Goal: Ask a question: Seek information or help from site administrators or community

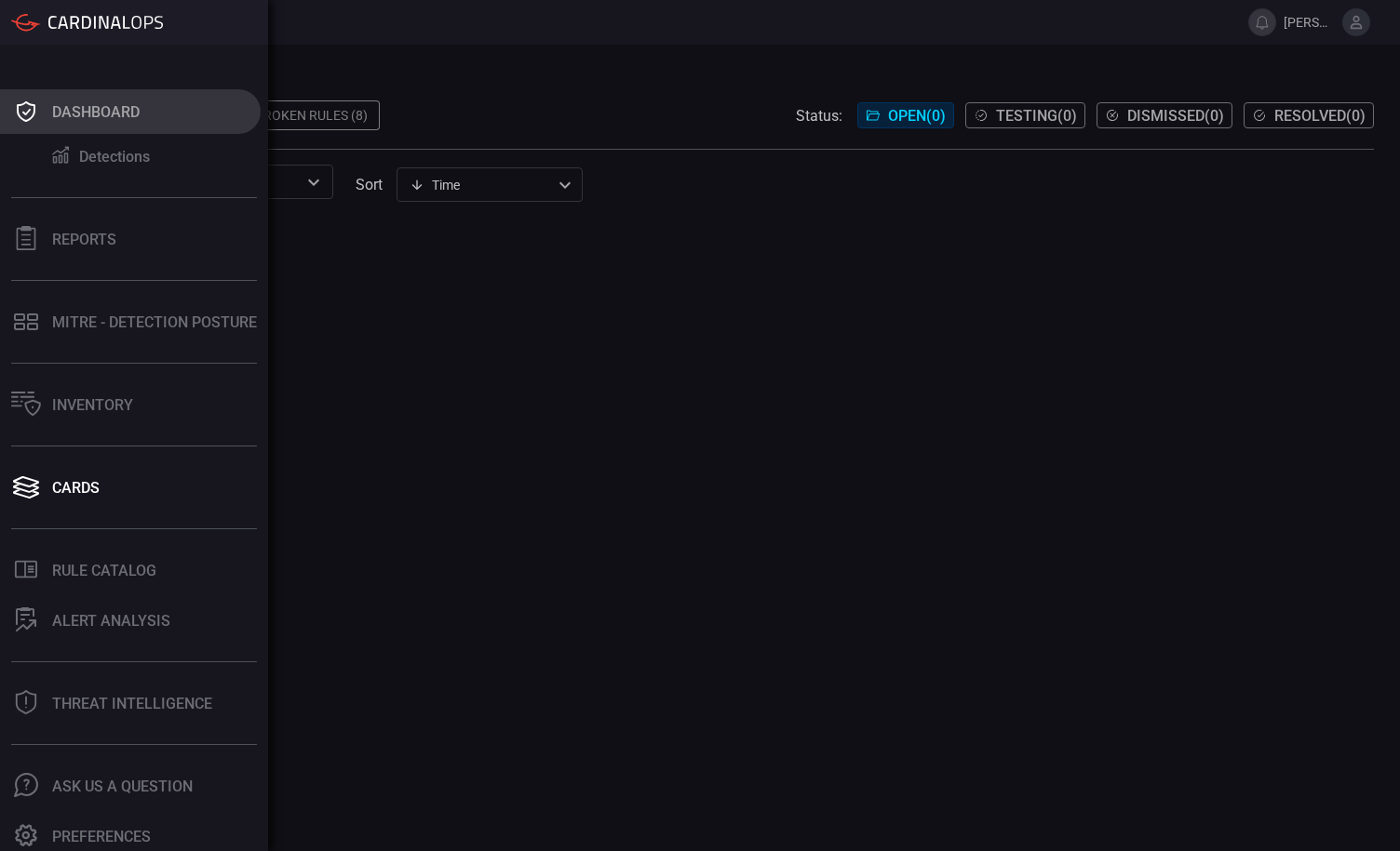
click at [34, 103] on icon at bounding box center [26, 111] width 29 height 27
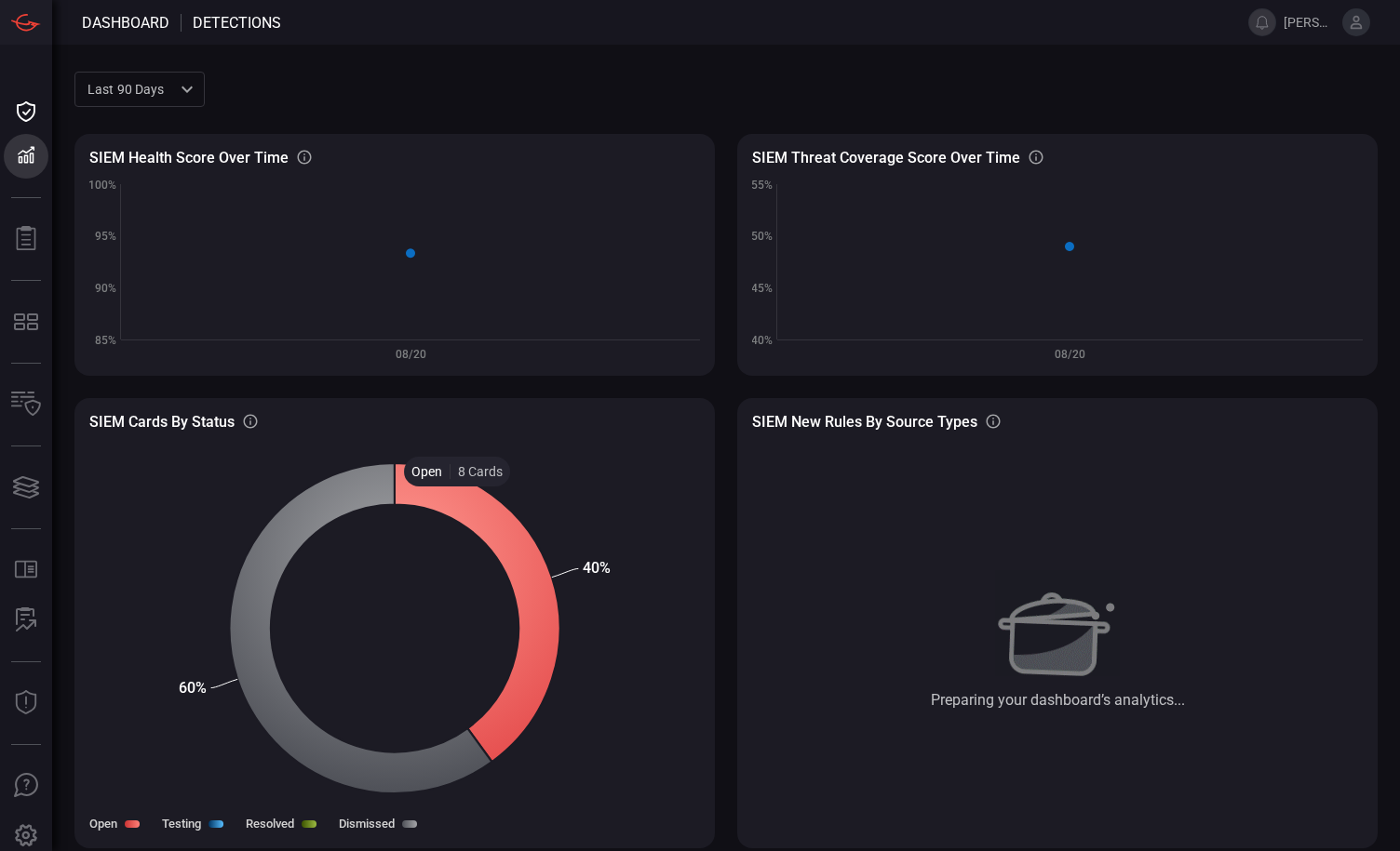
click at [457, 502] on icon at bounding box center [477, 612] width 166 height 298
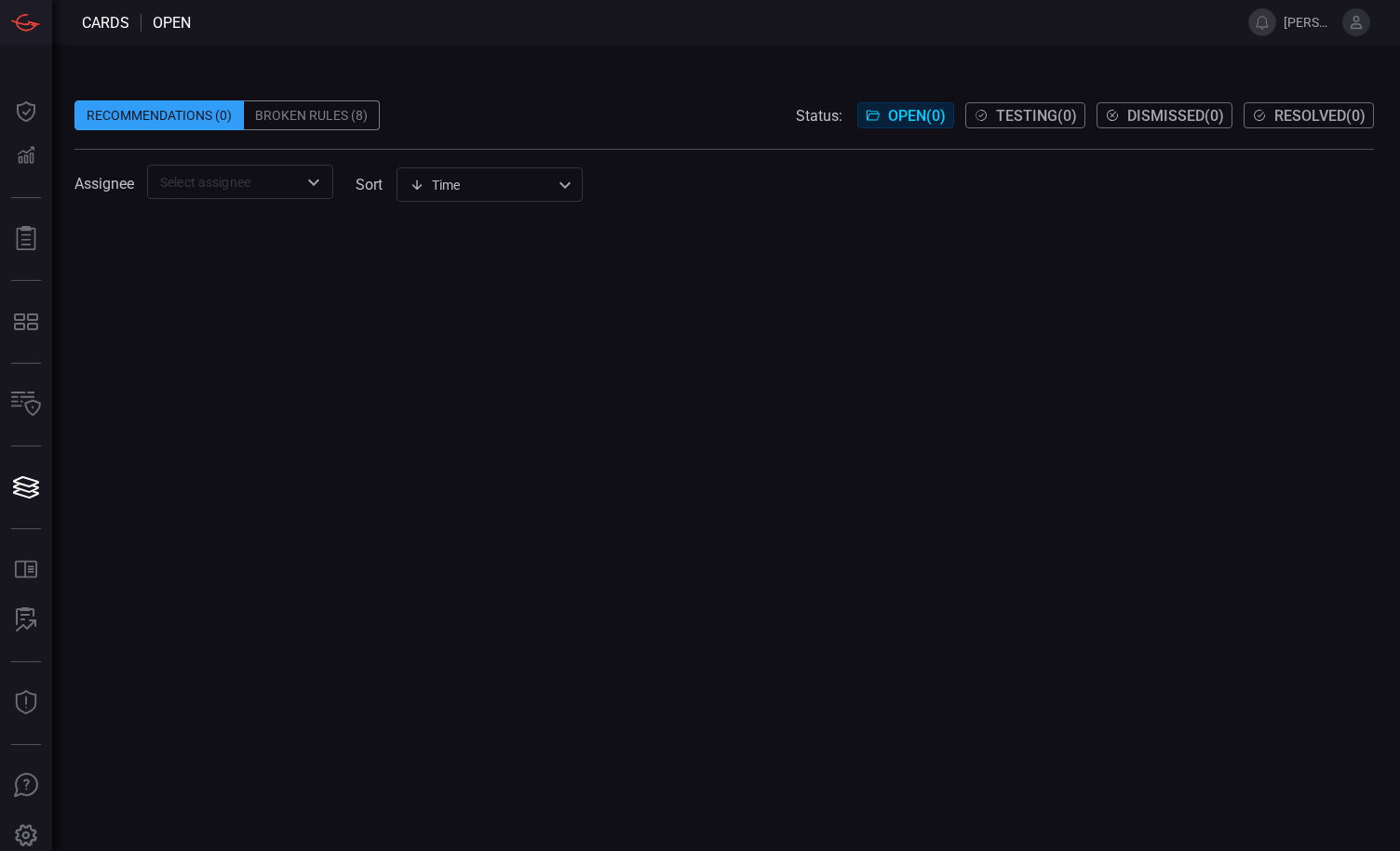
click at [1357, 13] on button at bounding box center [1356, 23] width 27 height 27
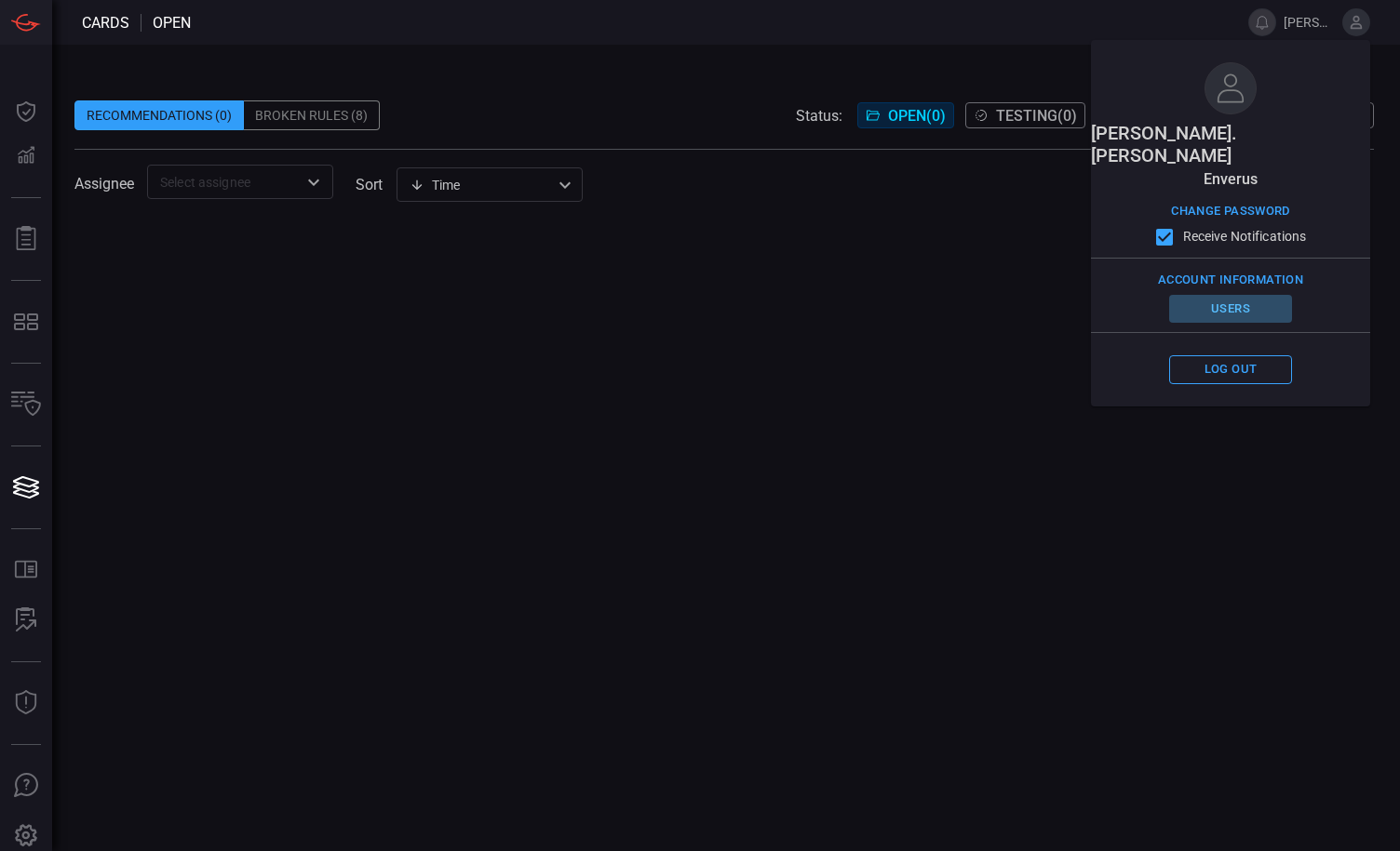
click at [1219, 295] on button "Users" at bounding box center [1230, 309] width 123 height 28
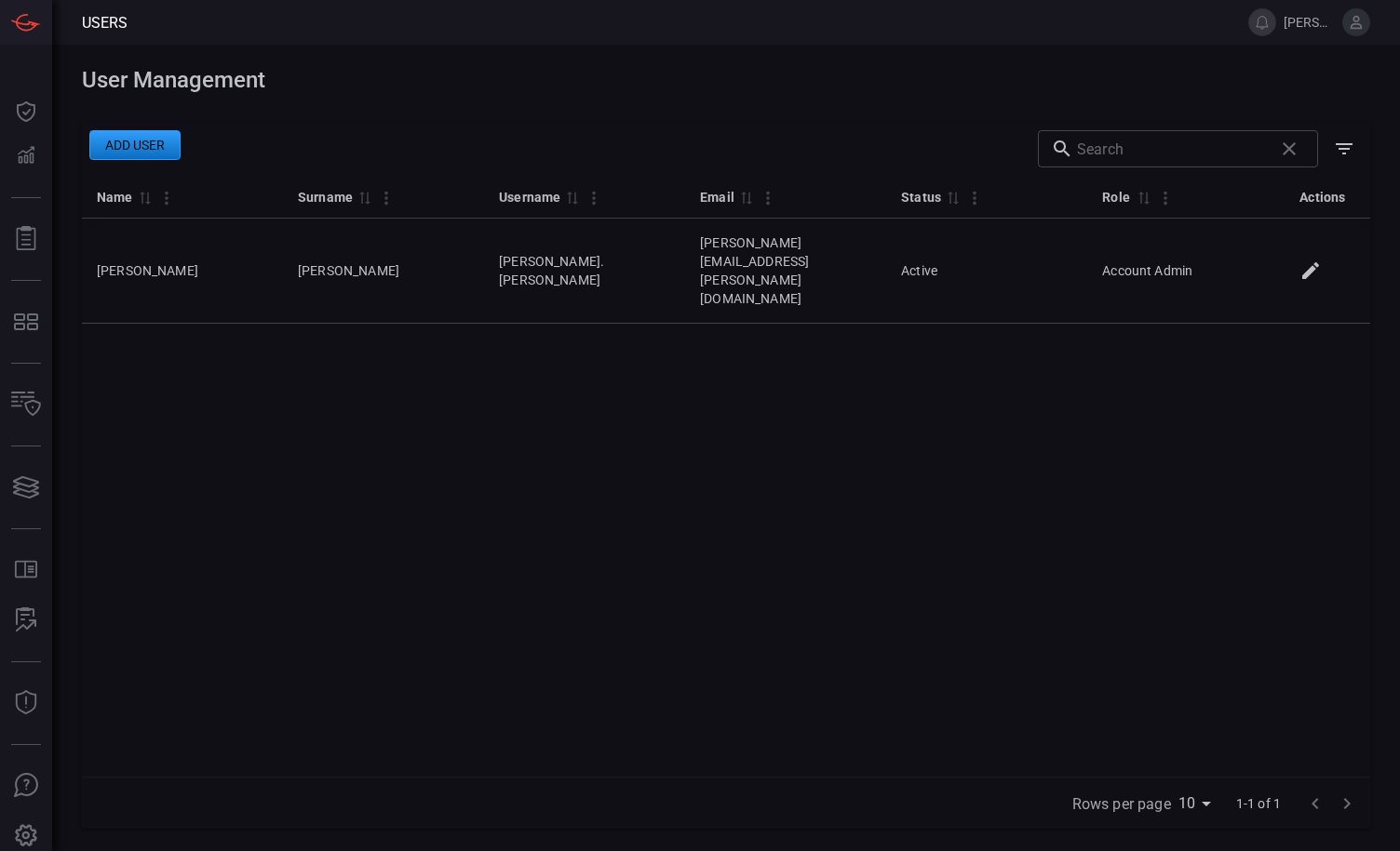
click at [149, 136] on button "Add user" at bounding box center [135, 145] width 91 height 29
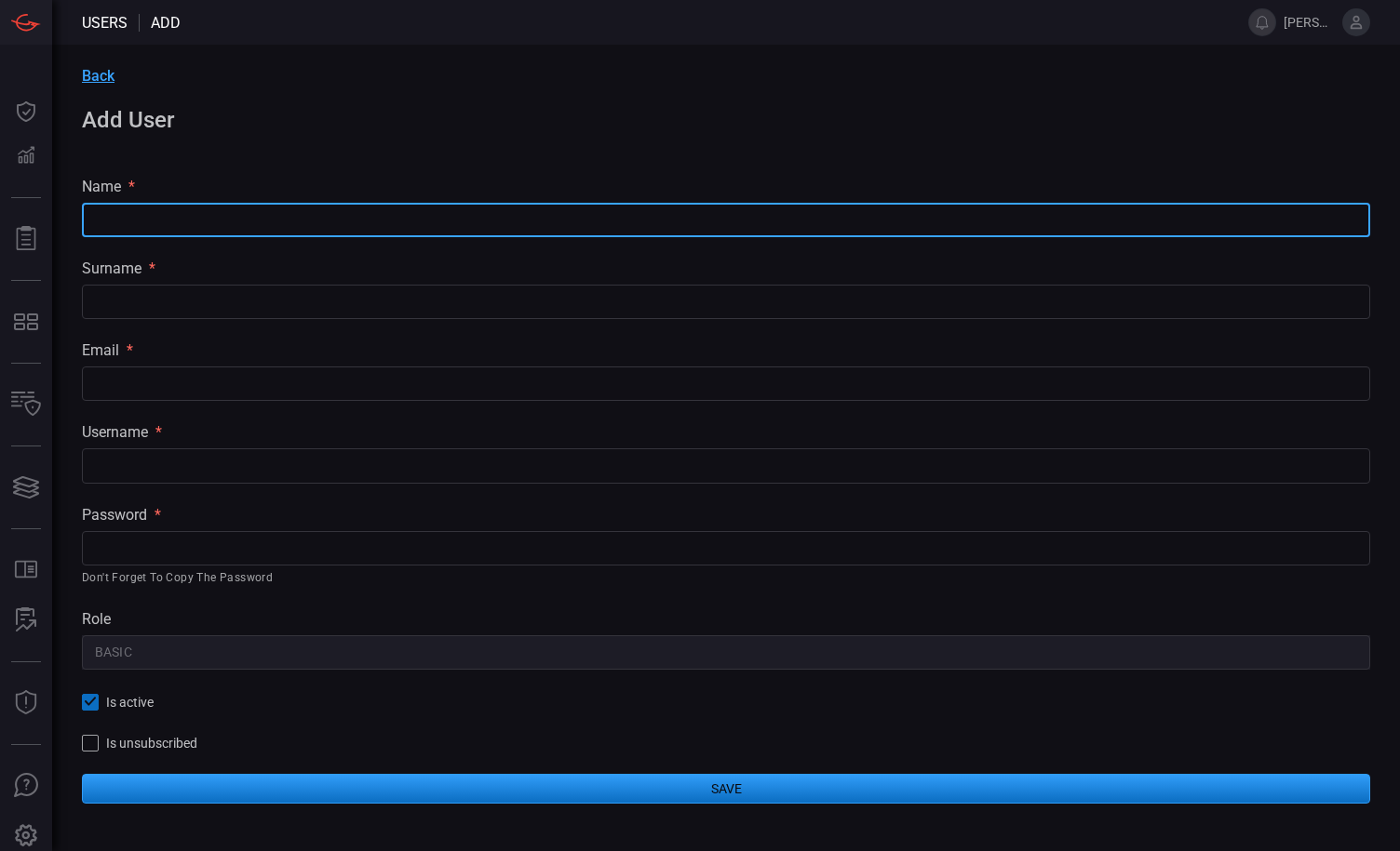
click at [197, 221] on input "text" at bounding box center [726, 220] width 1288 height 34
click at [264, 427] on div "username *" at bounding box center [726, 432] width 1288 height 18
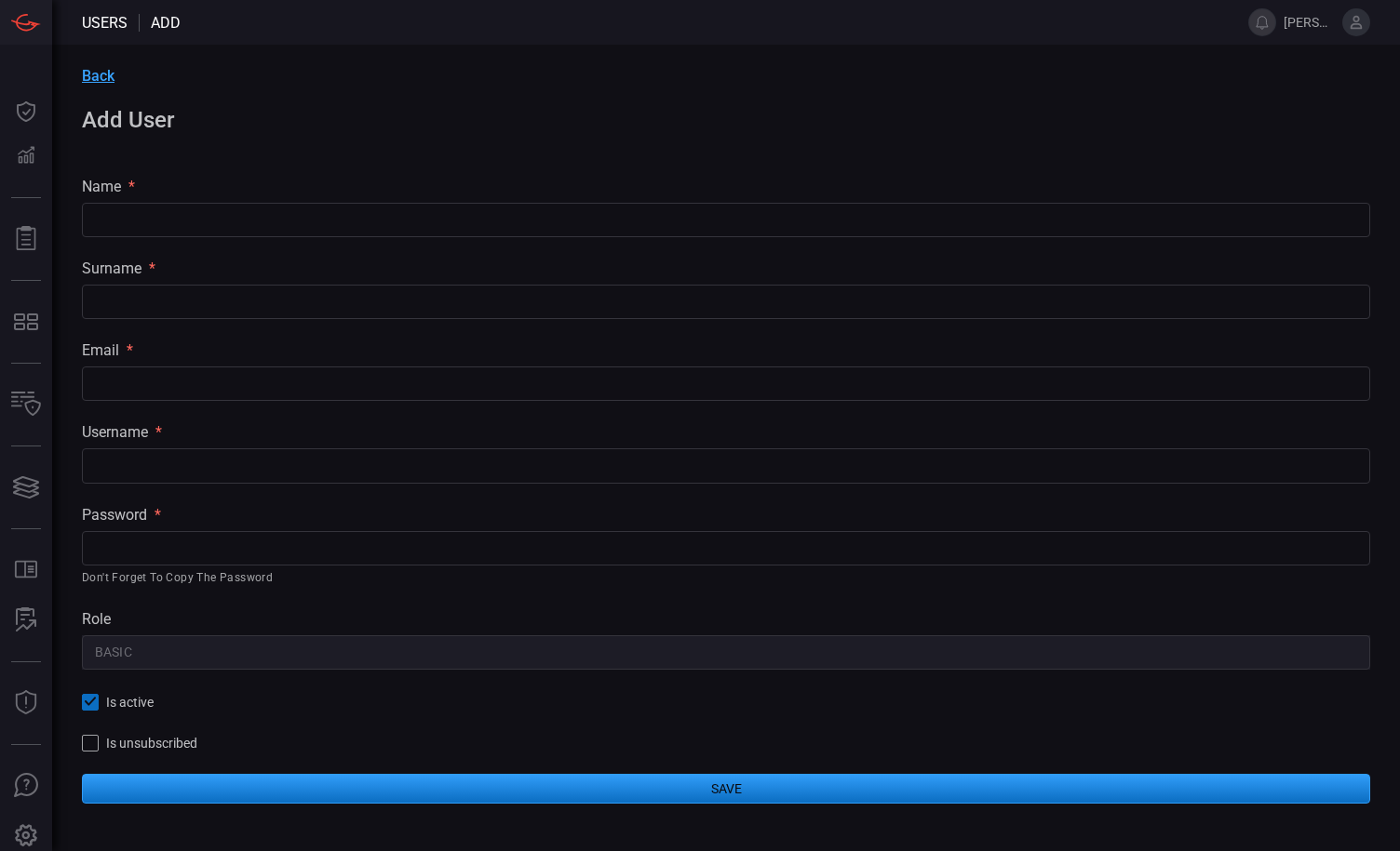
click at [214, 477] on input "text" at bounding box center [726, 465] width 1288 height 34
click at [259, 606] on div "Back Add User name * ​ surname * ​ email * ​ username * ​ password * ​ Don't fo…" at bounding box center [726, 436] width 1348 height 781
click at [191, 679] on div "Back Add User name * ​ surname * ​ email * ​ username * ​ password * ​ Don't fo…" at bounding box center [726, 436] width 1348 height 781
click at [200, 203] on div "name * ​" at bounding box center [726, 207] width 1288 height 60
click at [195, 215] on input "text" at bounding box center [726, 220] width 1288 height 34
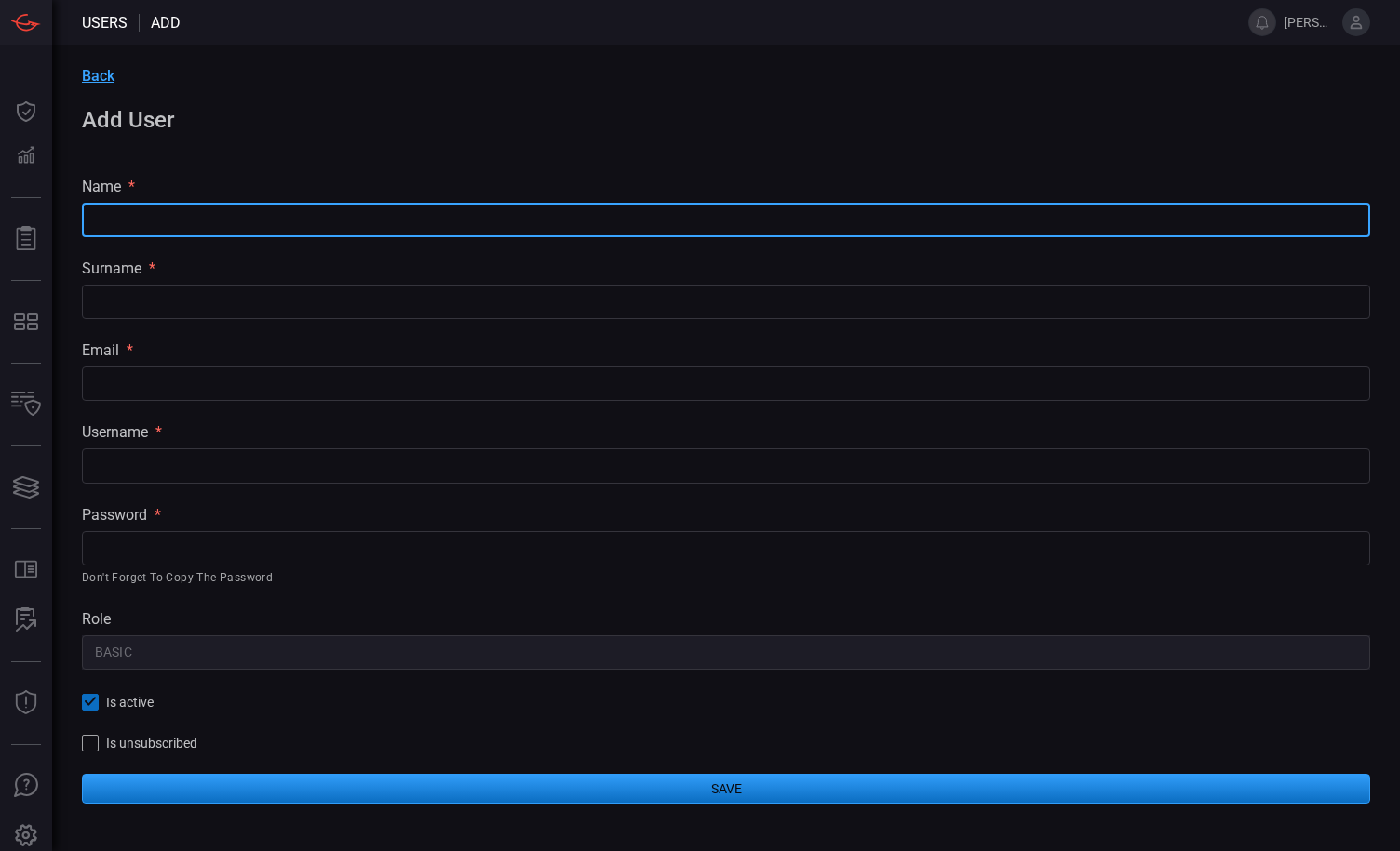
click at [318, 200] on div "name * ​" at bounding box center [726, 207] width 1288 height 60
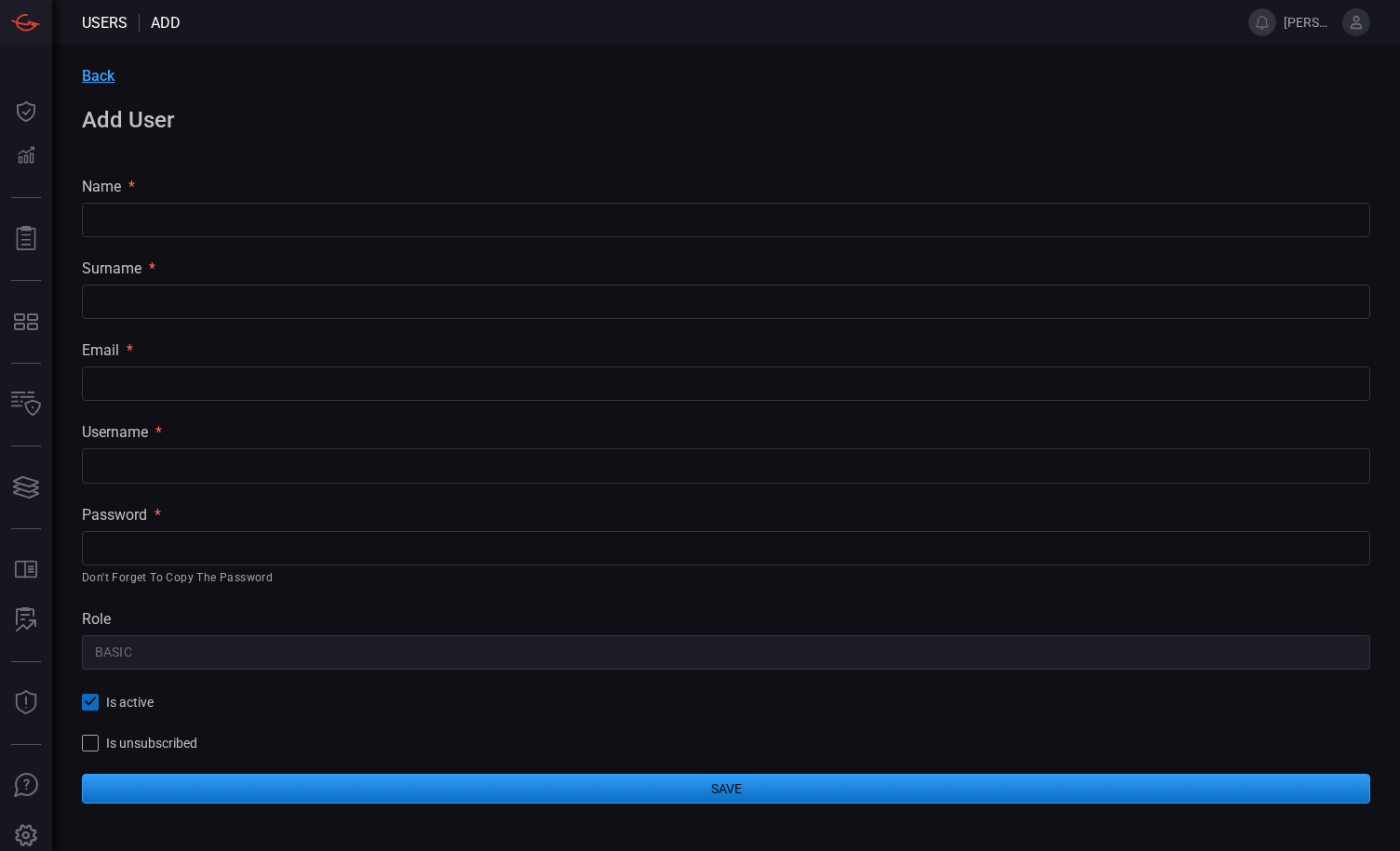
click at [246, 227] on input "text" at bounding box center [726, 220] width 1288 height 34
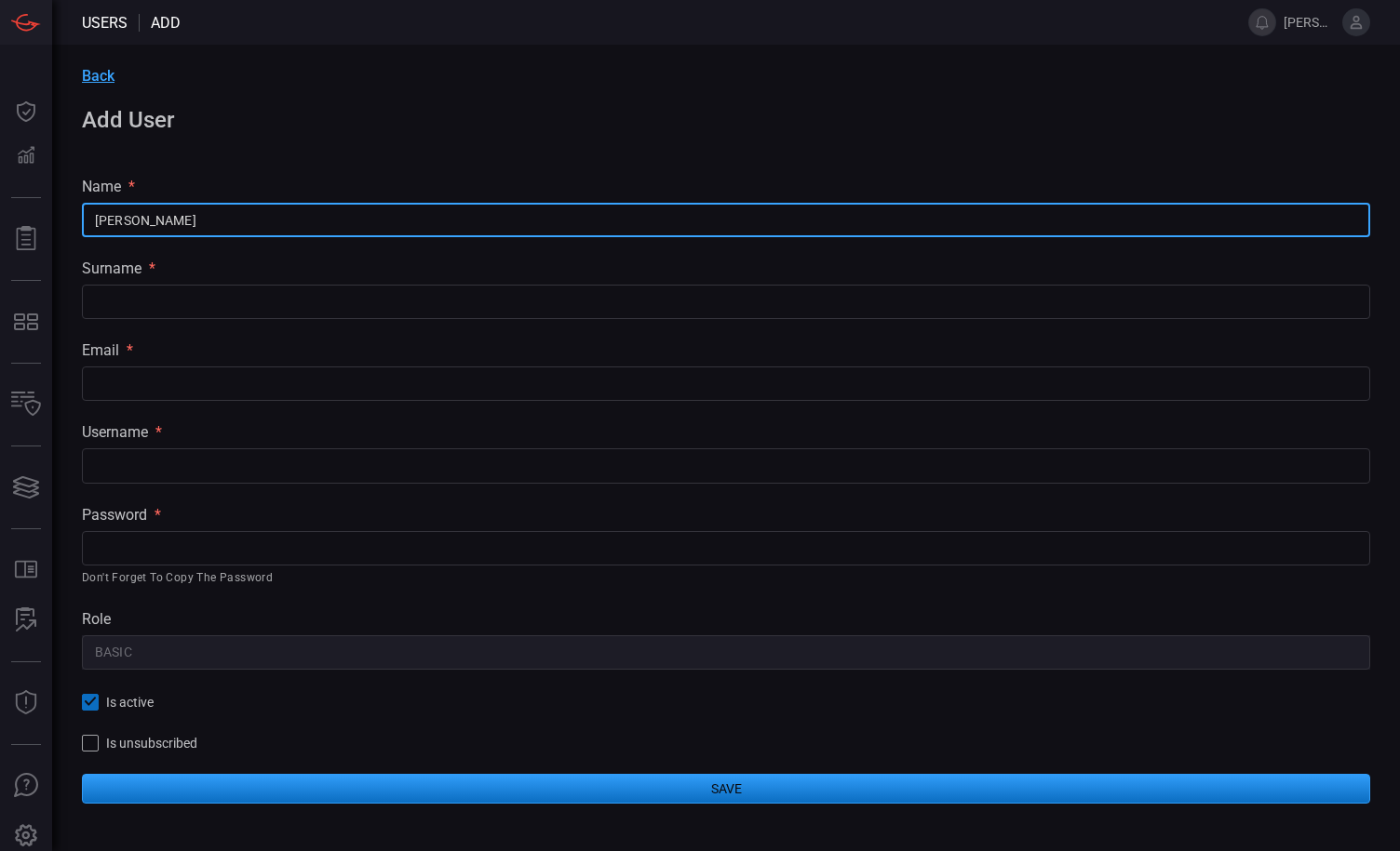
type input "[PERSON_NAME]"
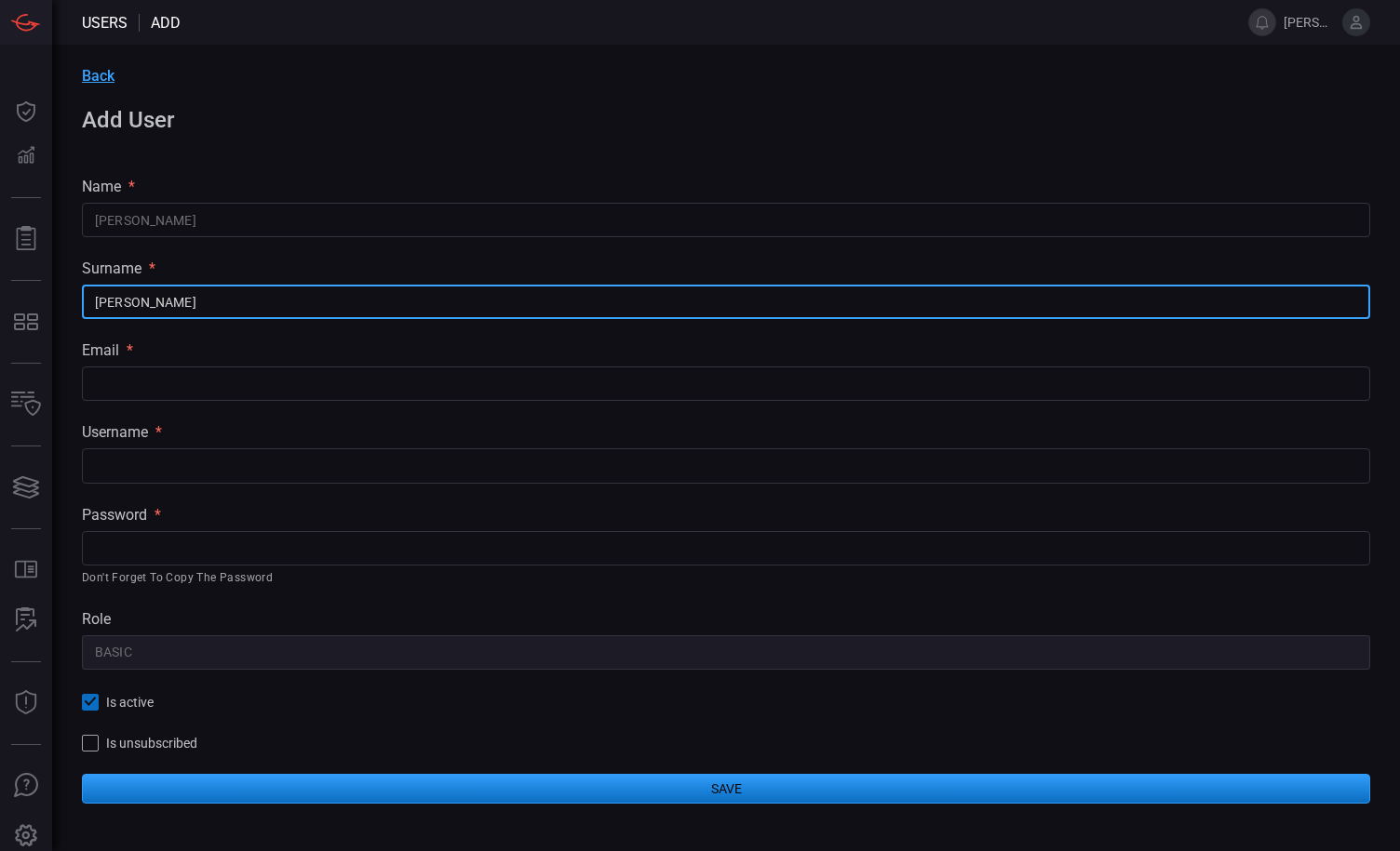
type input "[PERSON_NAME]"
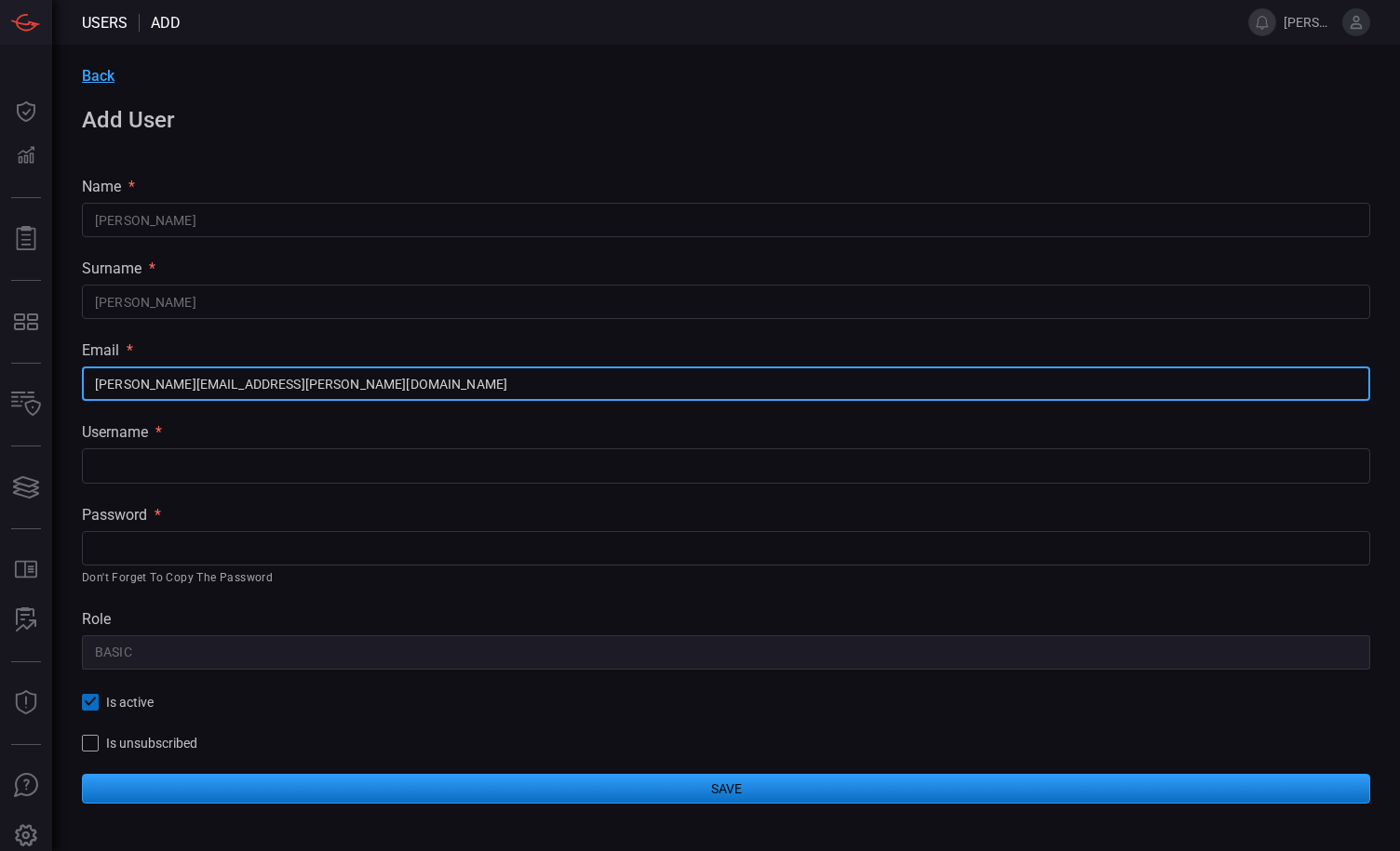
type input "[PERSON_NAME][EMAIL_ADDRESS][PERSON_NAME][DOMAIN_NAME]"
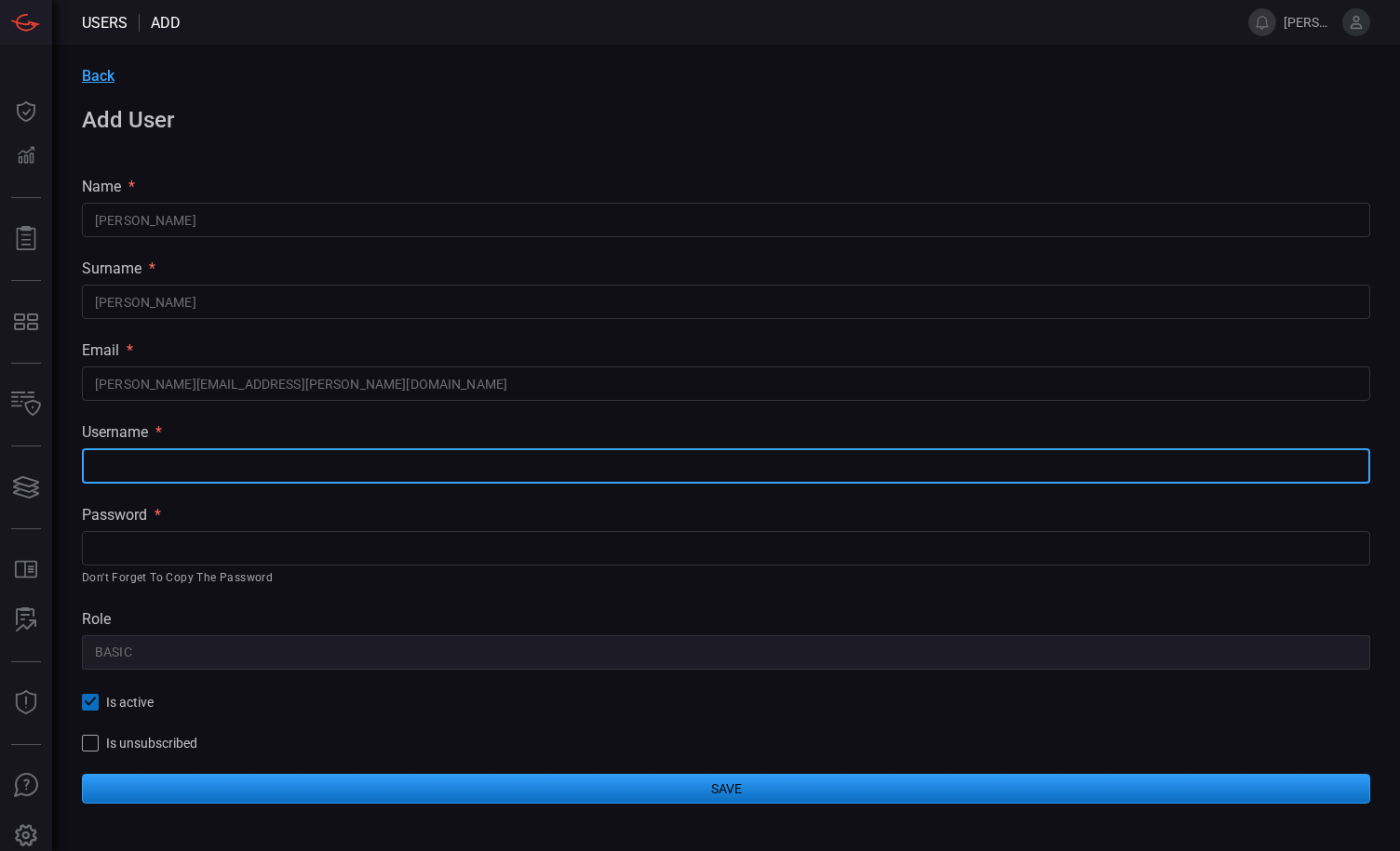
paste input "[PERSON_NAME][EMAIL_ADDRESS][PERSON_NAME][DOMAIN_NAME]"
type input "[PERSON_NAME][EMAIL_ADDRESS][PERSON_NAME][DOMAIN_NAME]"
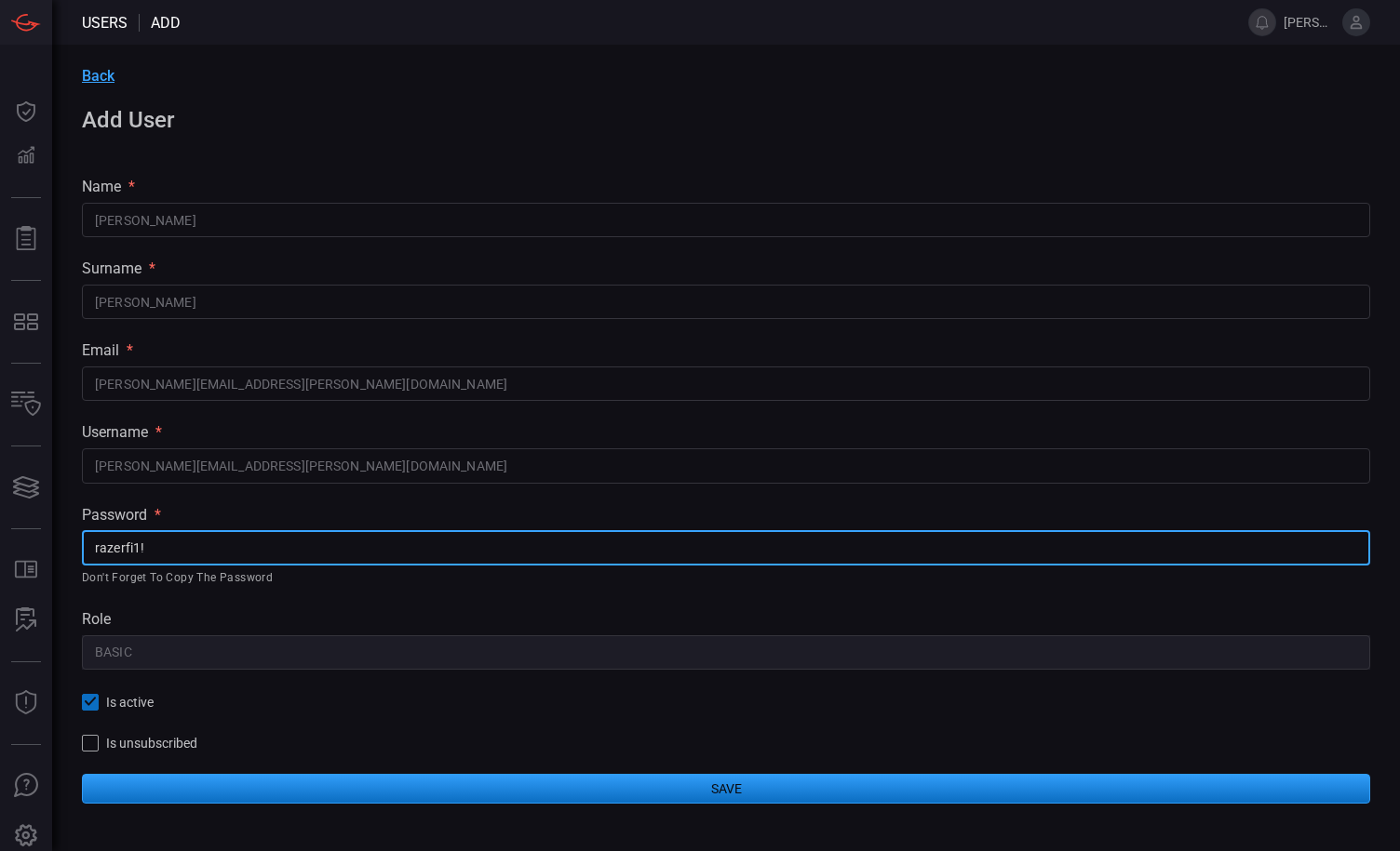
type input "razerfi1!"
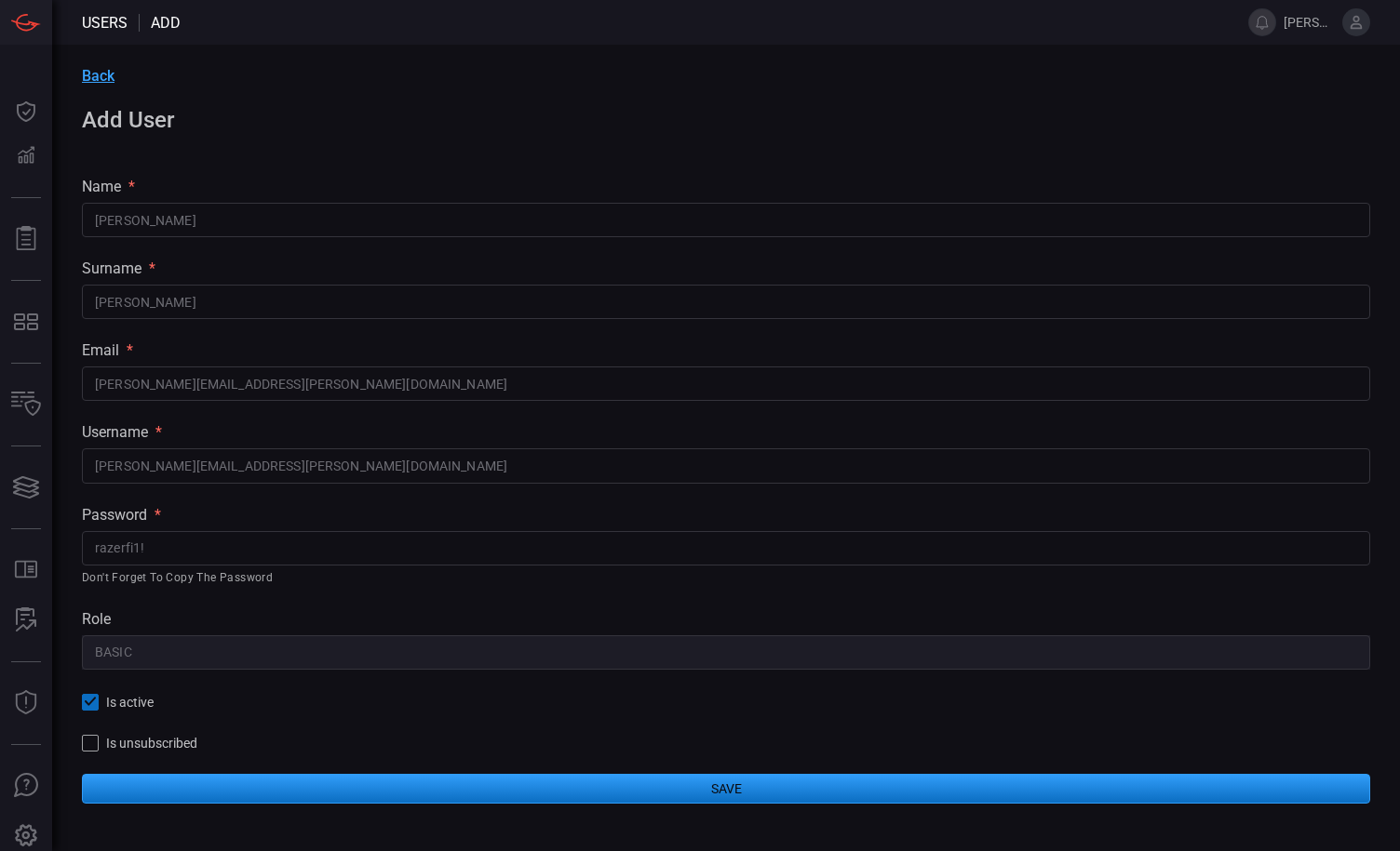
click at [409, 793] on button "Save" at bounding box center [726, 789] width 1288 height 29
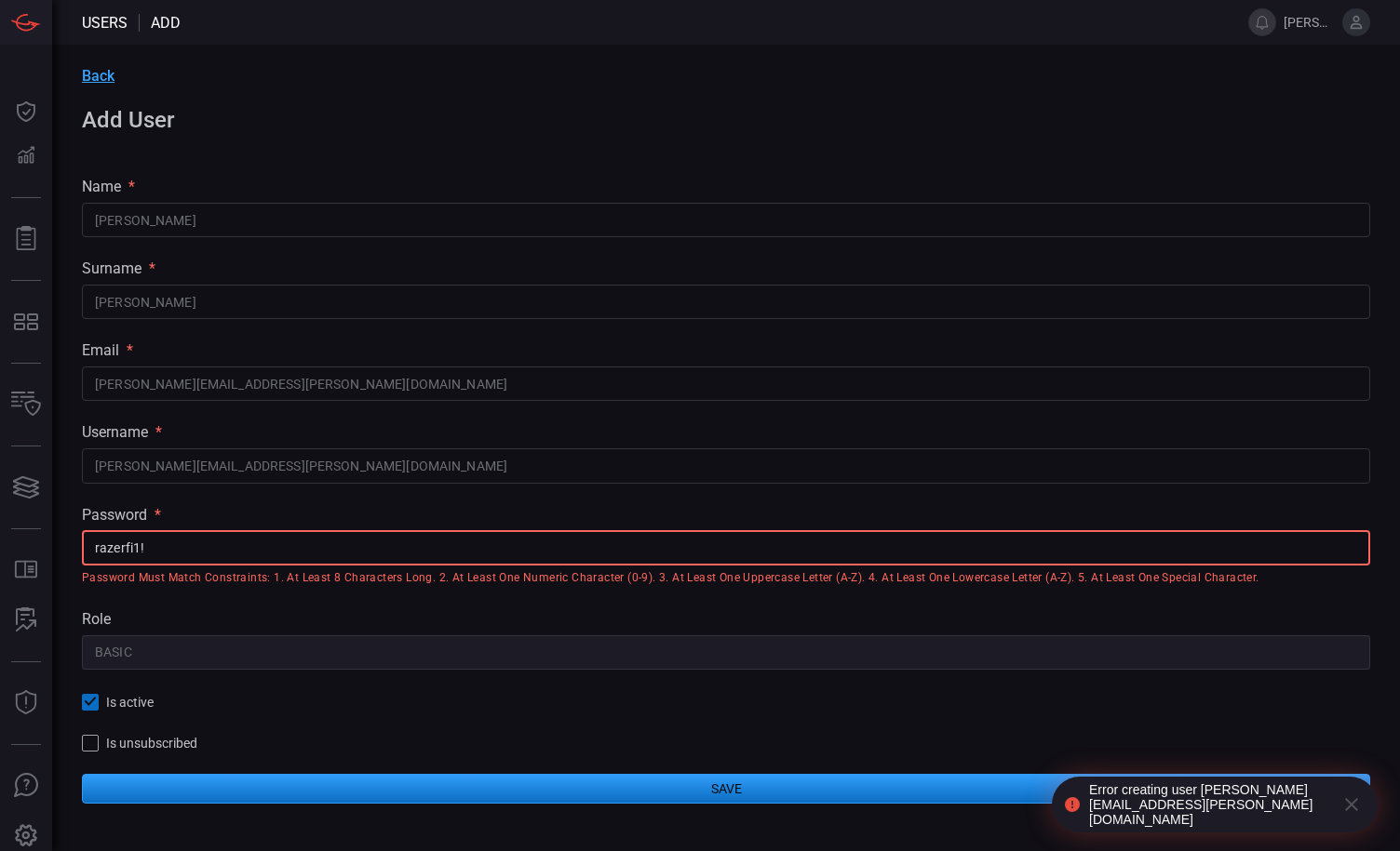
click at [95, 558] on input "razerfi1!" at bounding box center [726, 548] width 1288 height 34
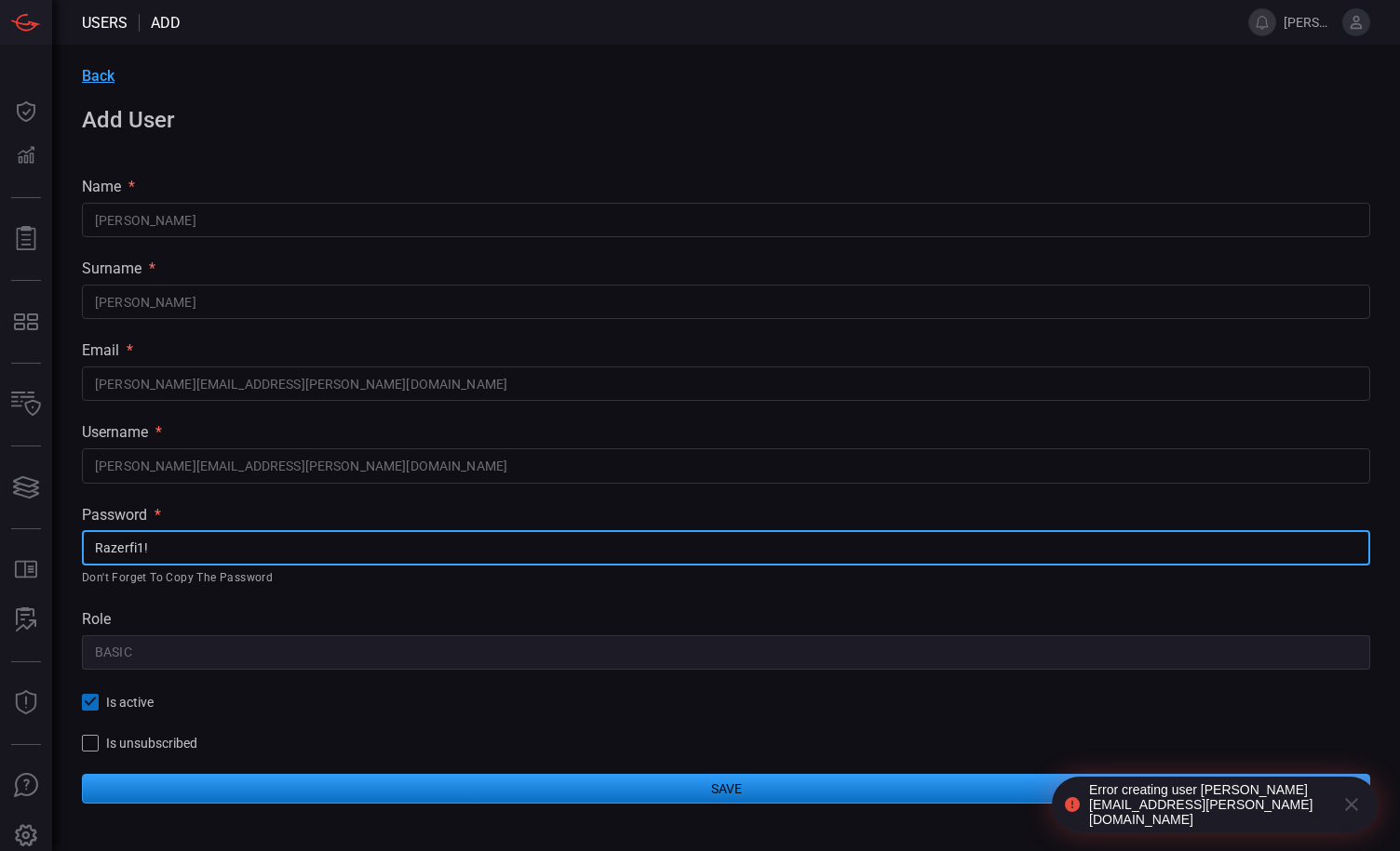
type input "Razerfi1!"
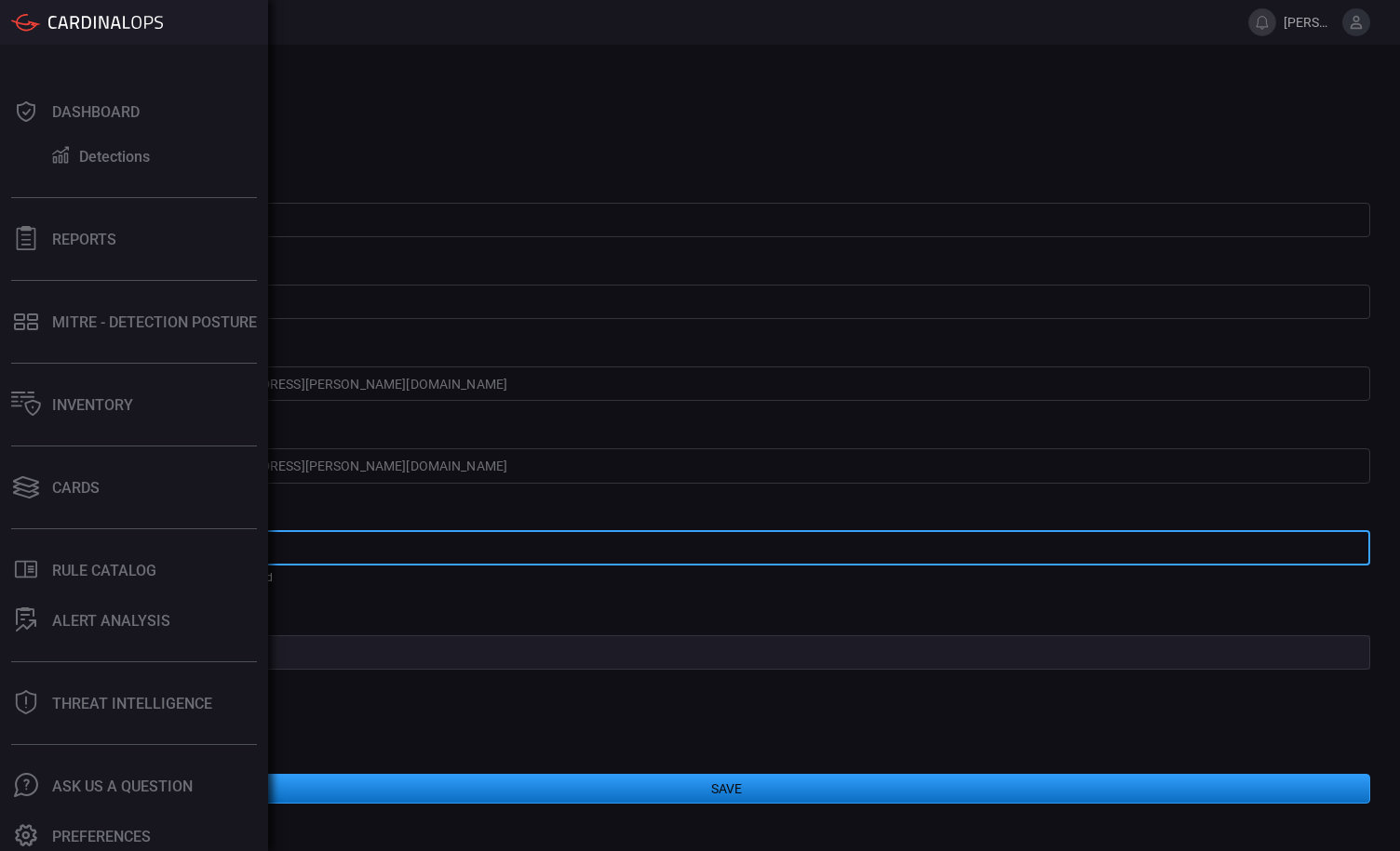
drag, startPoint x: 231, startPoint y: 548, endPoint x: 26, endPoint y: 531, distance: 205.7
click at [26, 531] on div "Users Add [PERSON_NAME].[PERSON_NAME] Dashboard Detections Reports MITRE - Dete…" at bounding box center [700, 425] width 1400 height 851
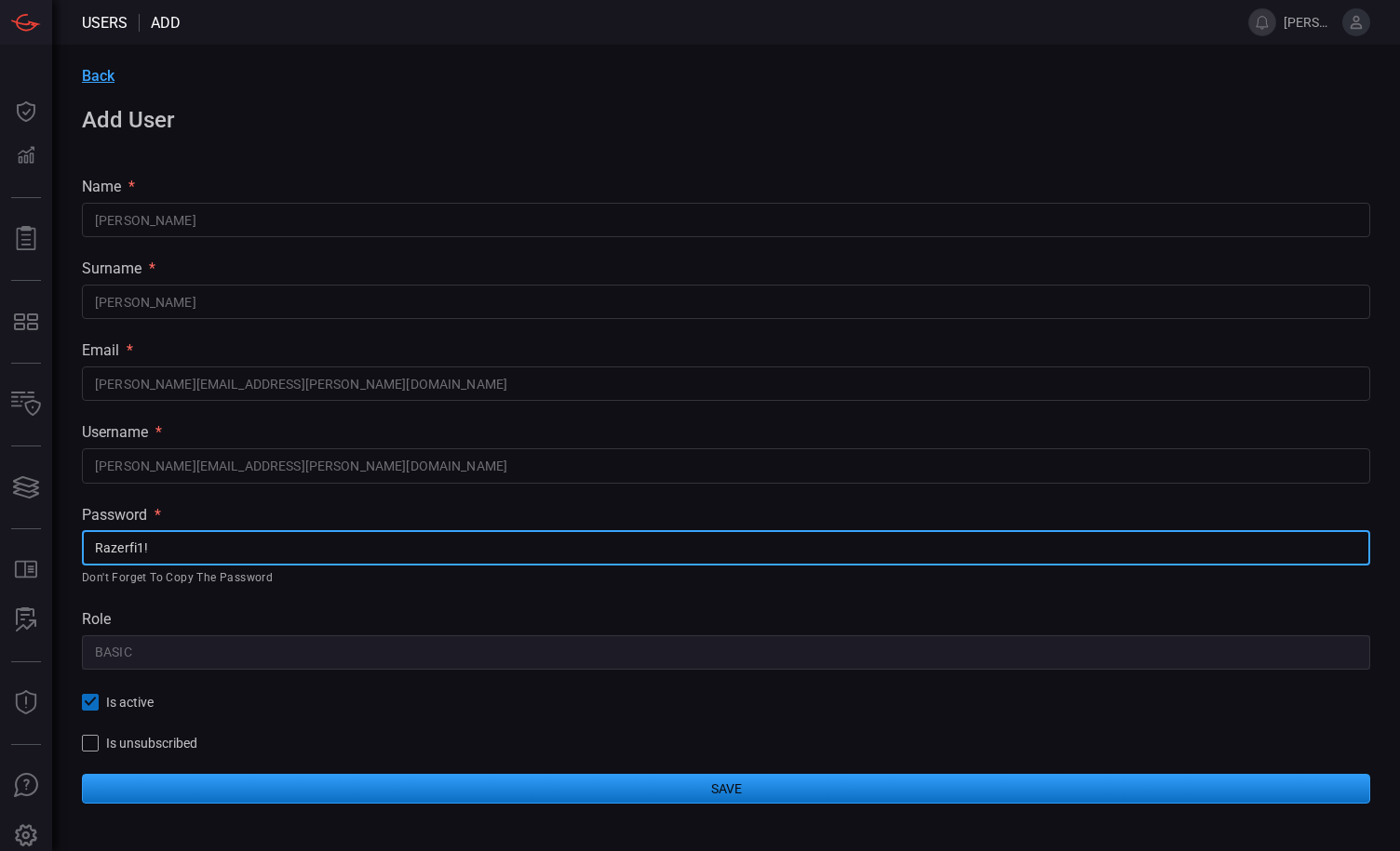
click at [664, 789] on button "Save" at bounding box center [726, 789] width 1288 height 29
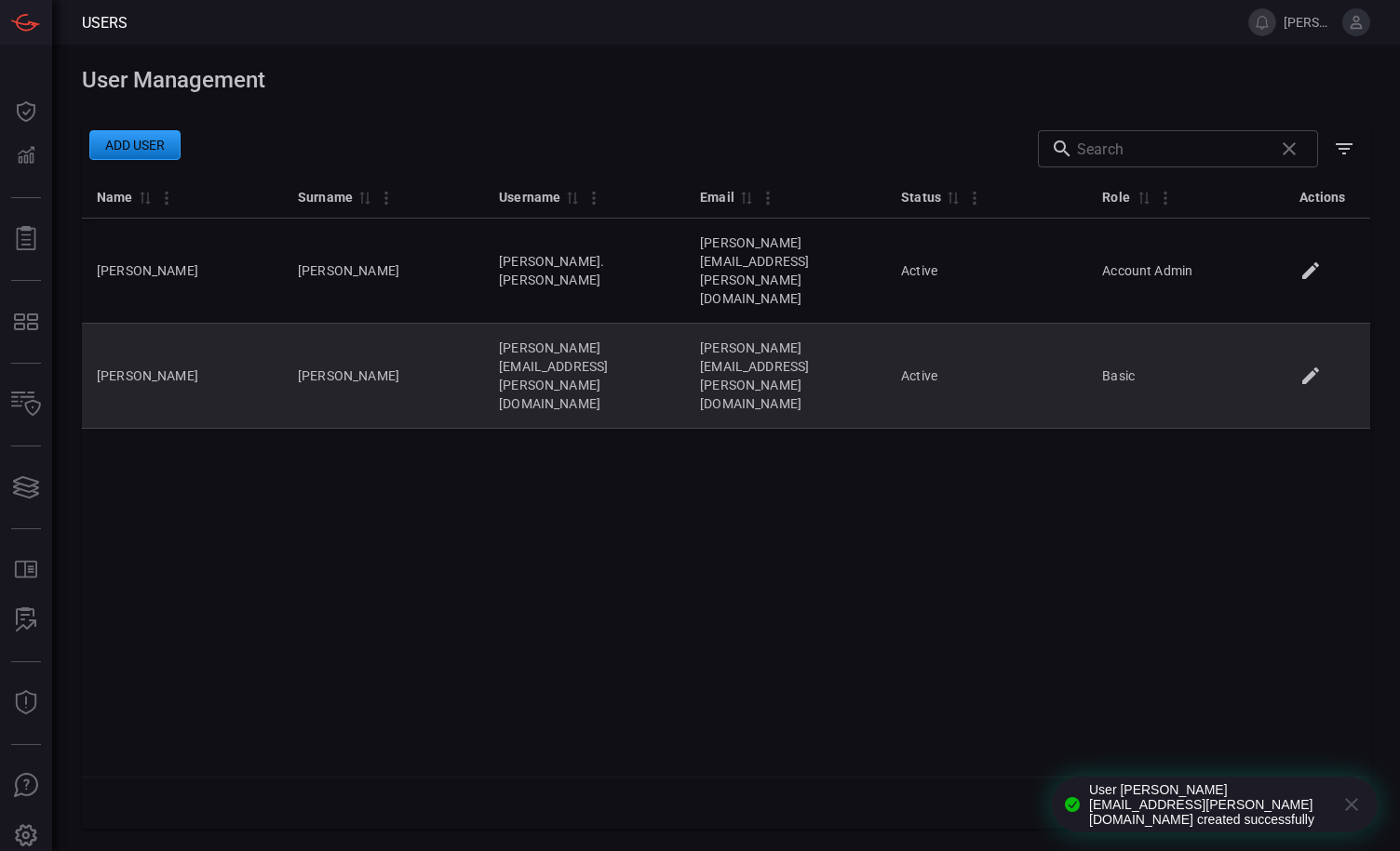
click at [1313, 367] on icon at bounding box center [1310, 375] width 17 height 17
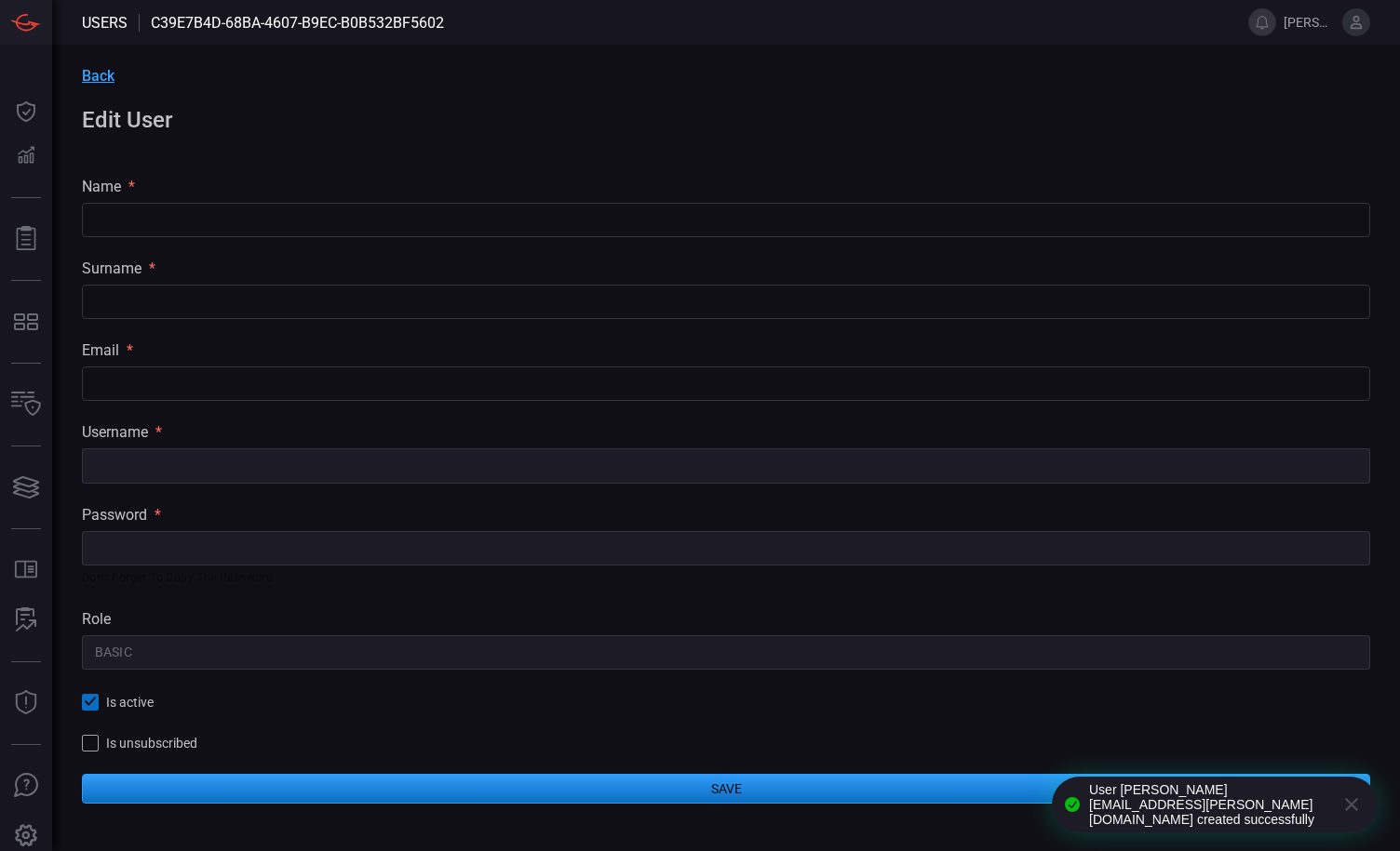
type input "[PERSON_NAME]"
type input "[PERSON_NAME][EMAIL_ADDRESS][PERSON_NAME][DOMAIN_NAME]"
type input "Basic"
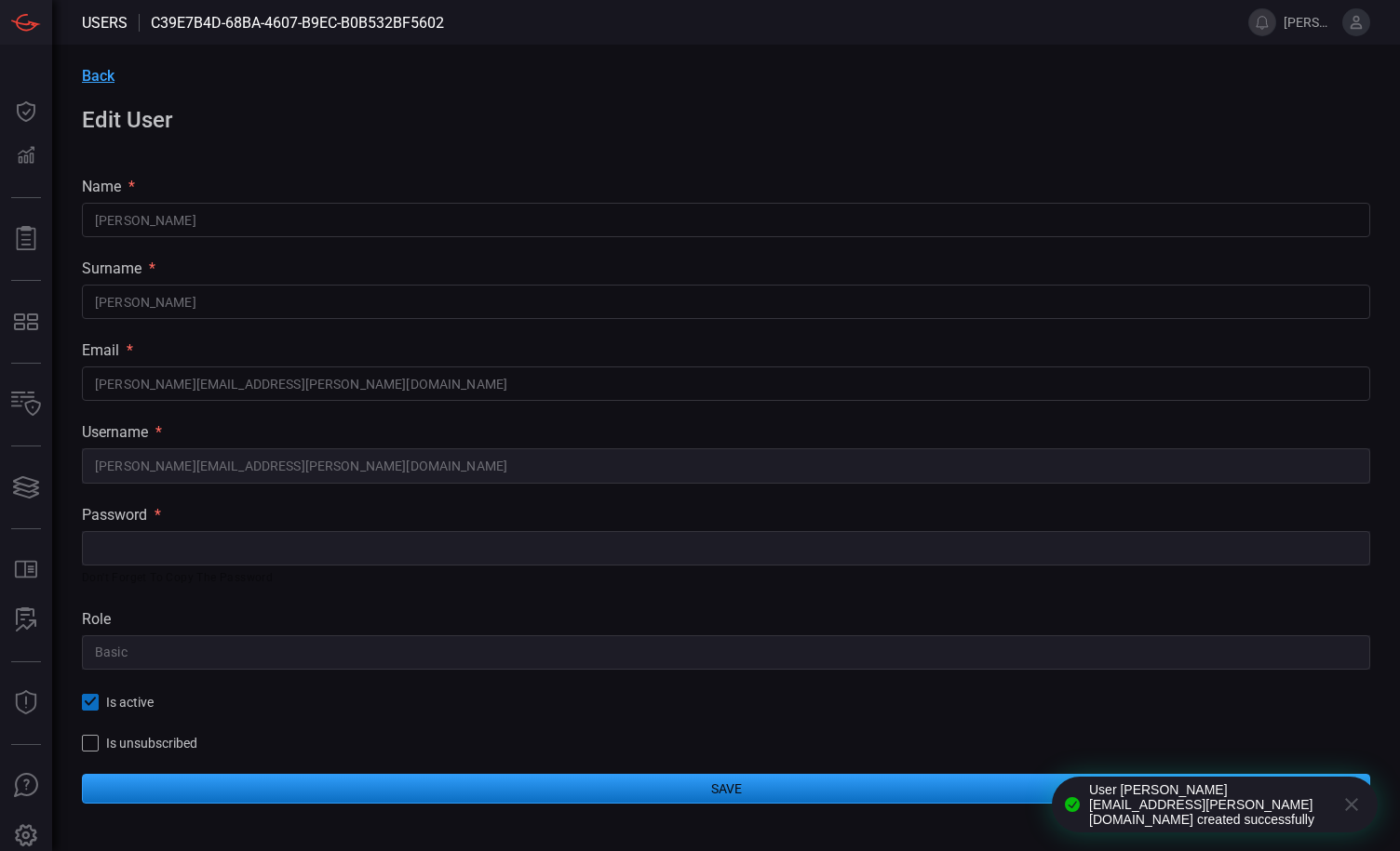
click at [600, 682] on div "Back Edit User name * [PERSON_NAME] ​ surname * [PERSON_NAME] ​ email * [PERSON…" at bounding box center [726, 436] width 1348 height 781
click at [105, 76] on span "Back" at bounding box center [97, 76] width 32 height 18
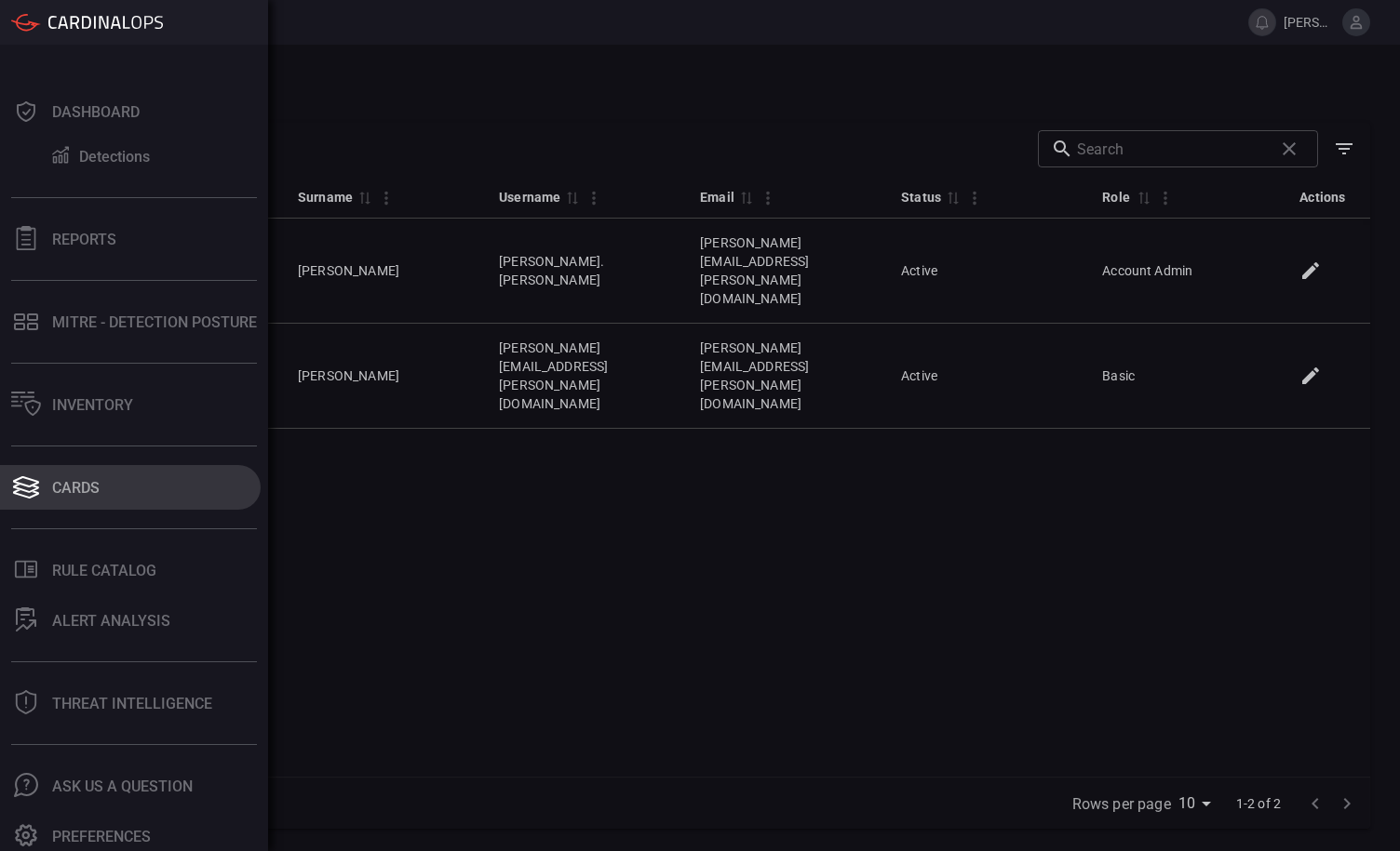
click at [114, 493] on button "Cards" at bounding box center [130, 488] width 260 height 45
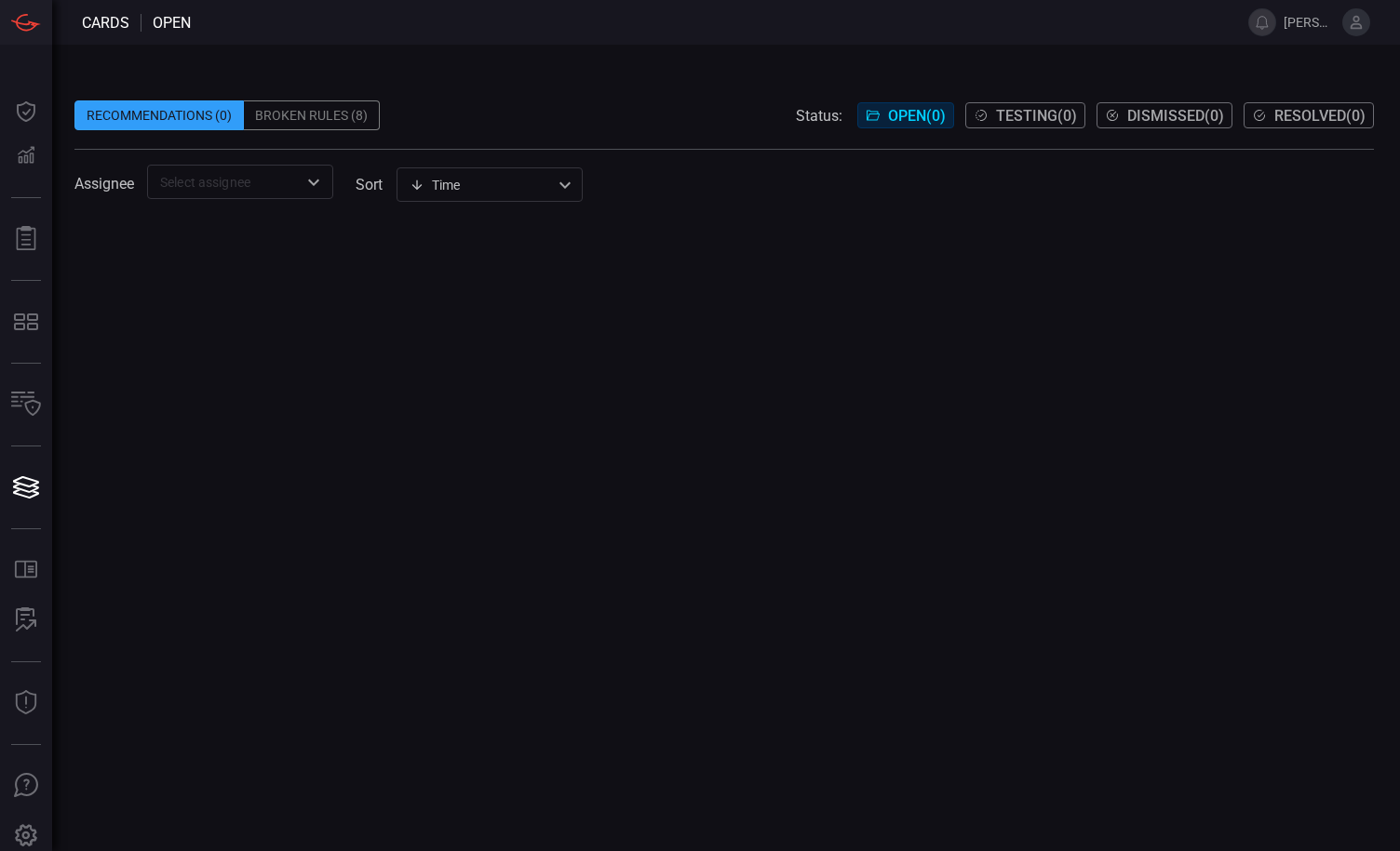
click at [310, 126] on div "Broken Rules (8)" at bounding box center [311, 115] width 135 height 29
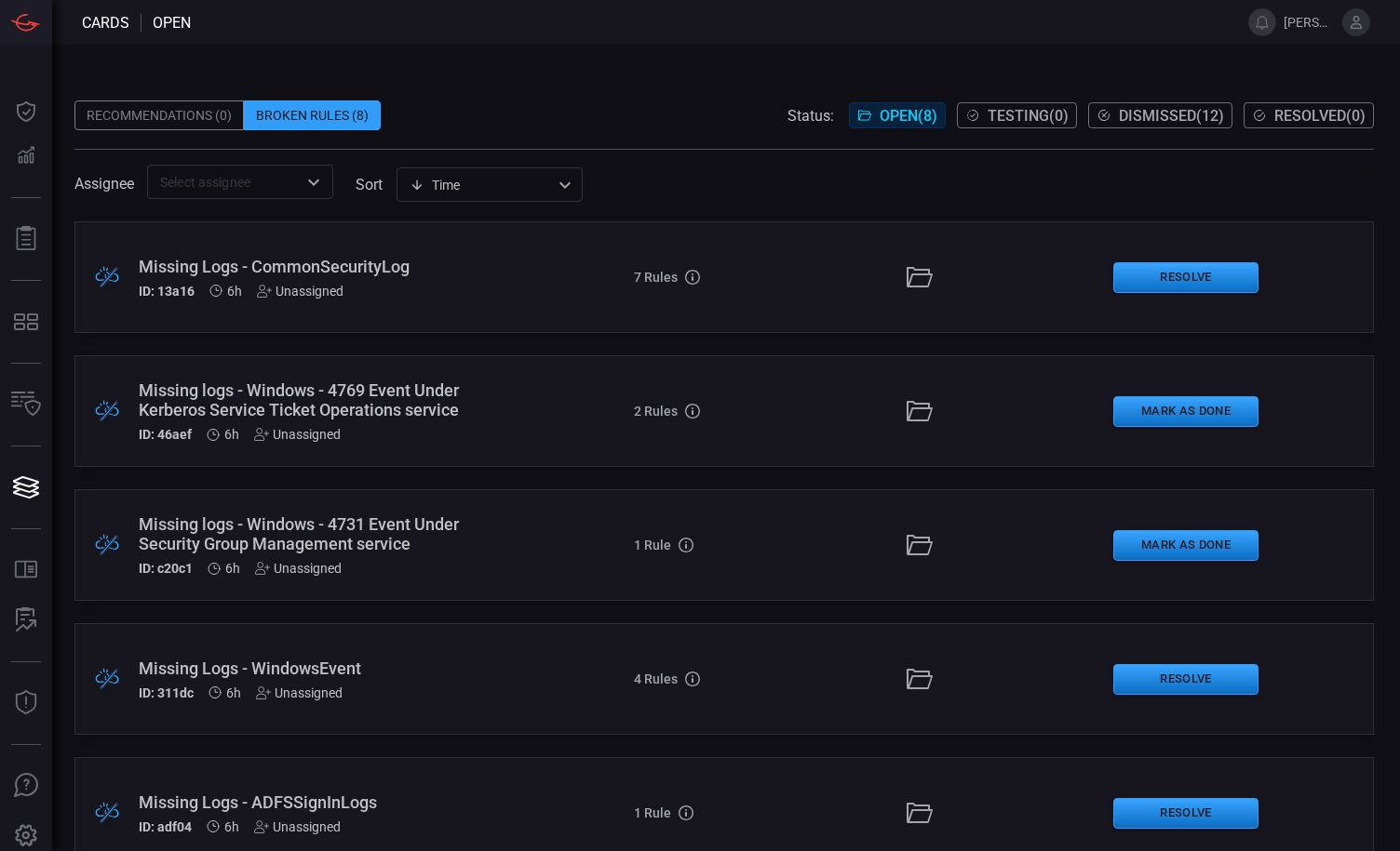
click at [438, 276] on div "Missing Logs - CommonSecurityLog" at bounding box center [322, 267] width 368 height 20
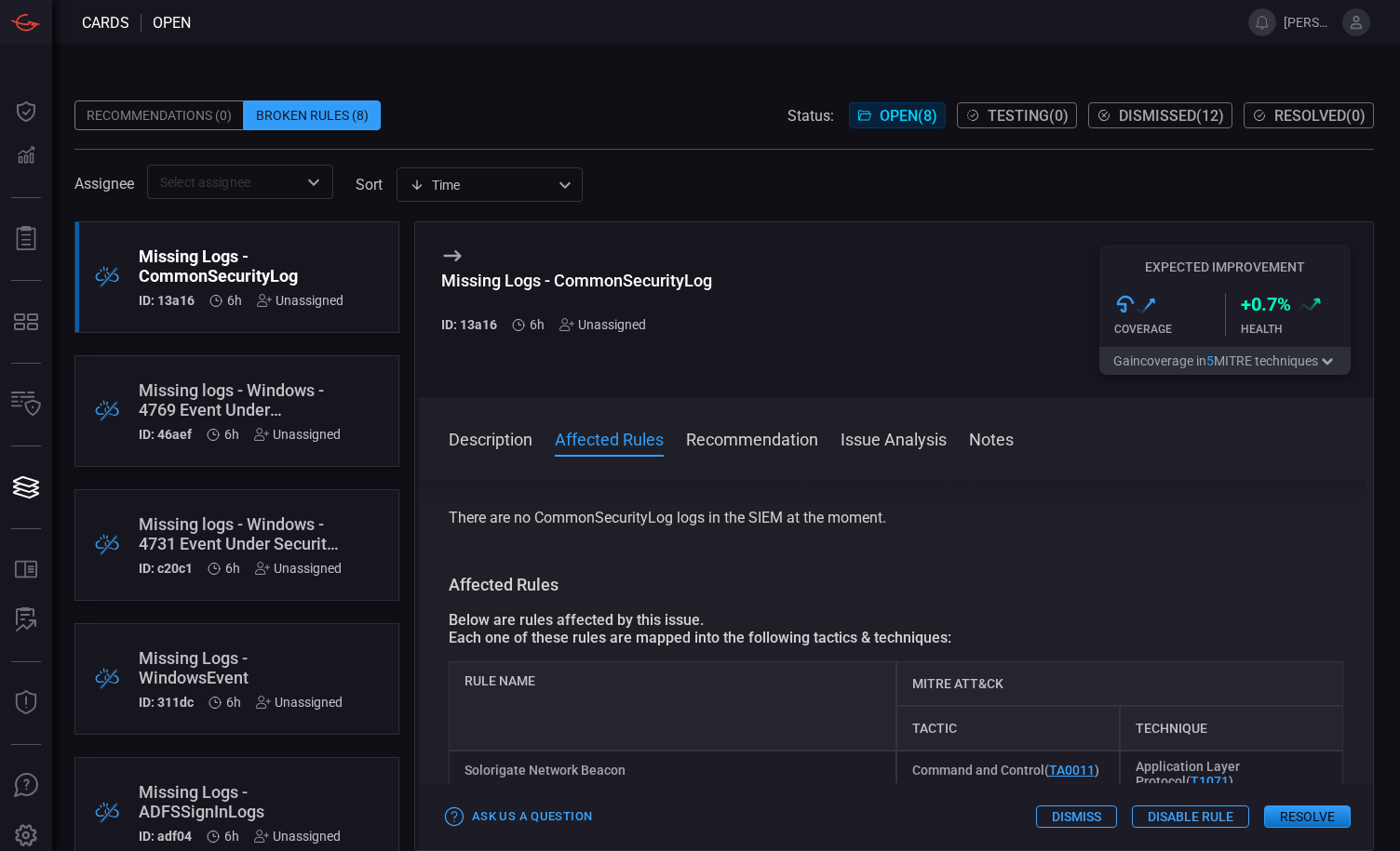
scroll to position [50, 0]
click at [781, 448] on button "Recommendation" at bounding box center [752, 438] width 133 height 23
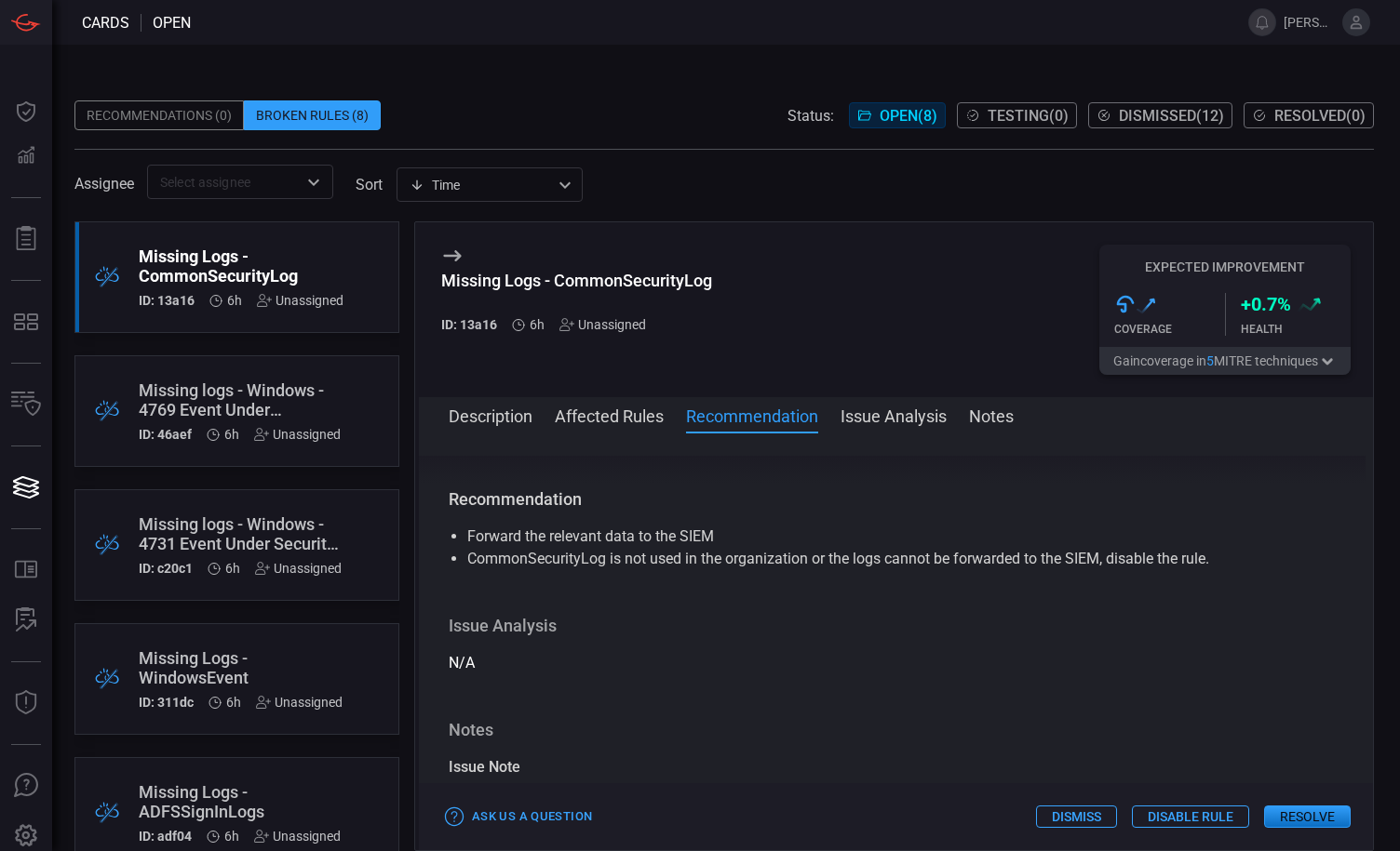
scroll to position [744, 0]
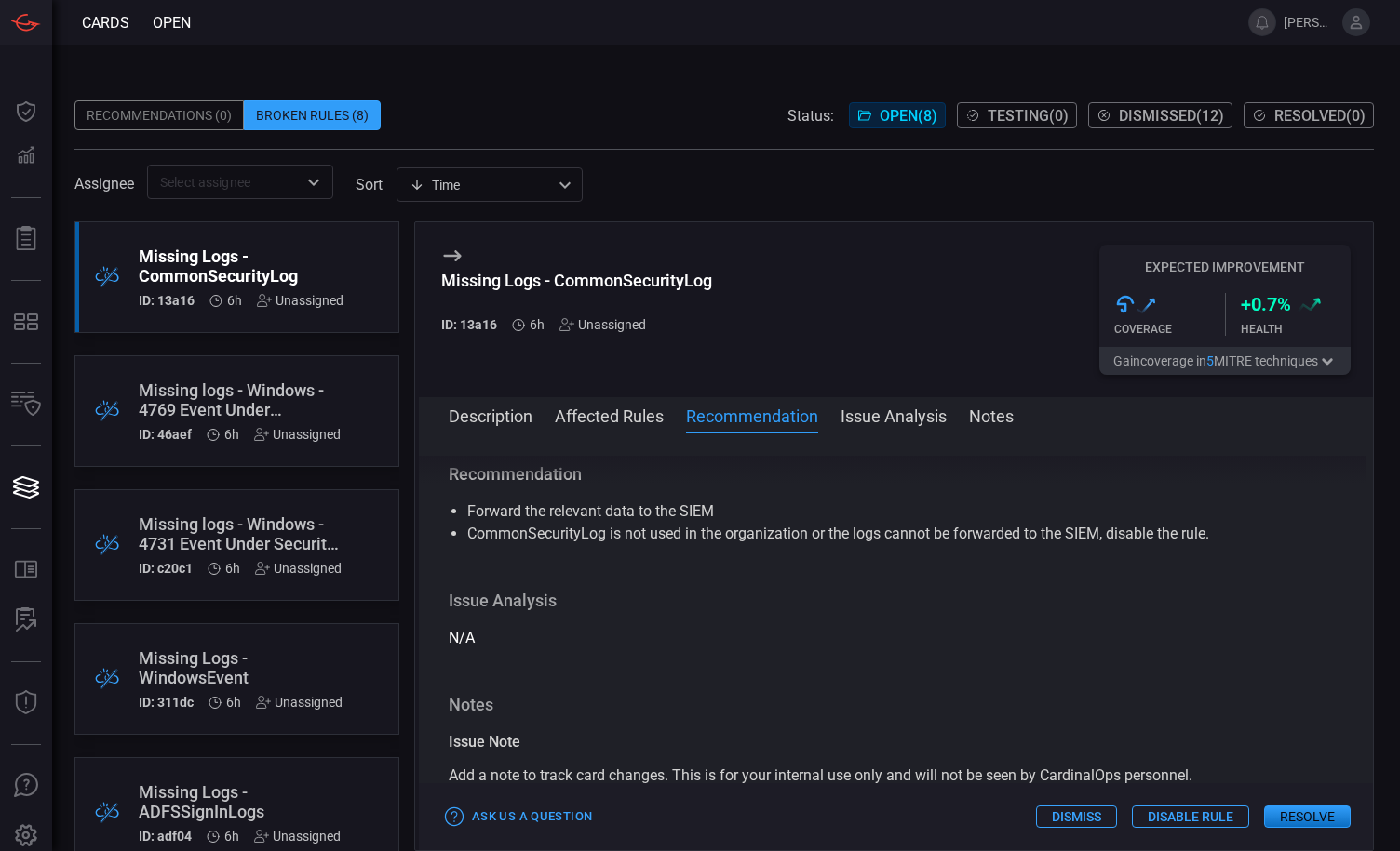
click at [518, 417] on button "Description" at bounding box center [490, 414] width 83 height 23
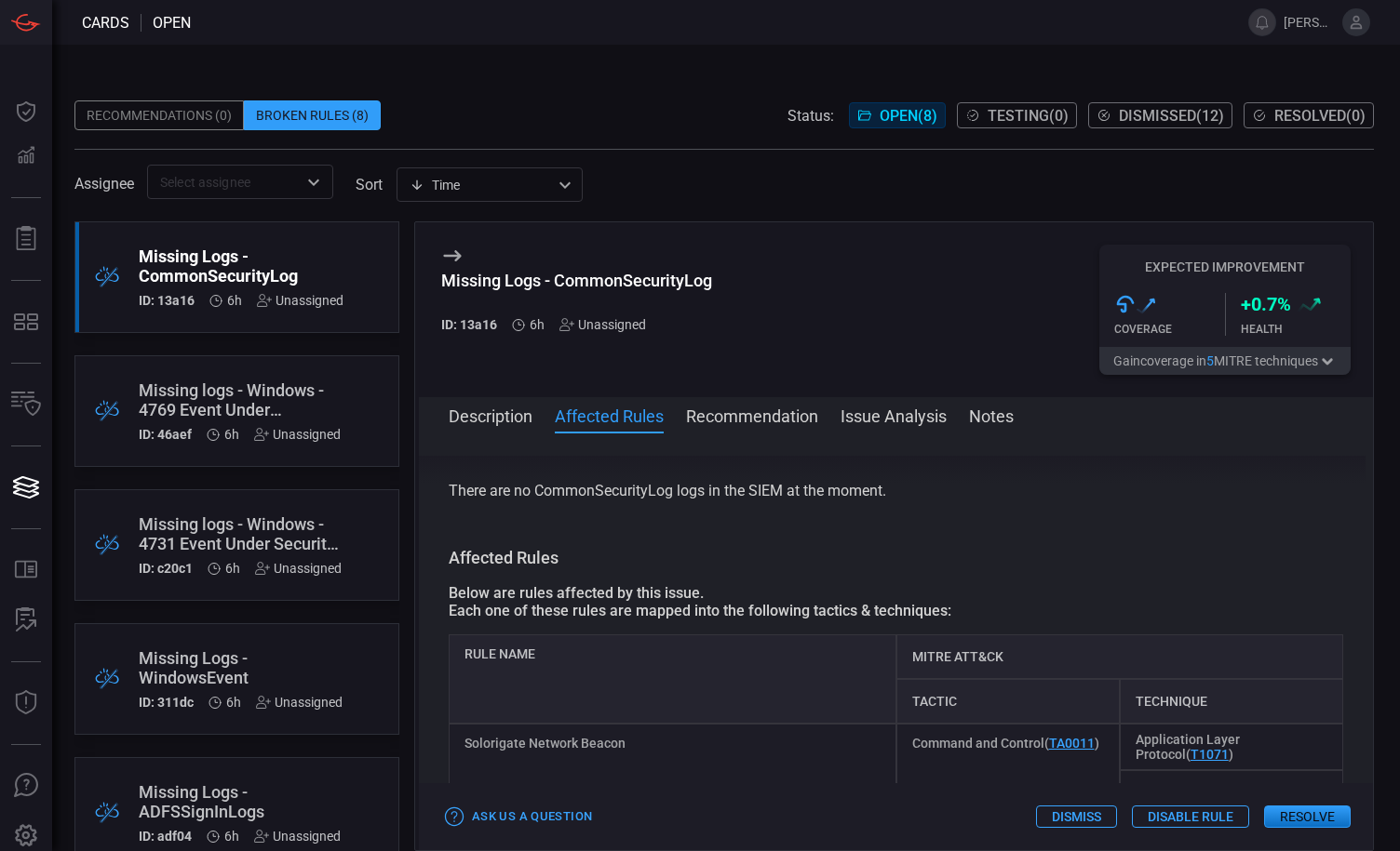
scroll to position [0, 0]
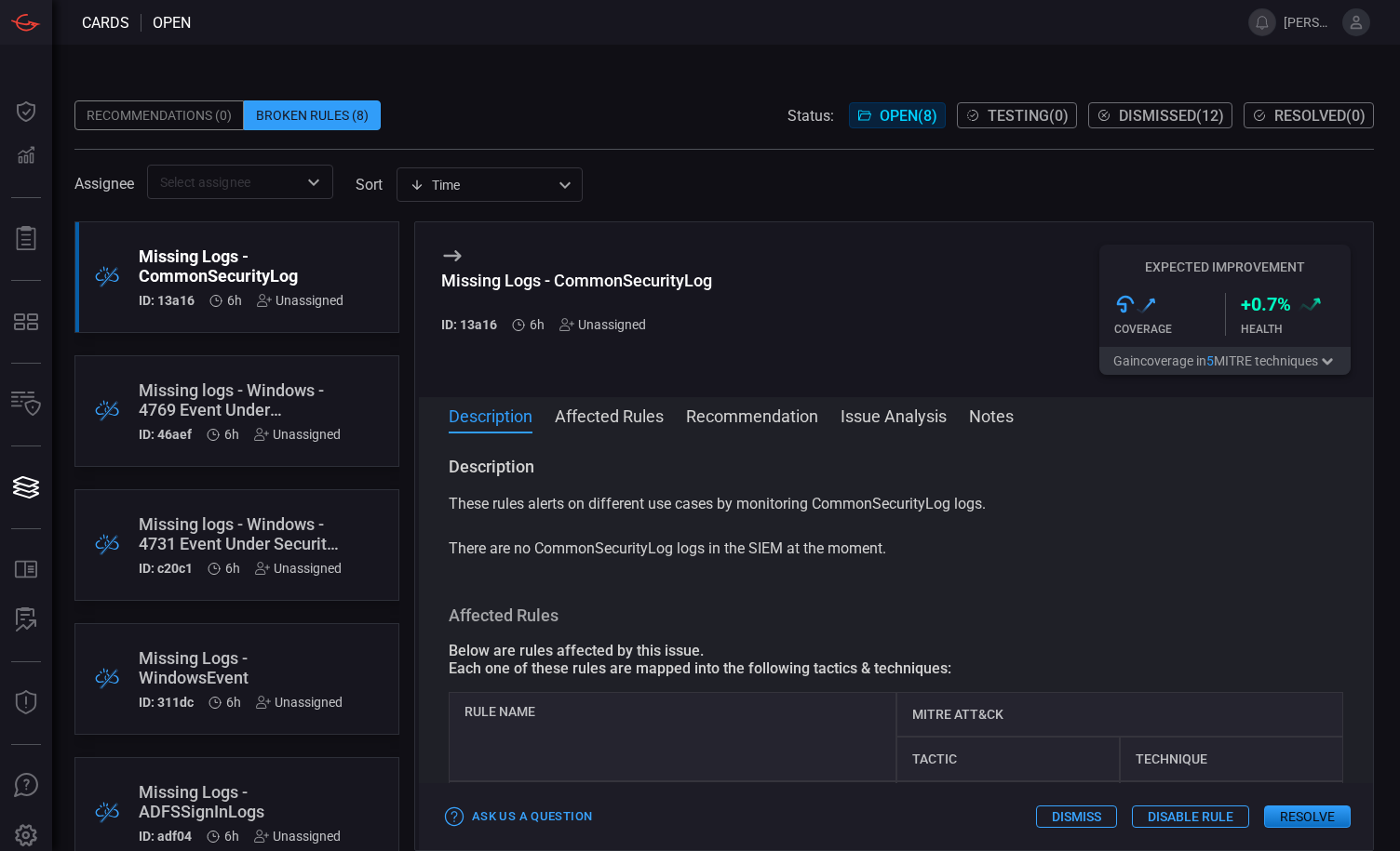
click at [232, 395] on div "Missing logs - Windows - 4769 Event Under Kerberos Service Ticket Operations se…" at bounding box center [240, 400] width 202 height 39
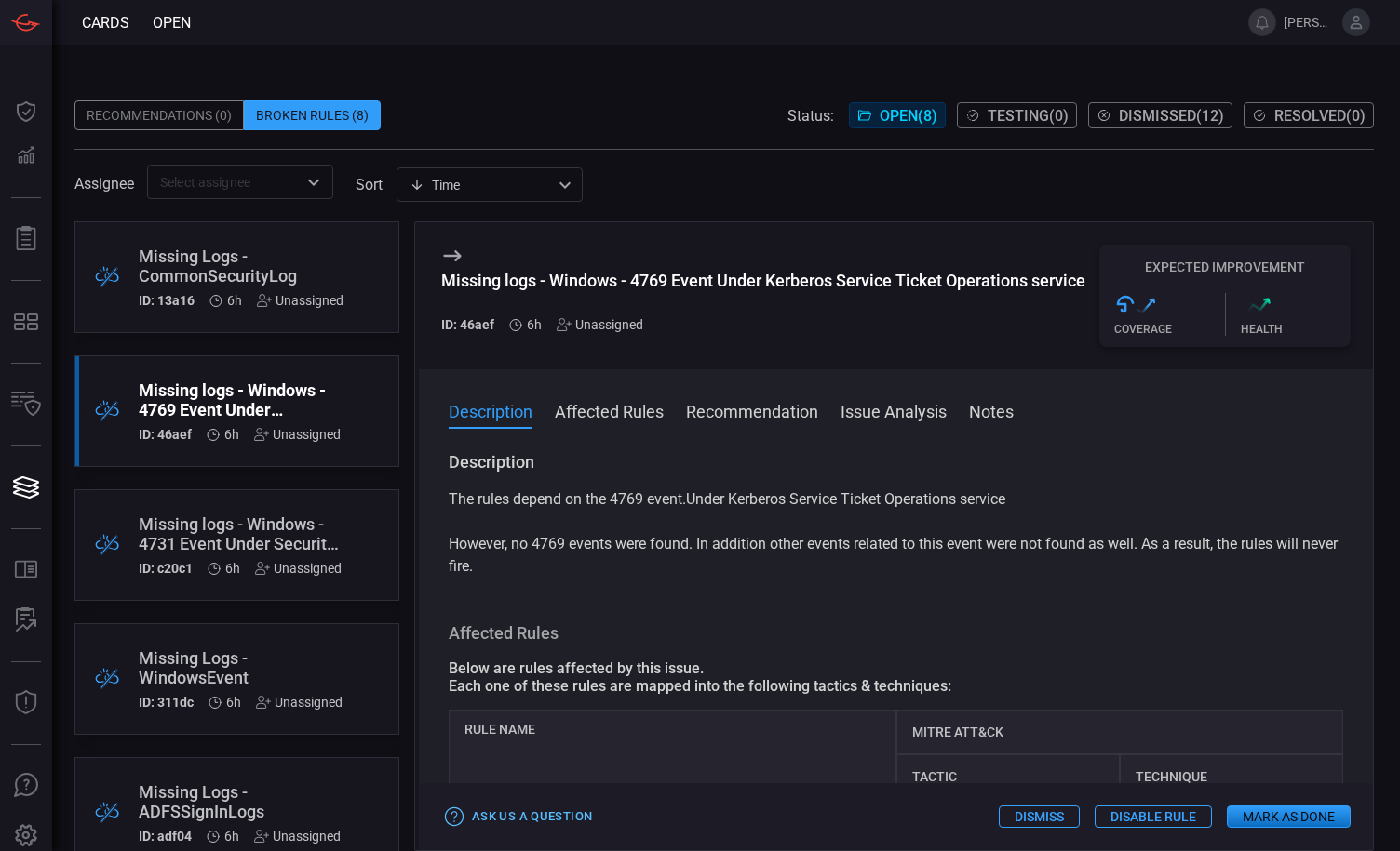
click at [516, 813] on button "Ask Us a Question" at bounding box center [518, 817] width 155 height 28
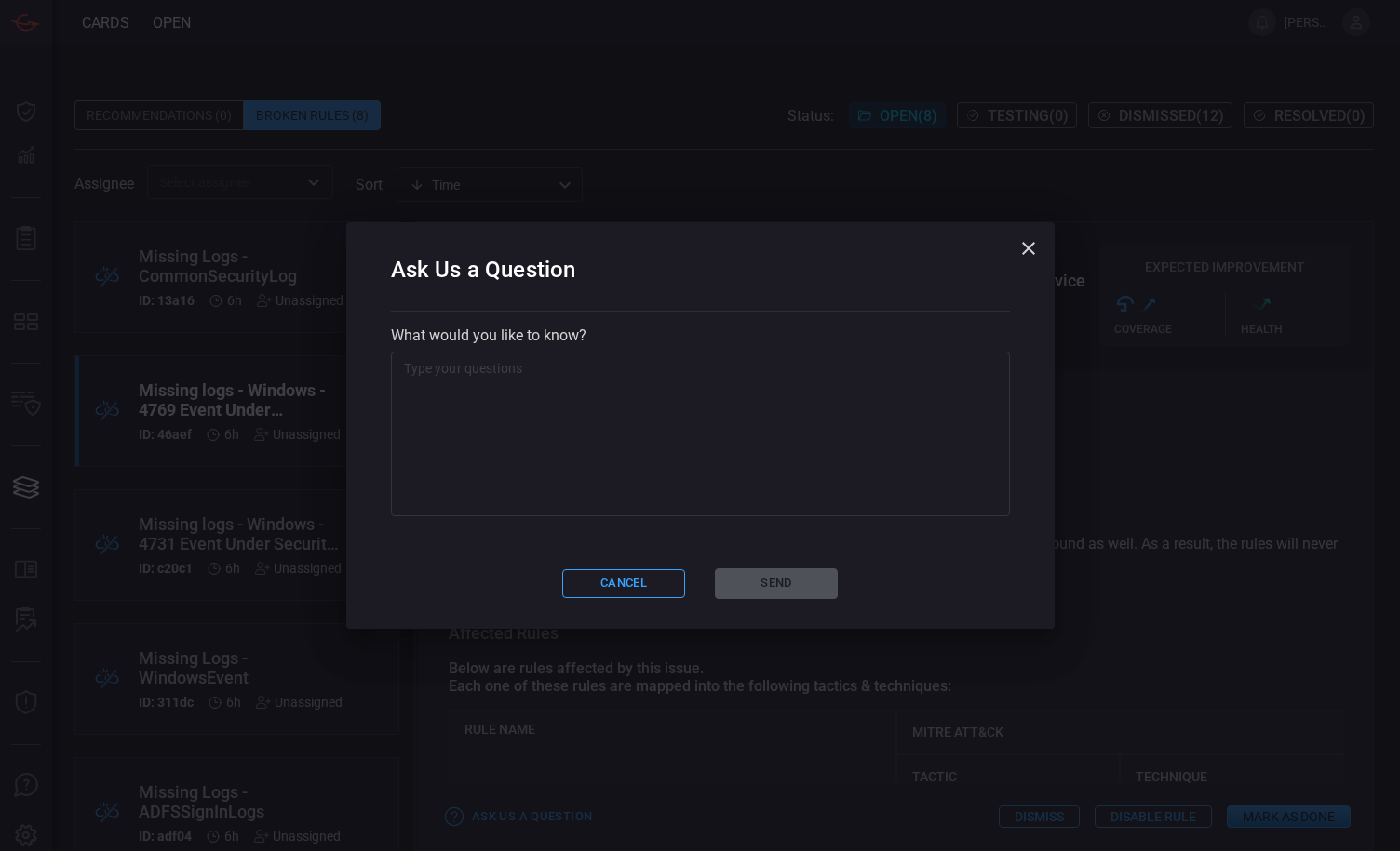
click at [609, 483] on textarea at bounding box center [700, 434] width 593 height 149
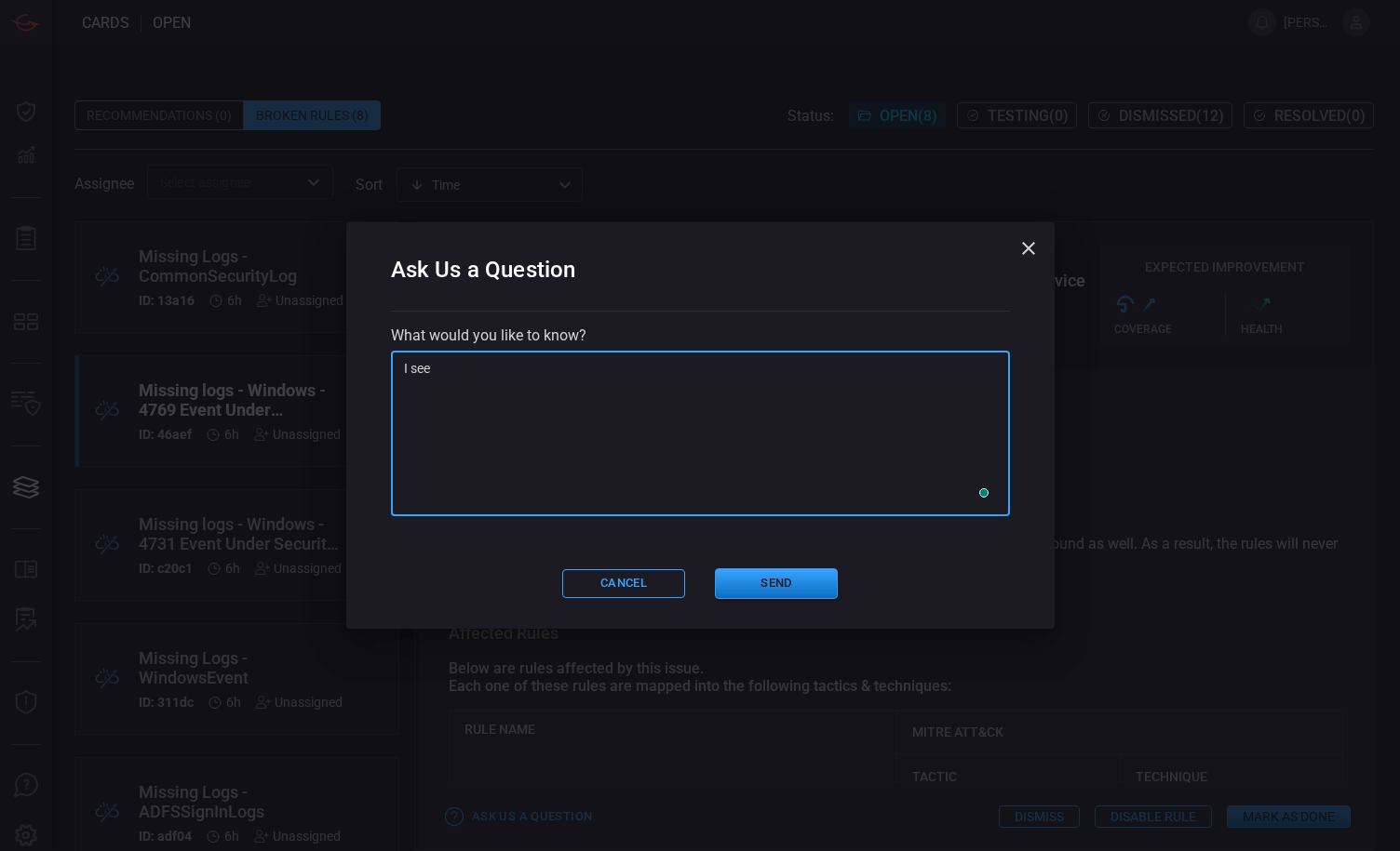
paste textarea "521960010"
paste textarea "SecurityEvent"
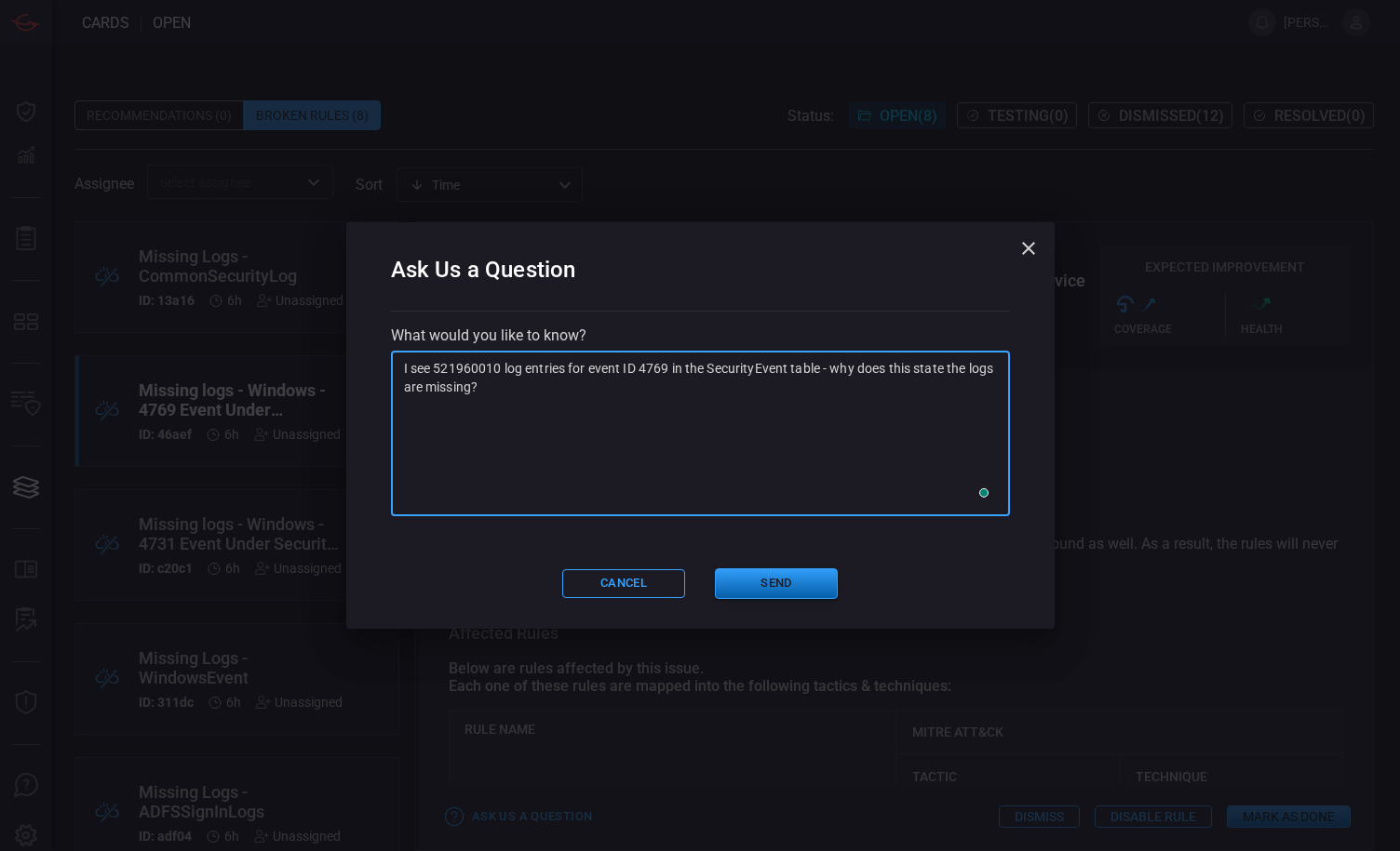
type textarea "I see 521960010 log entries for event ID 4769 in the SecurityEvent table - why …"
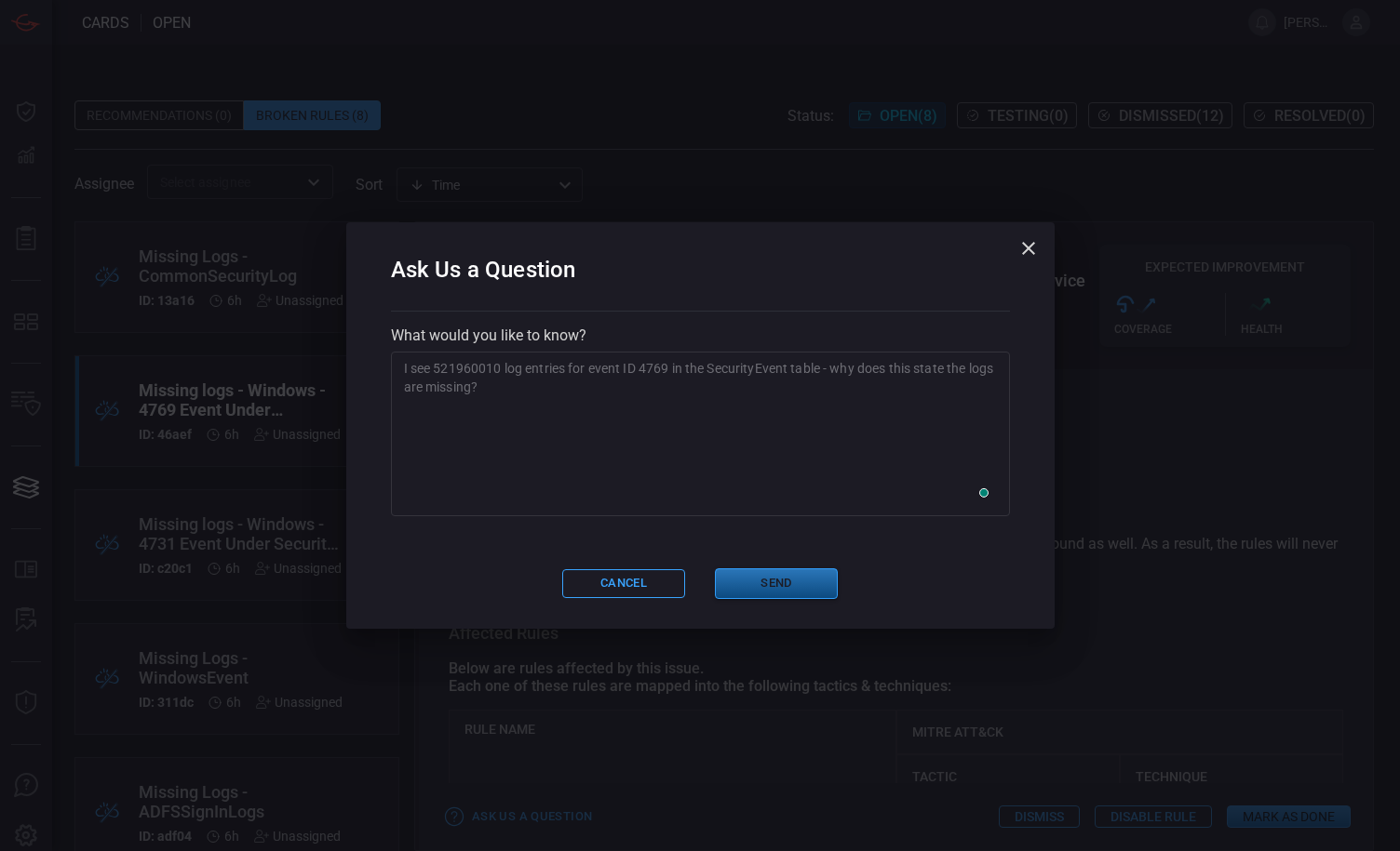
click at [801, 584] on button "Send" at bounding box center [776, 583] width 123 height 30
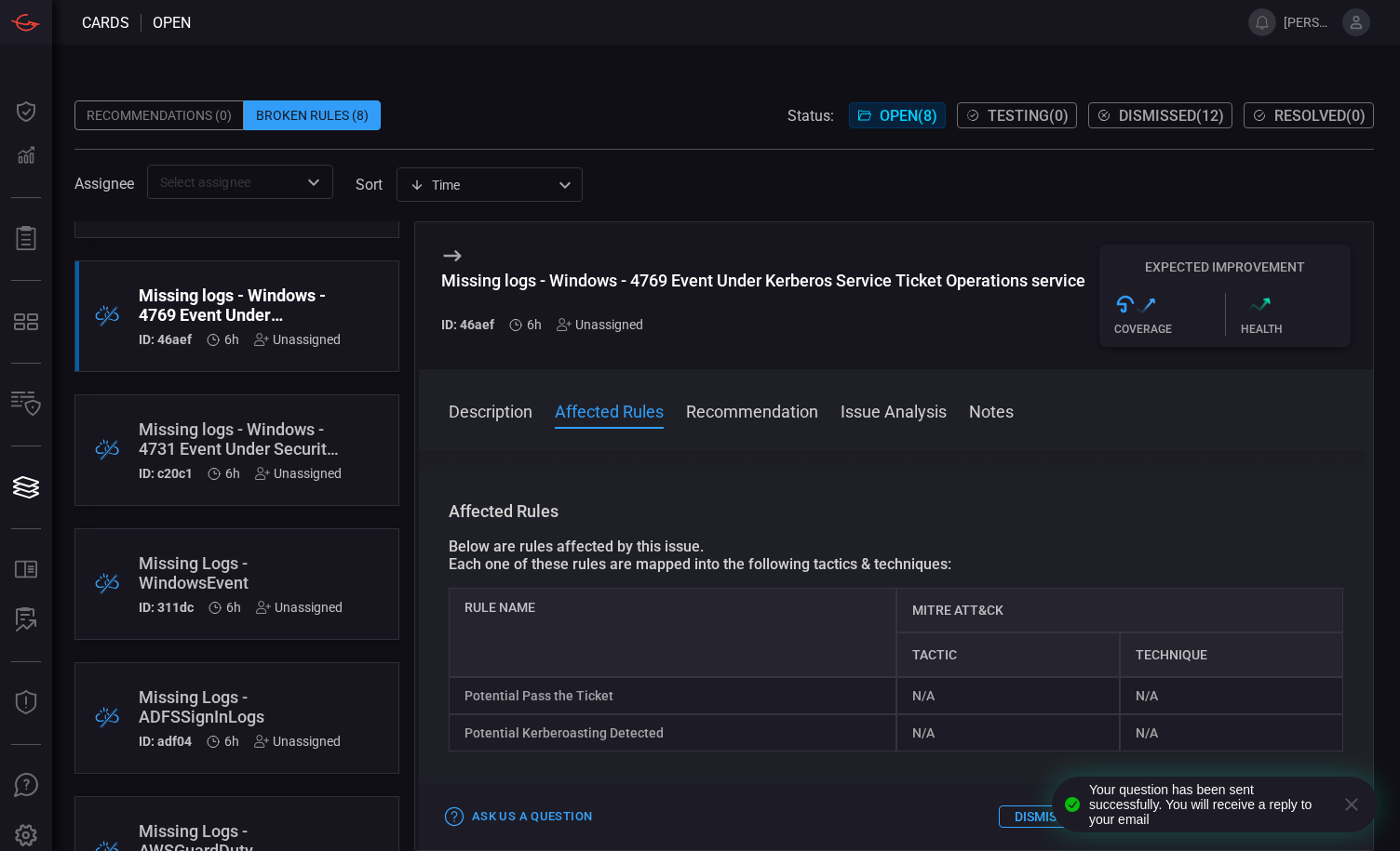
scroll to position [97, 0]
click at [256, 574] on div "Missing Logs - WindowsEvent" at bounding box center [241, 571] width 204 height 39
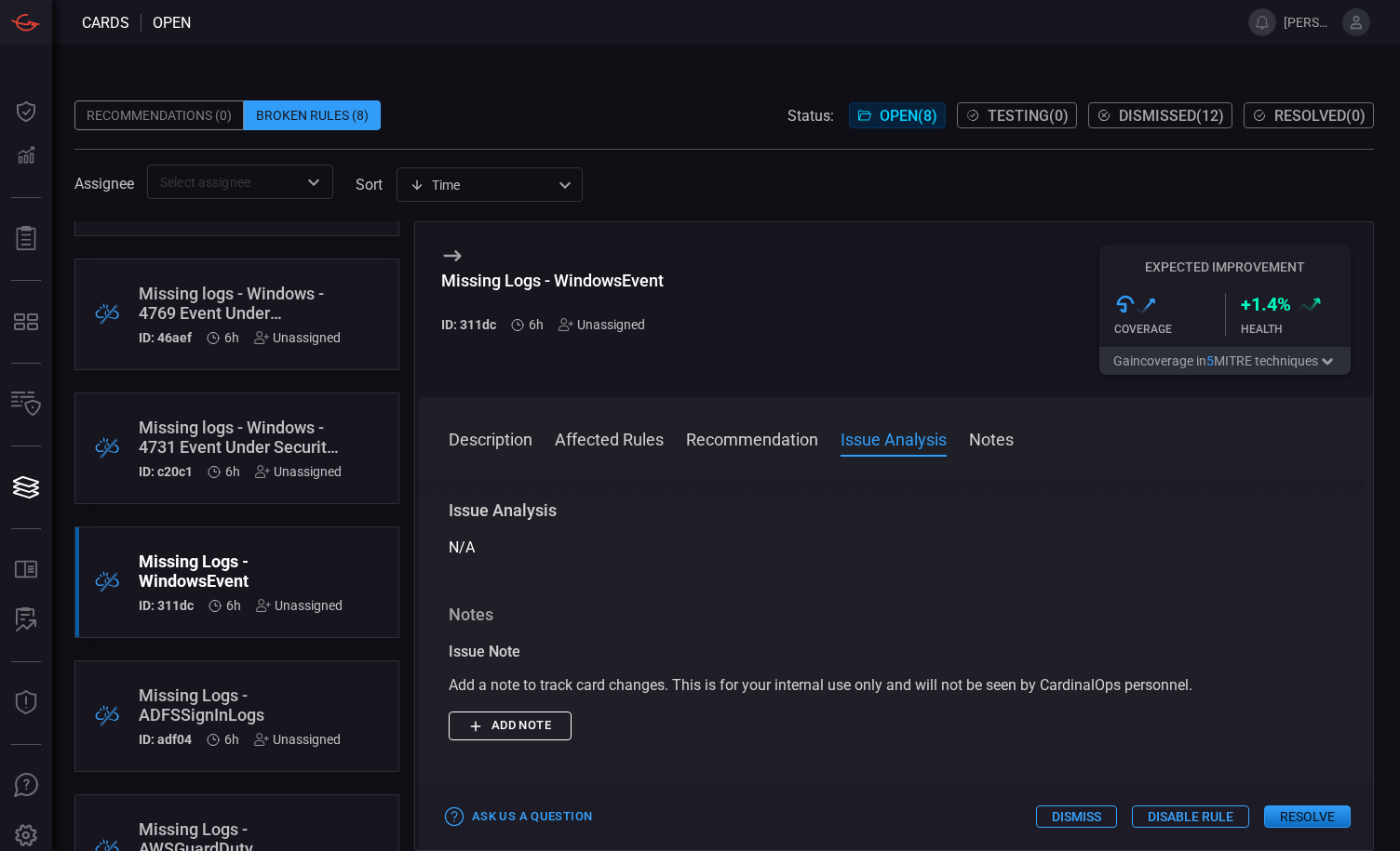
scroll to position [1190, 0]
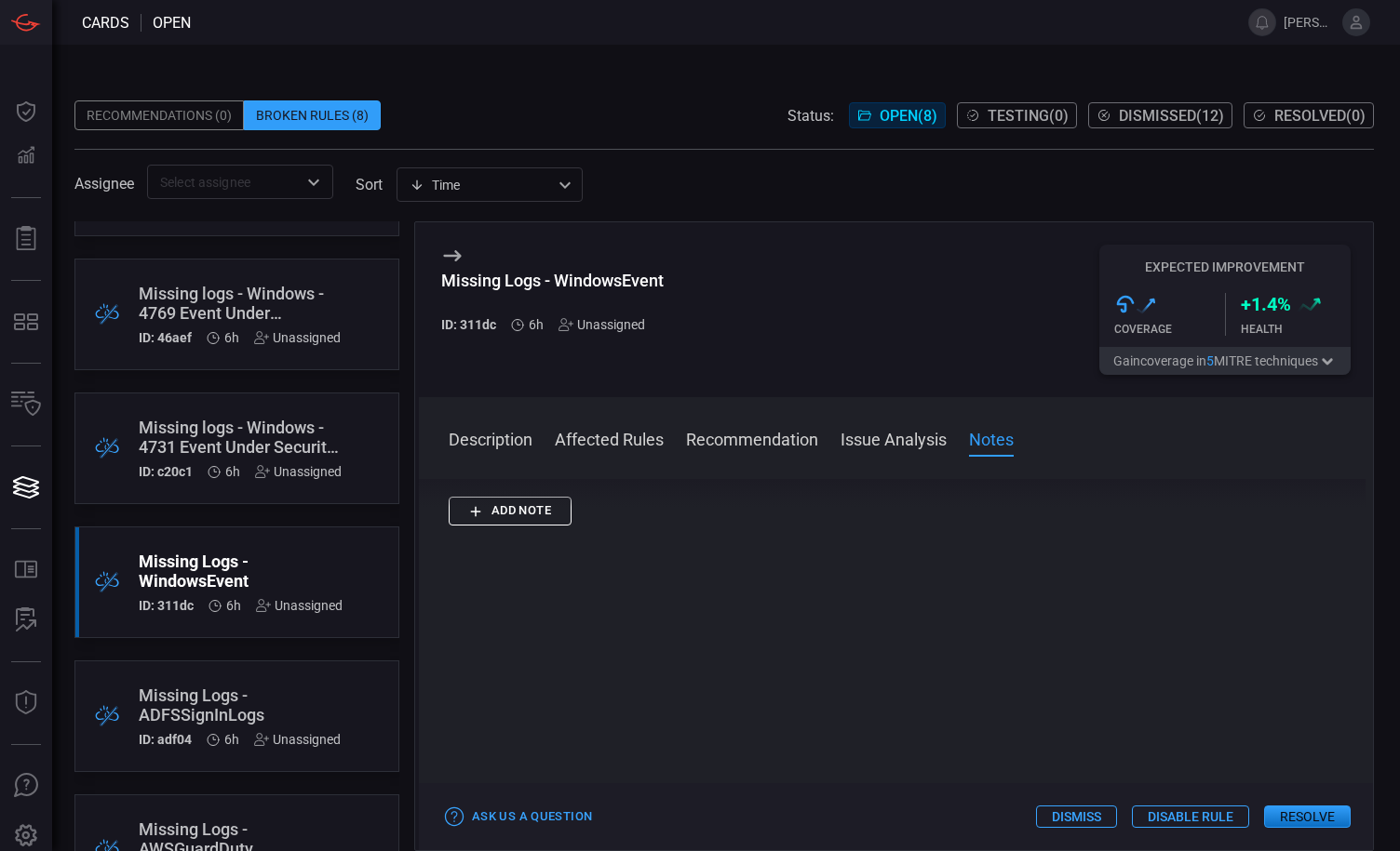
click at [466, 445] on button "Description" at bounding box center [490, 438] width 83 height 23
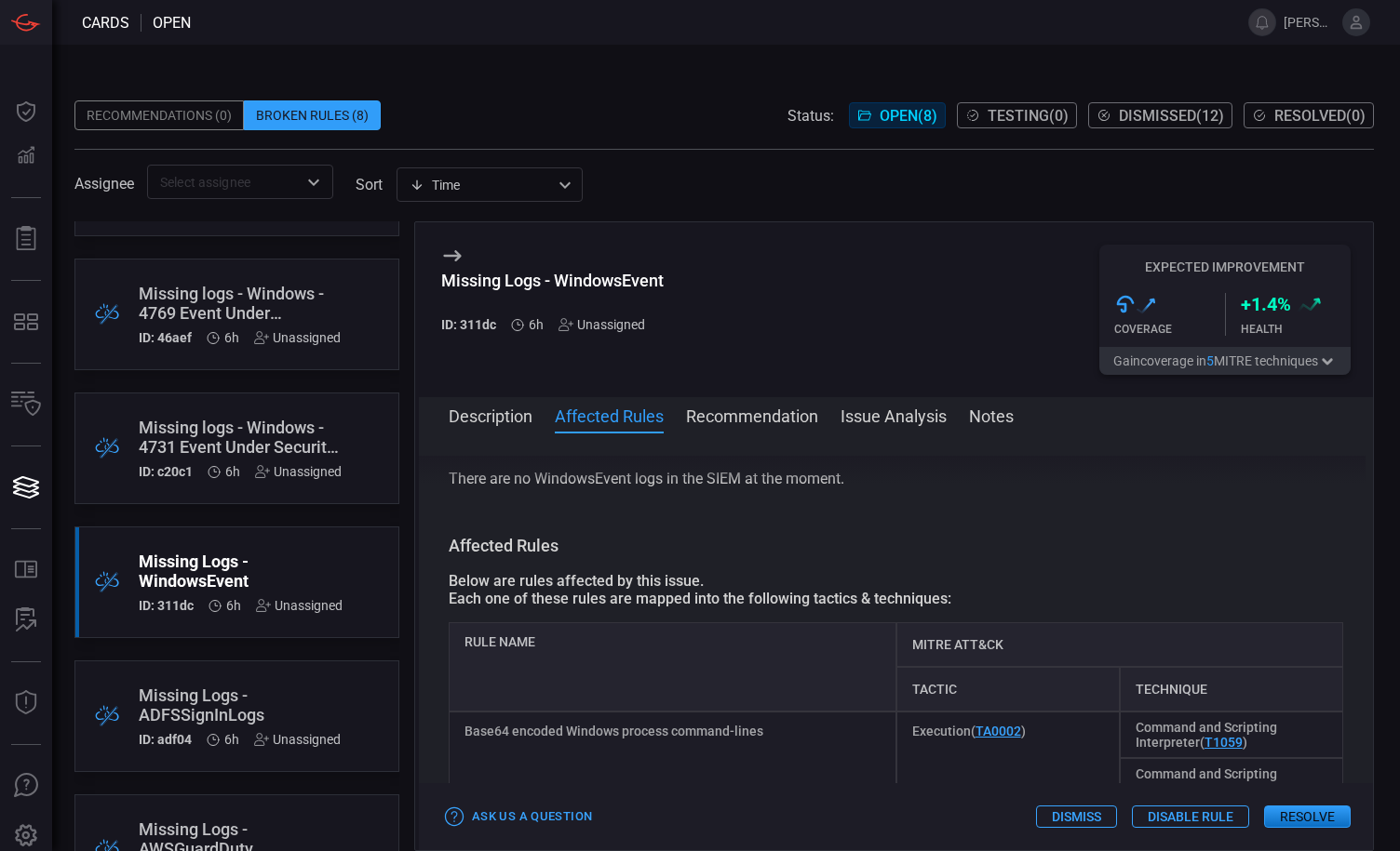
scroll to position [104, 0]
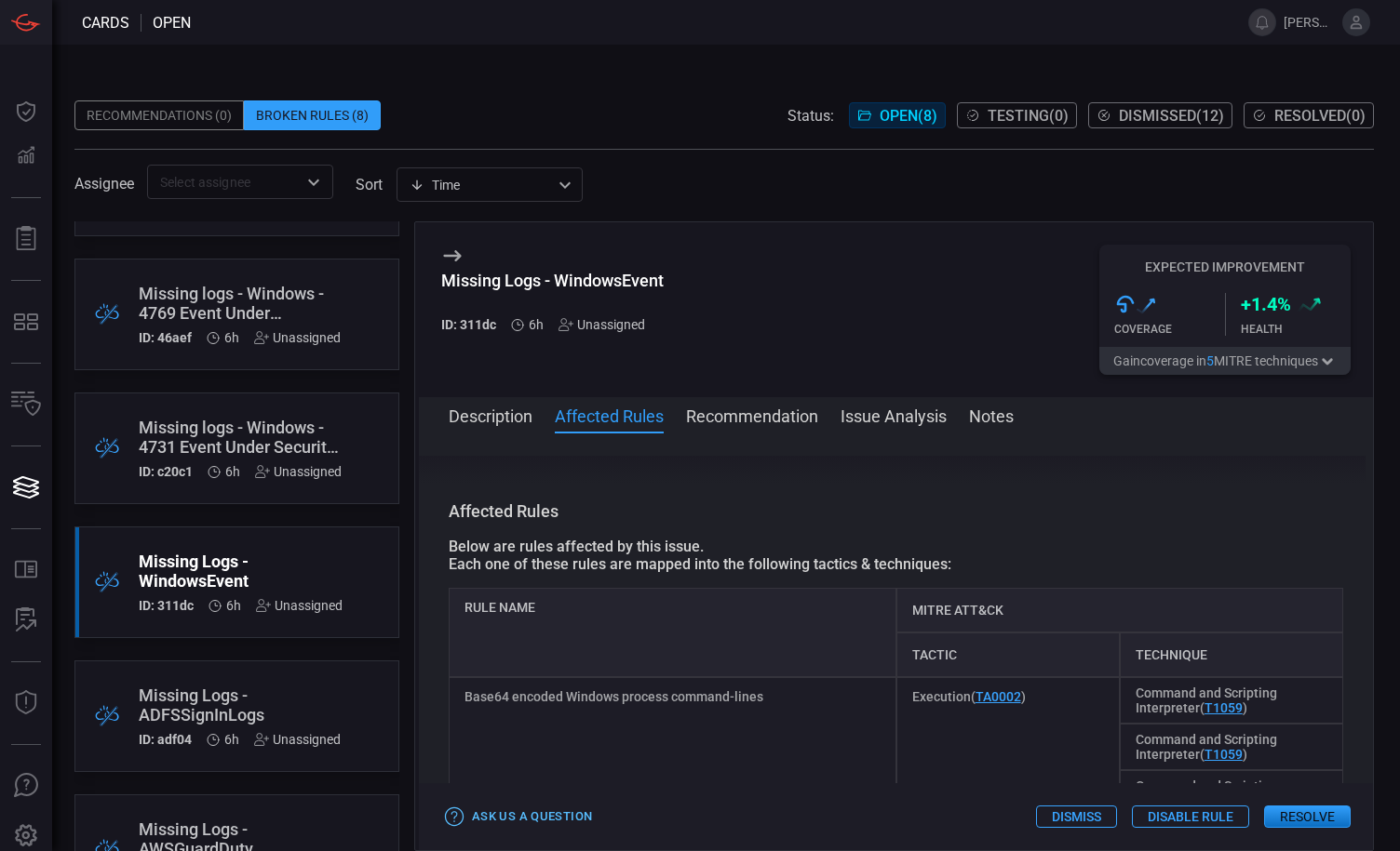
click at [551, 810] on button "Ask Us a Question" at bounding box center [518, 817] width 155 height 28
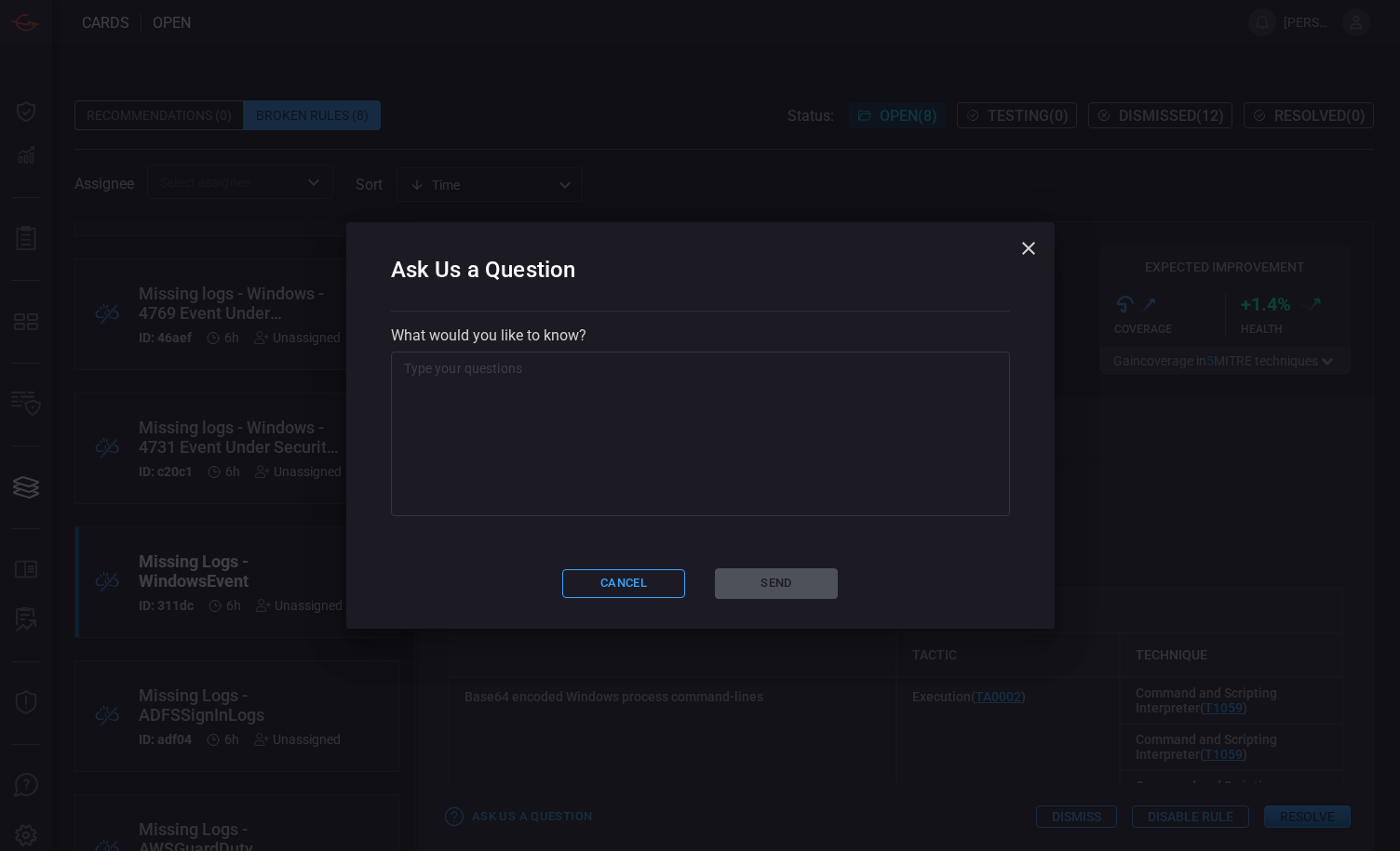
click at [642, 396] on textarea at bounding box center [700, 434] width 593 height 149
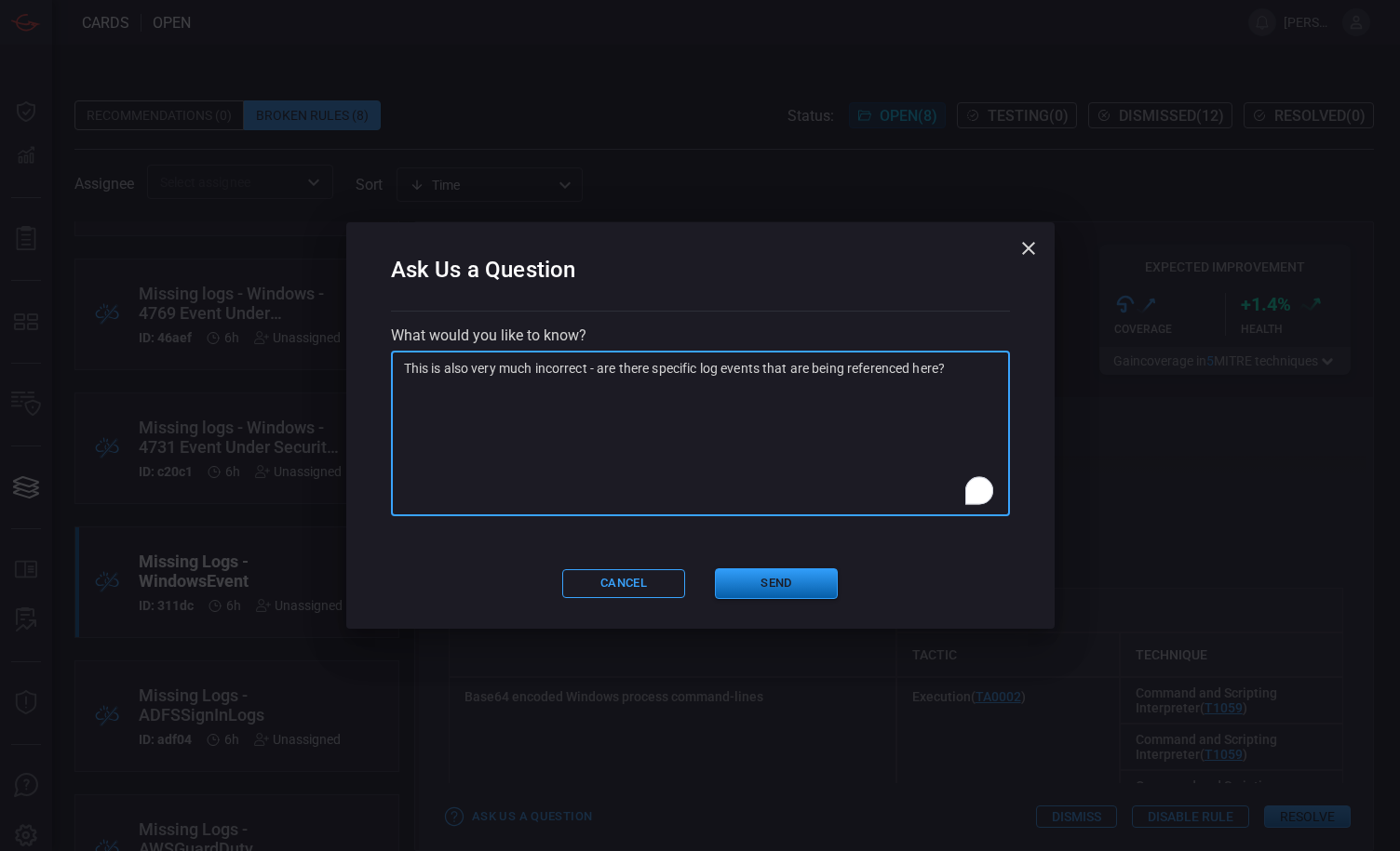
type textarea "This is also very much incorrect - are there specific log events that are being…"
click at [767, 589] on button "Send" at bounding box center [776, 583] width 123 height 30
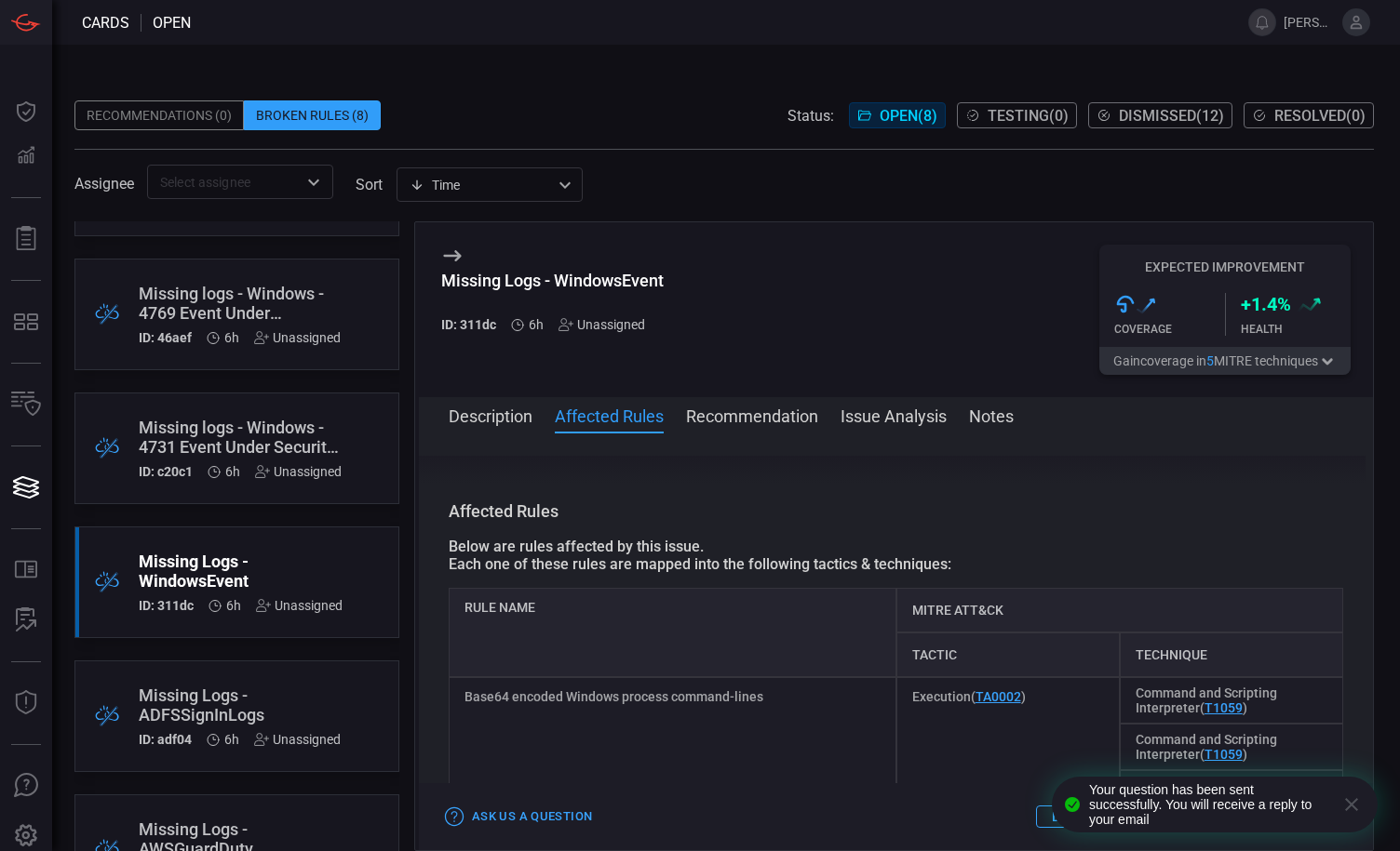
click at [270, 691] on div "Missing Logs - ADFSSignInLogs" at bounding box center [240, 706] width 202 height 39
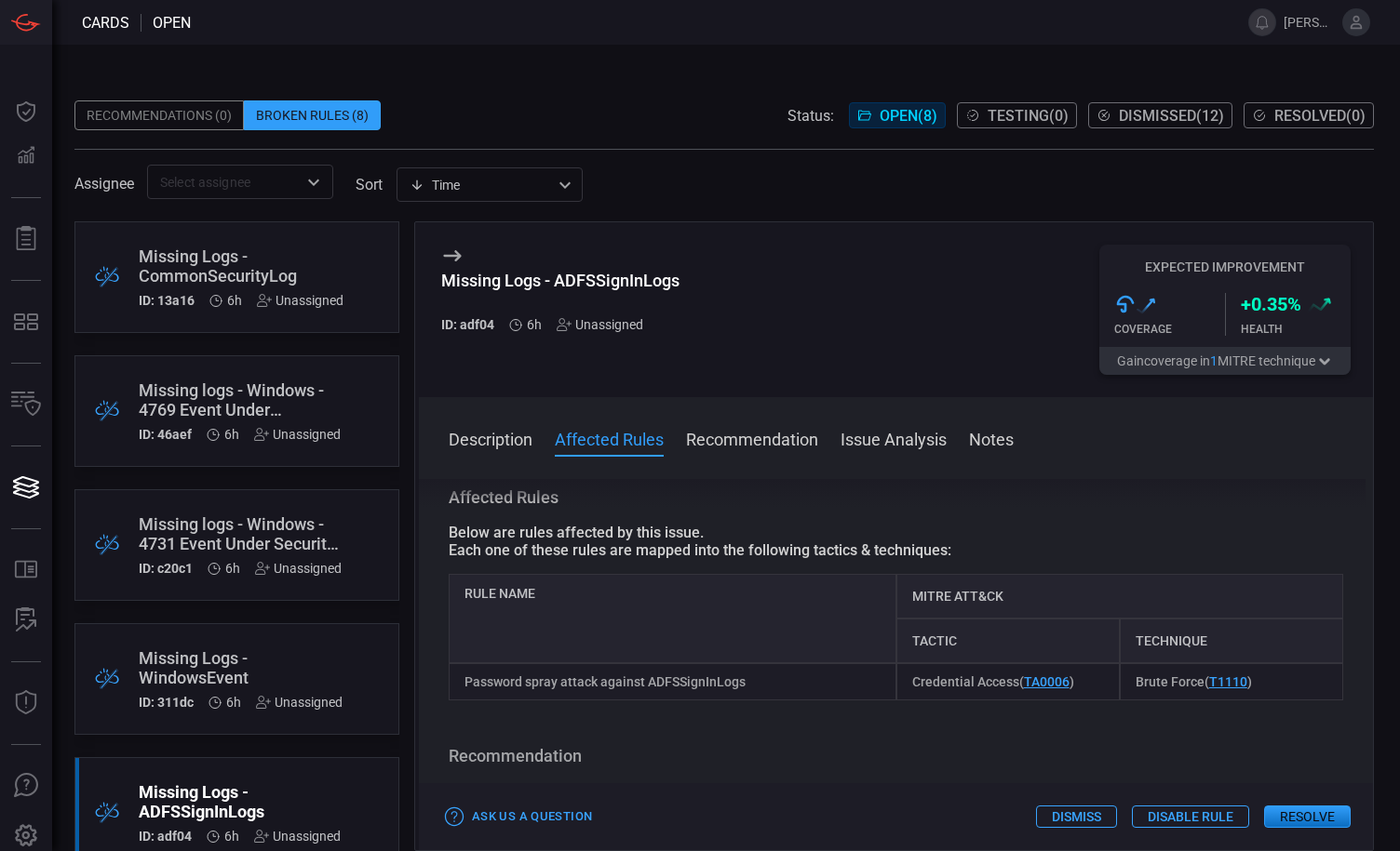
click at [246, 277] on div "Missing Logs - CommonSecurityLog" at bounding box center [241, 266] width 205 height 39
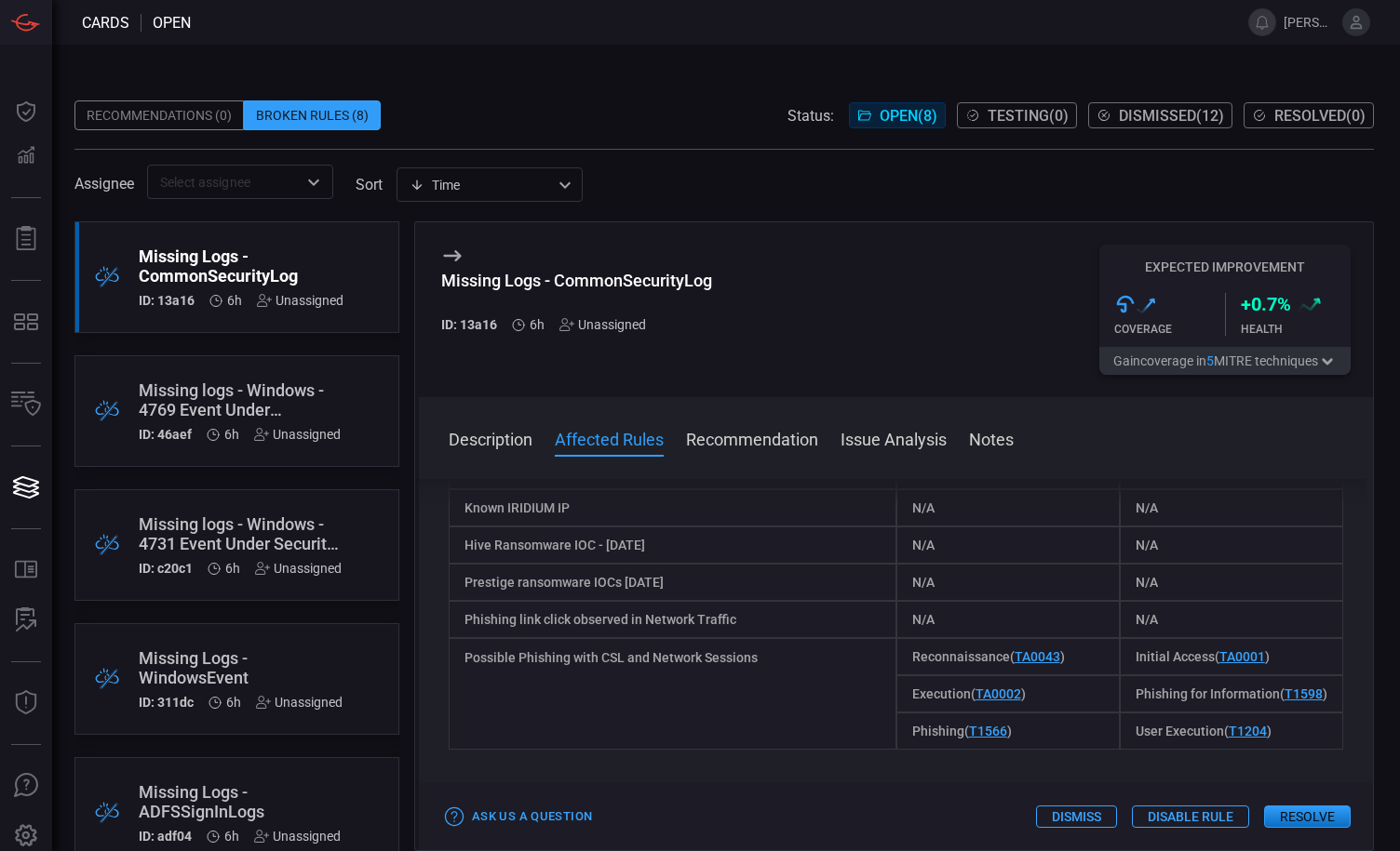
scroll to position [440, 0]
click at [546, 815] on button "Ask Us a Question" at bounding box center [518, 817] width 155 height 28
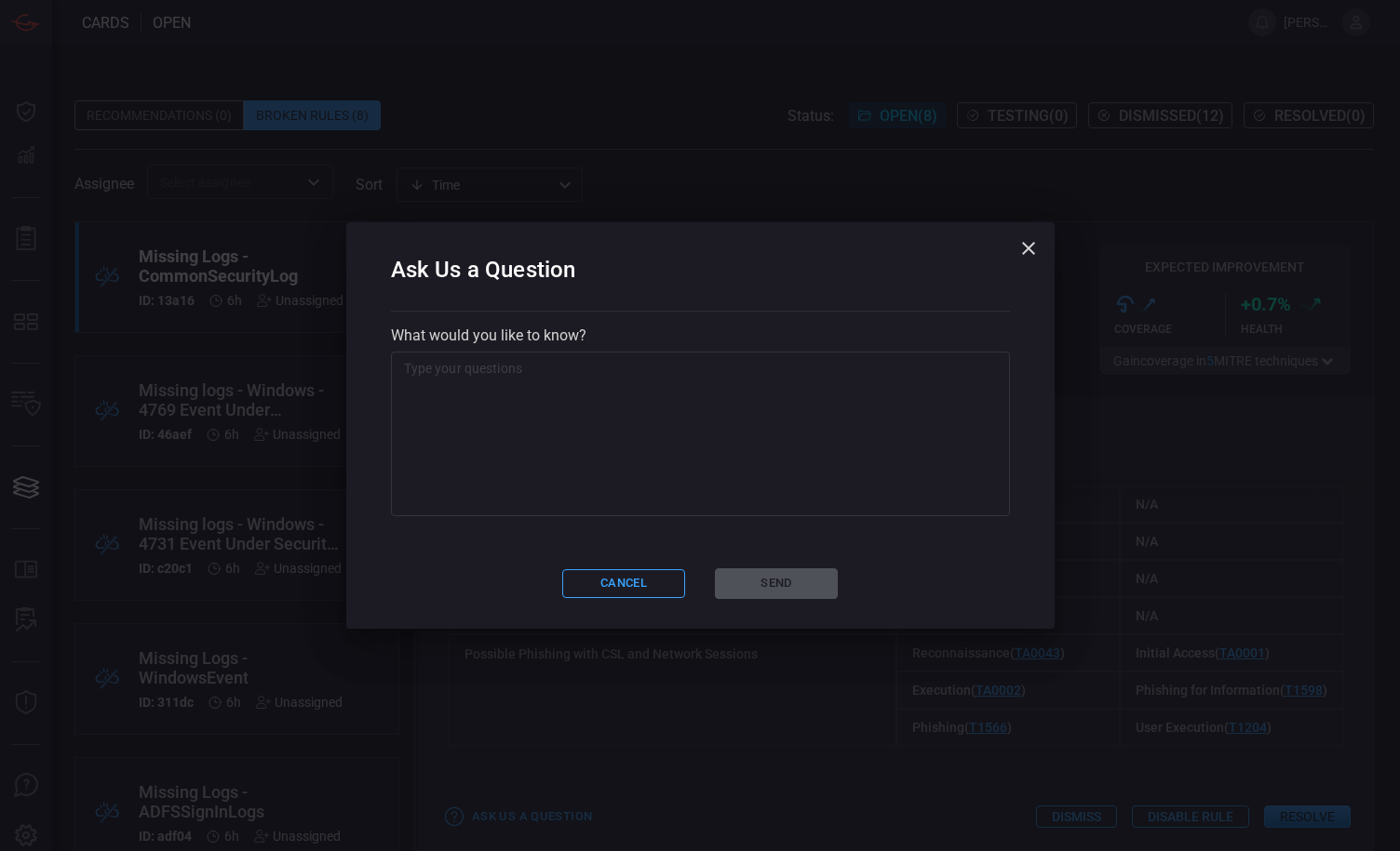
click at [609, 401] on textarea at bounding box center [700, 434] width 593 height 149
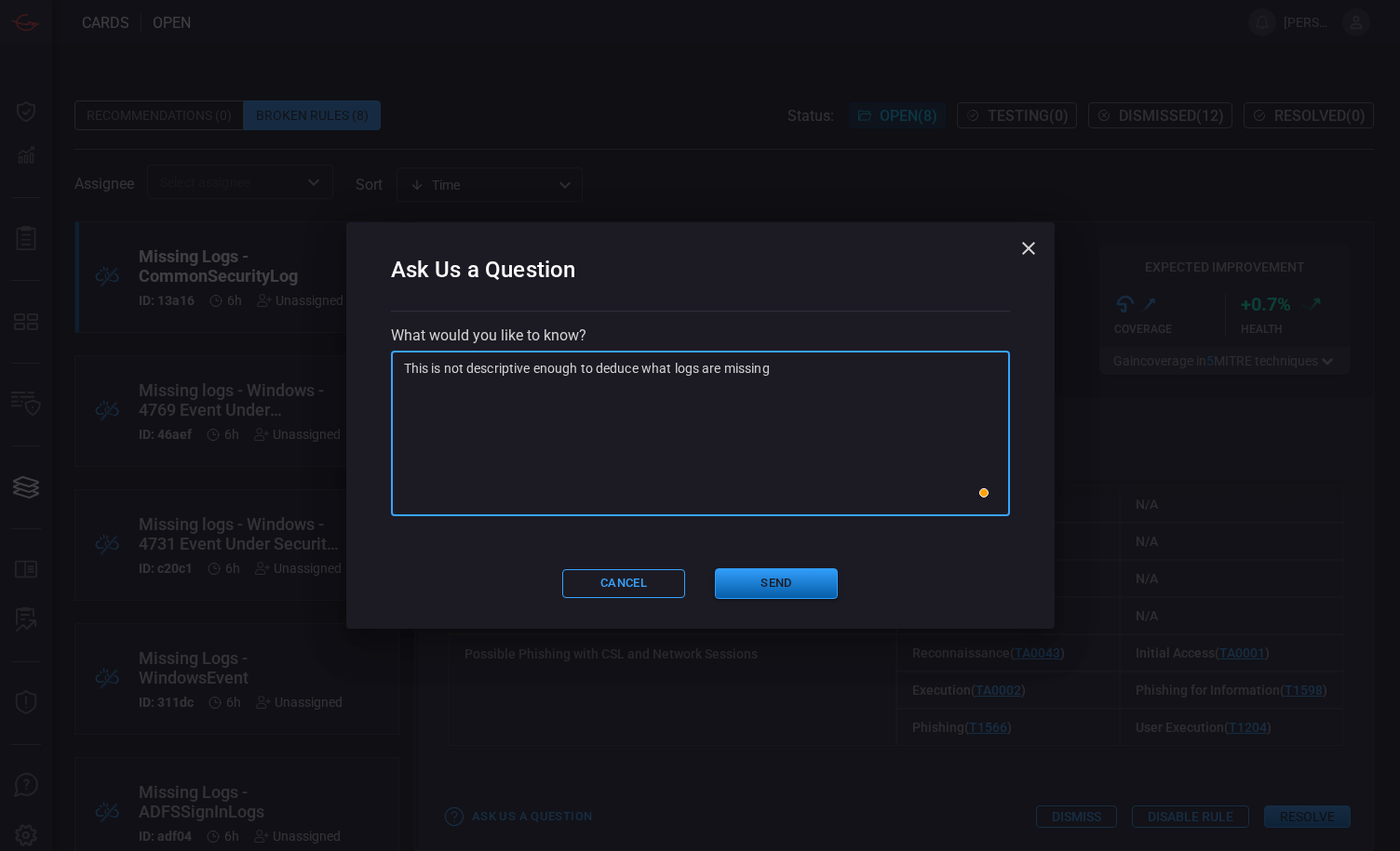
type textarea "This is not descriptive enough to deduce what logs are missing"
click at [781, 581] on button "Send" at bounding box center [776, 583] width 123 height 30
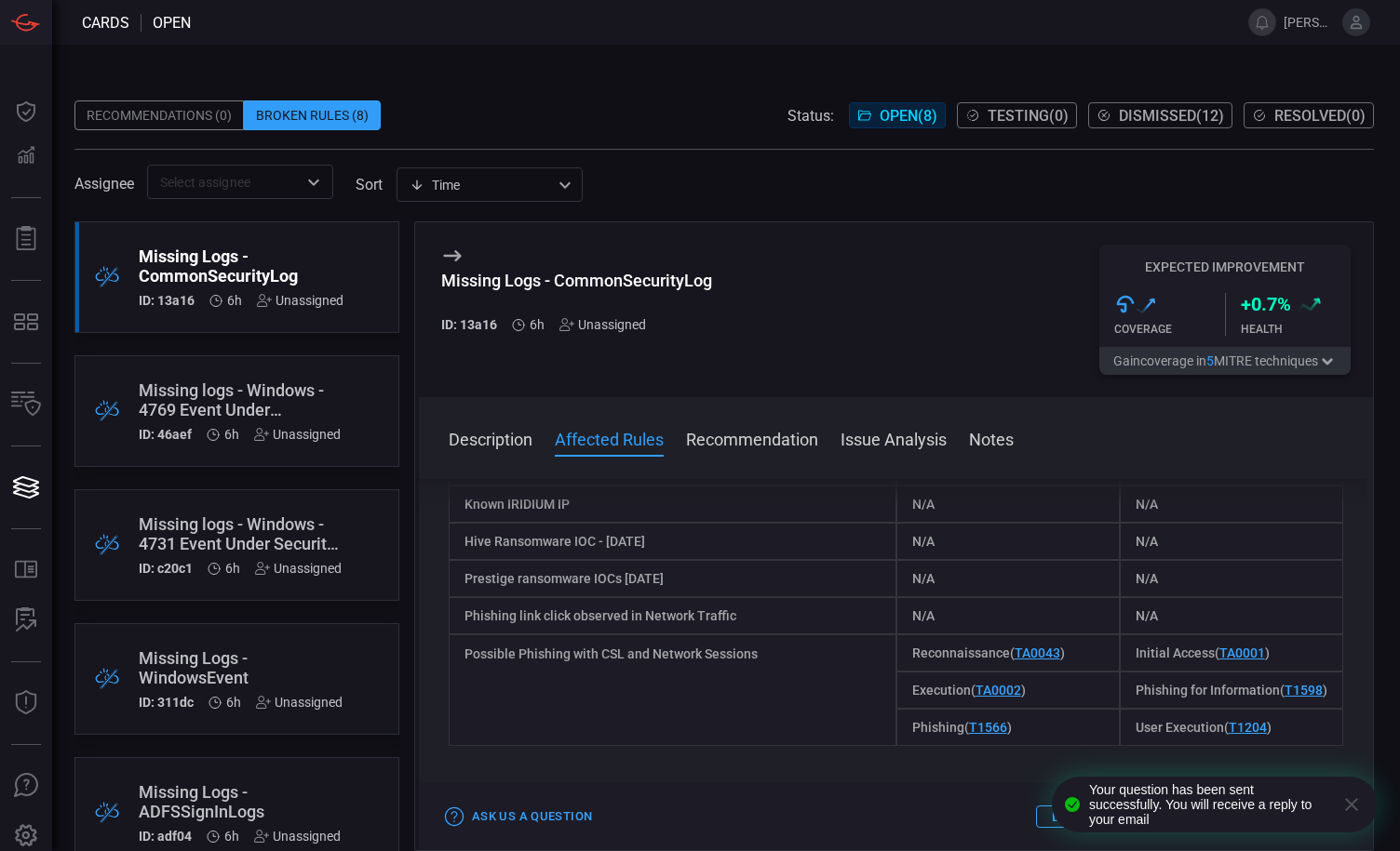
click at [179, 118] on div "Recommendations (0)" at bounding box center [159, 115] width 170 height 29
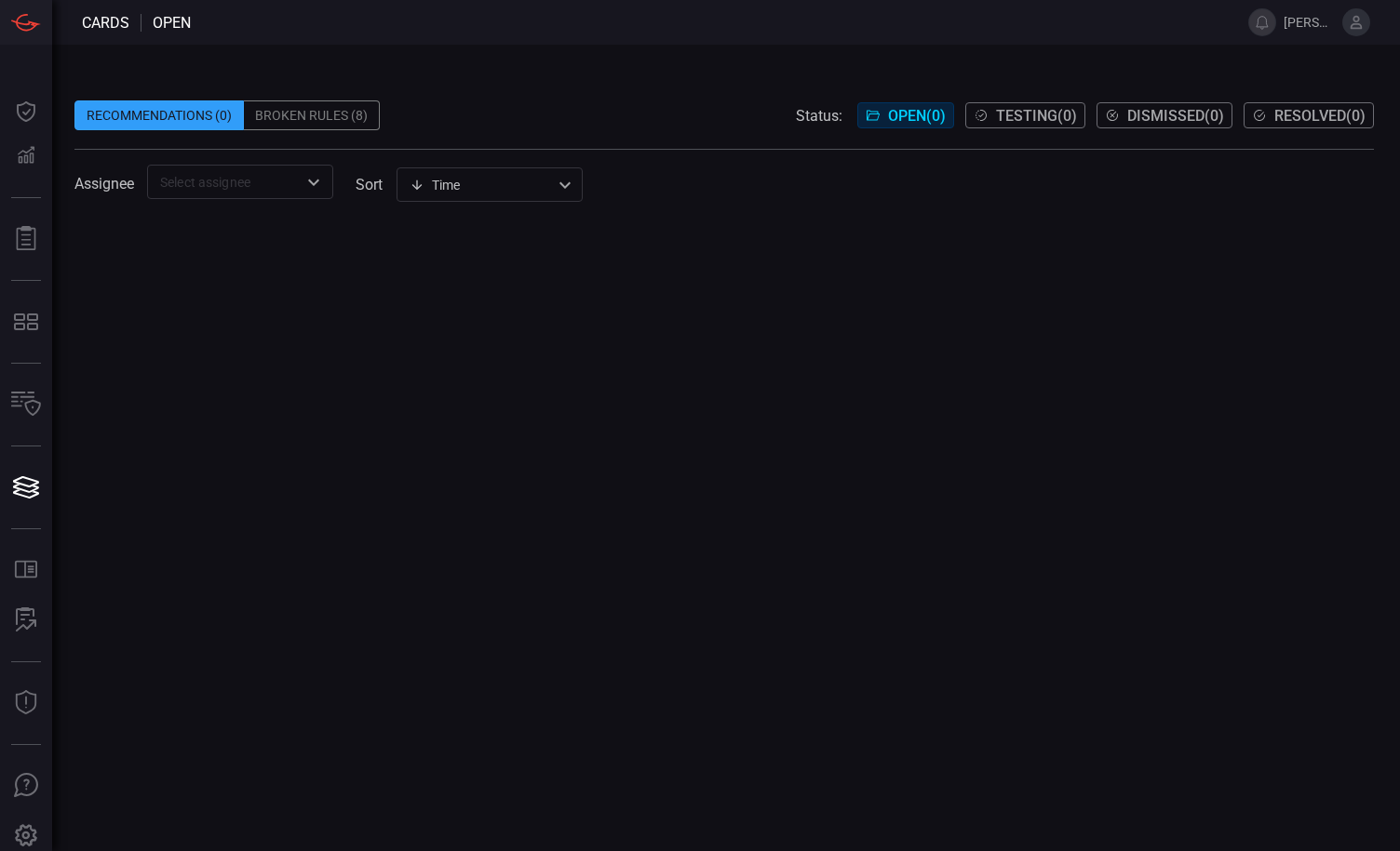
click at [262, 128] on div "Broken Rules (8)" at bounding box center [311, 115] width 135 height 29
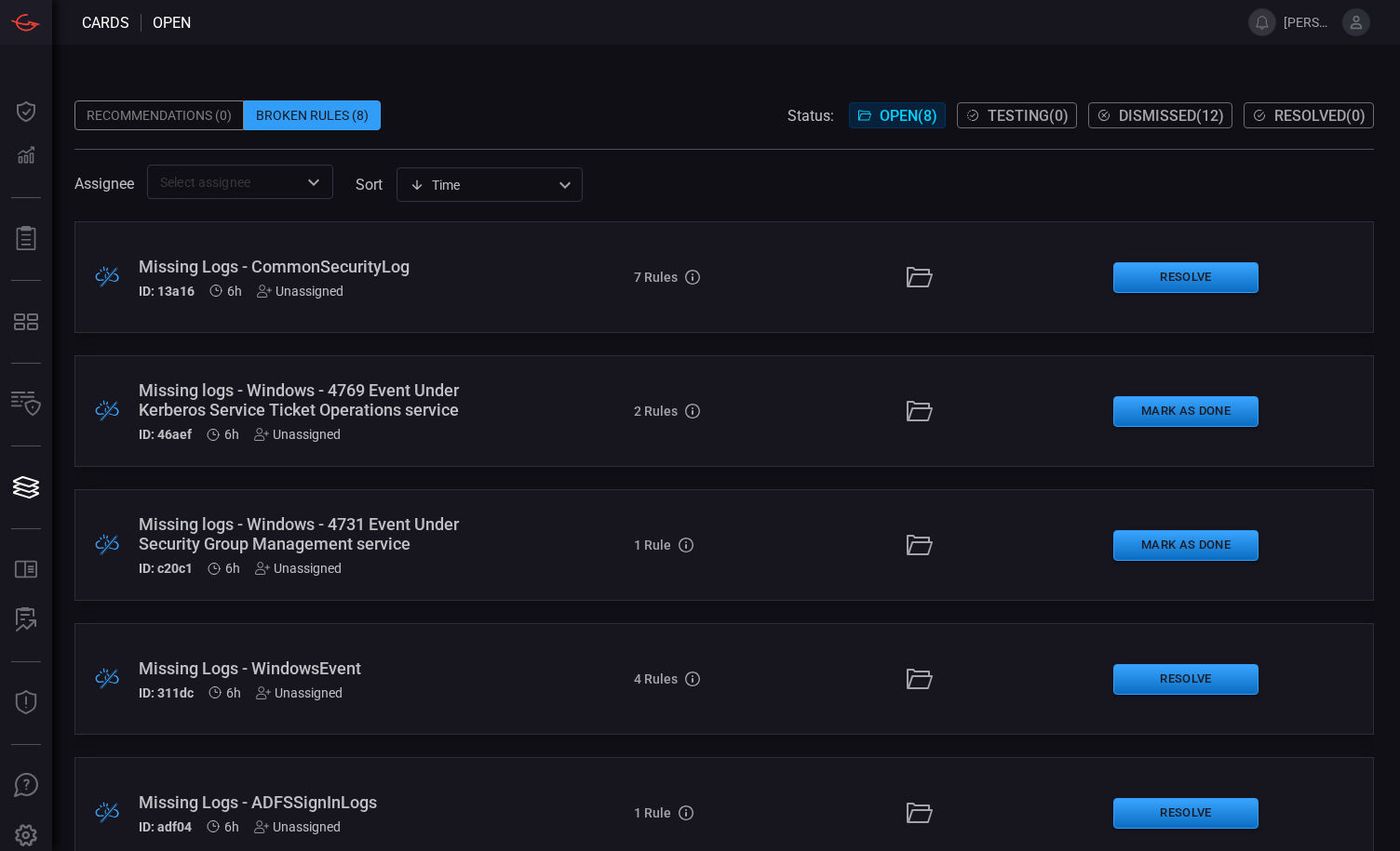
click at [326, 533] on div "Missing logs - Windows - 4731 Event Under Security Group Management service" at bounding box center [322, 534] width 368 height 39
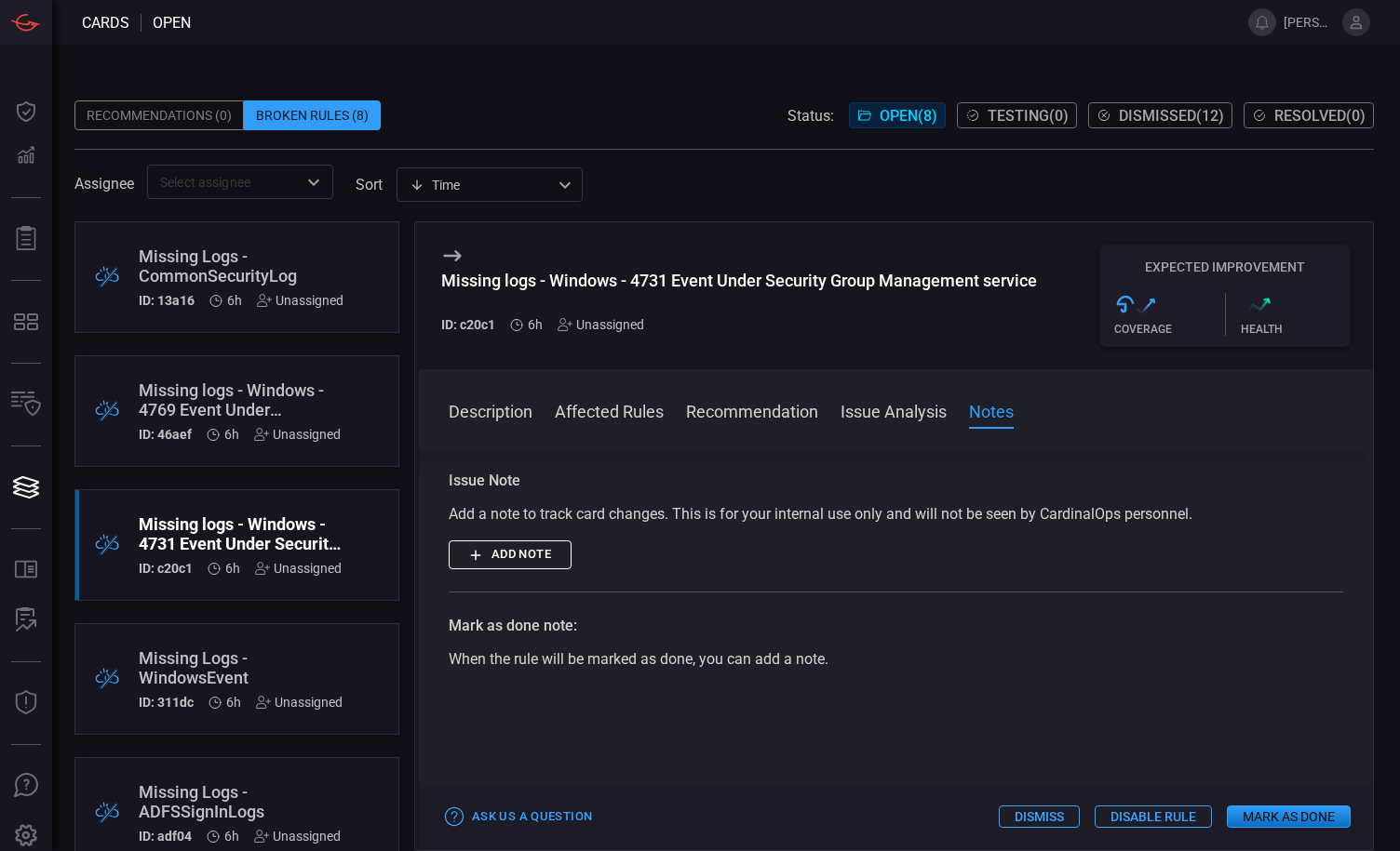
scroll to position [441, 0]
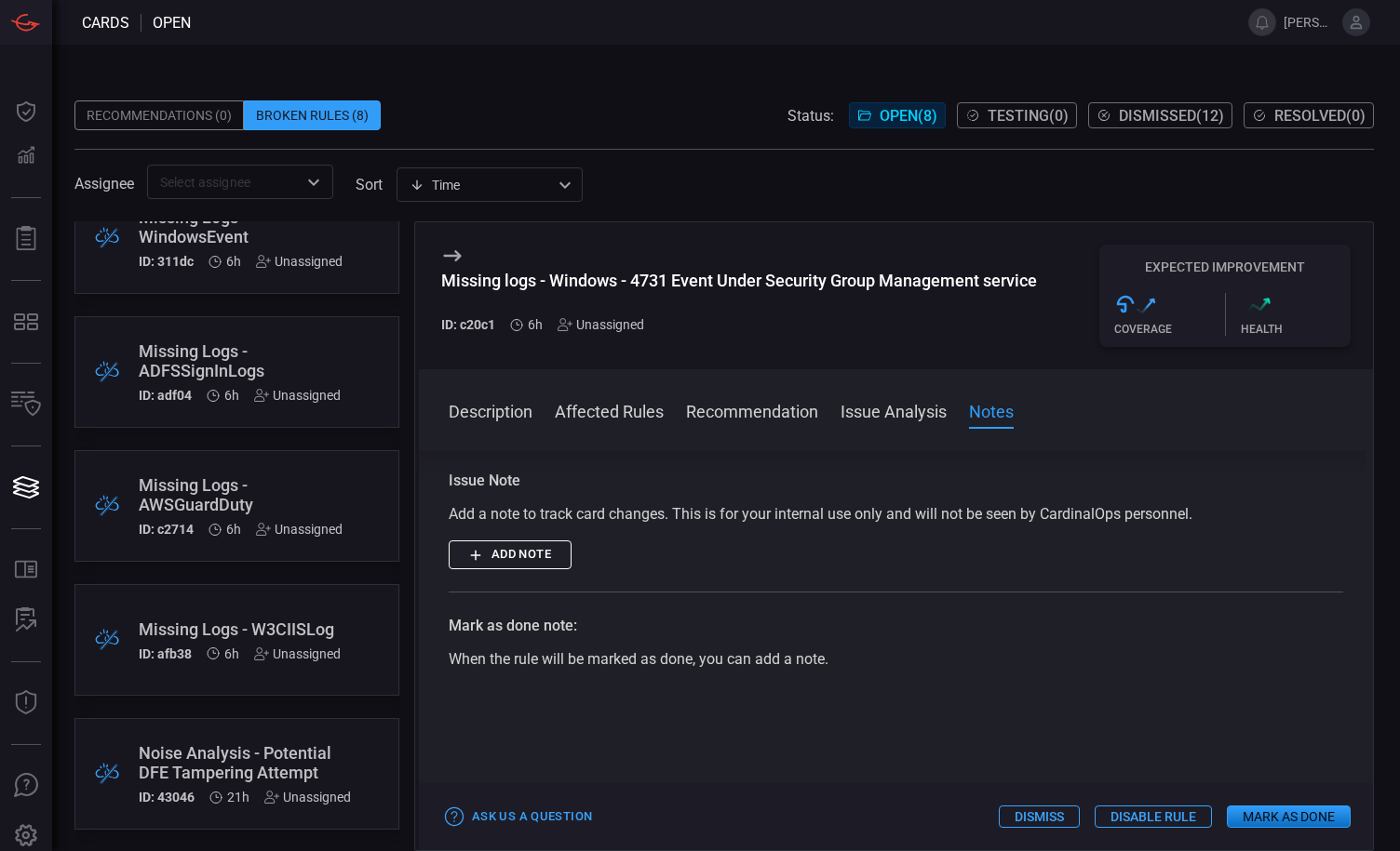
click at [1161, 131] on span at bounding box center [724, 139] width 1299 height 19
click at [1167, 121] on span "Dismissed ( 12 )" at bounding box center [1171, 116] width 105 height 18
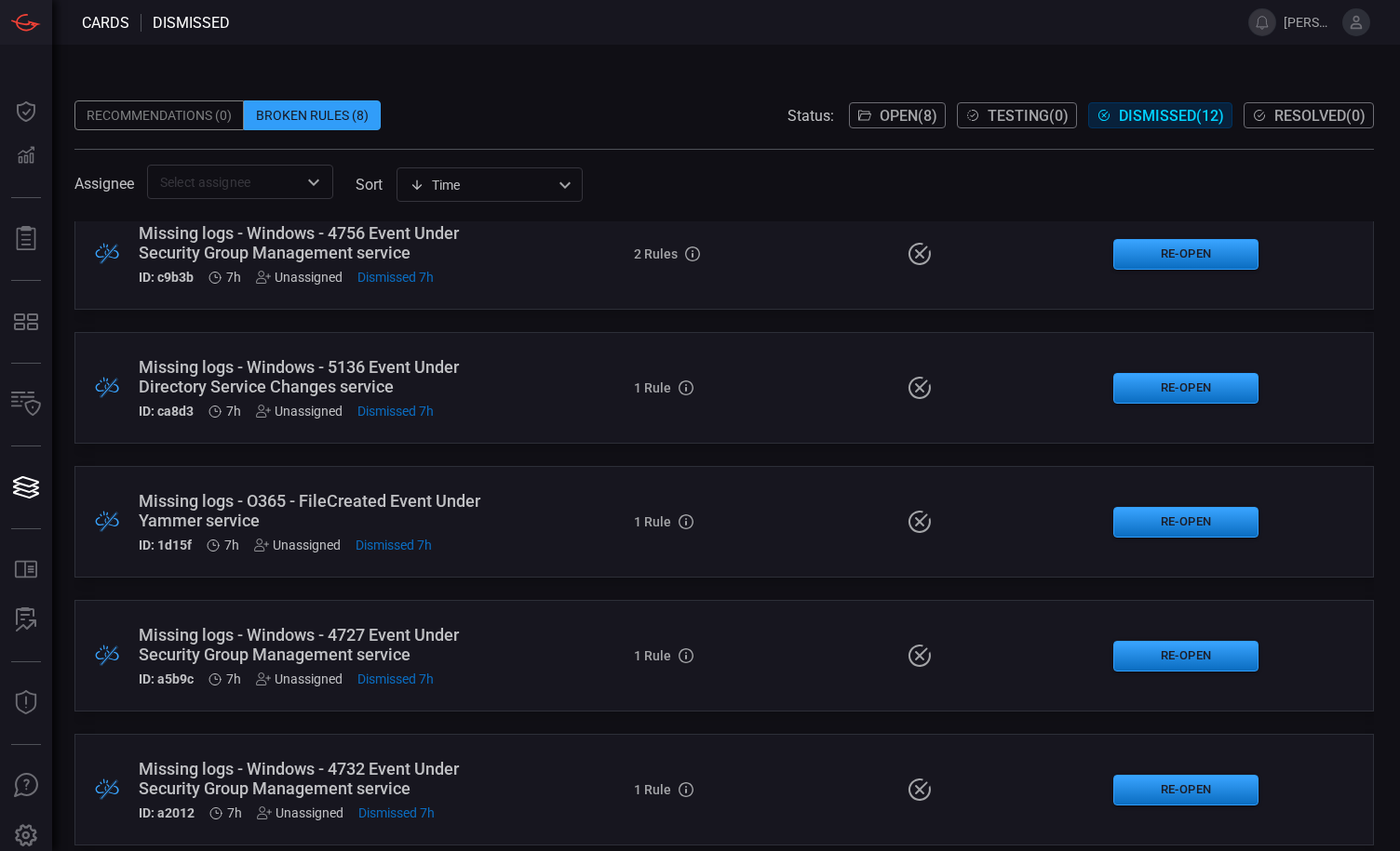
scroll to position [694, 0]
click at [412, 542] on span "Dismissed 7h" at bounding box center [394, 544] width 77 height 15
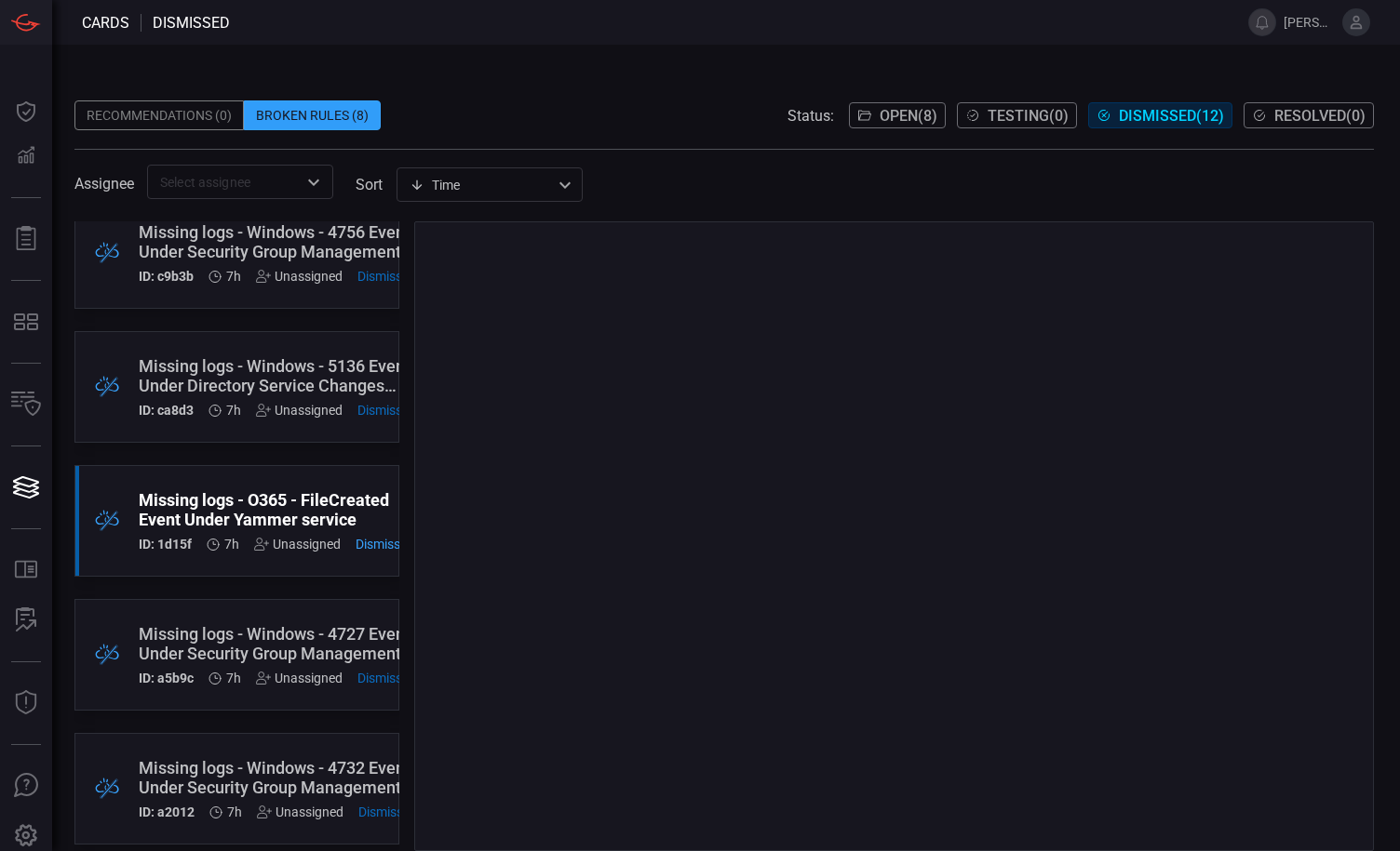
click at [412, 542] on div ".broken_cards_icon_0{fill:#39A4FF;} .broken_cards_icon_1{fill:none;stroke:#1918…" at bounding box center [724, 537] width 1299 height 630
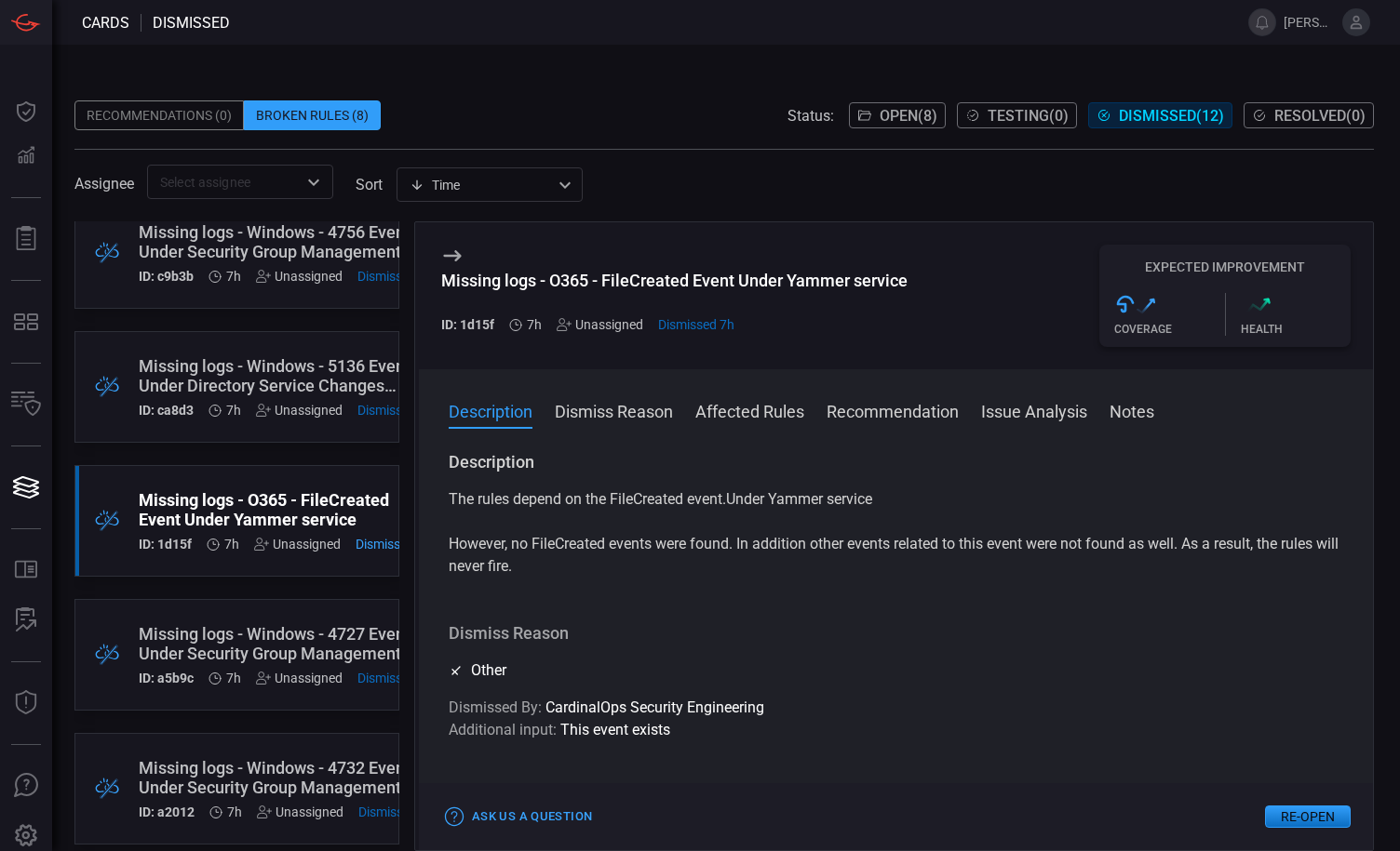
click at [900, 109] on span "Open ( 8 )" at bounding box center [908, 116] width 58 height 18
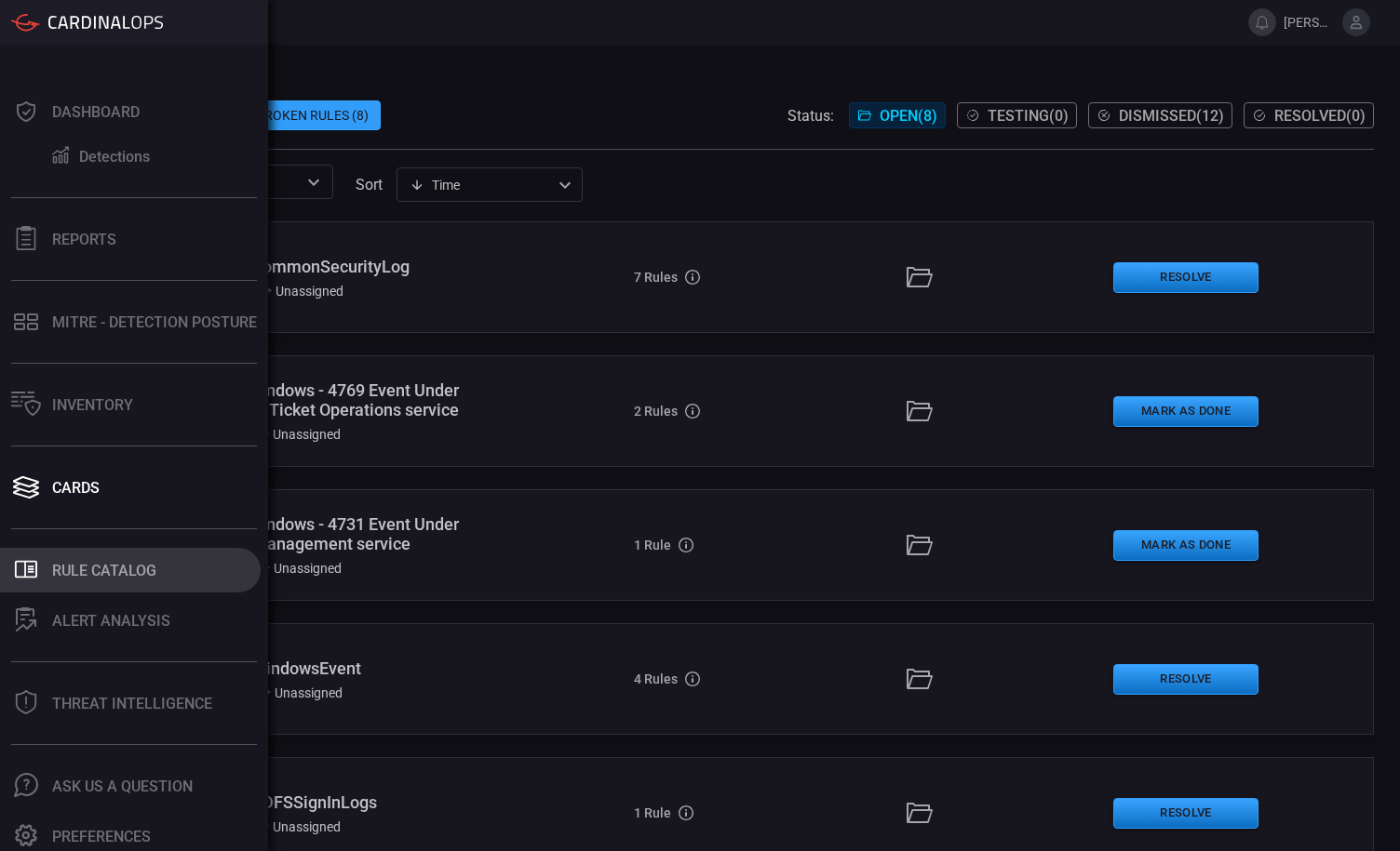
click at [121, 555] on button ".st0_rule_catalog_icon{fill: currentColor;} Rule Catalog" at bounding box center [130, 570] width 260 height 45
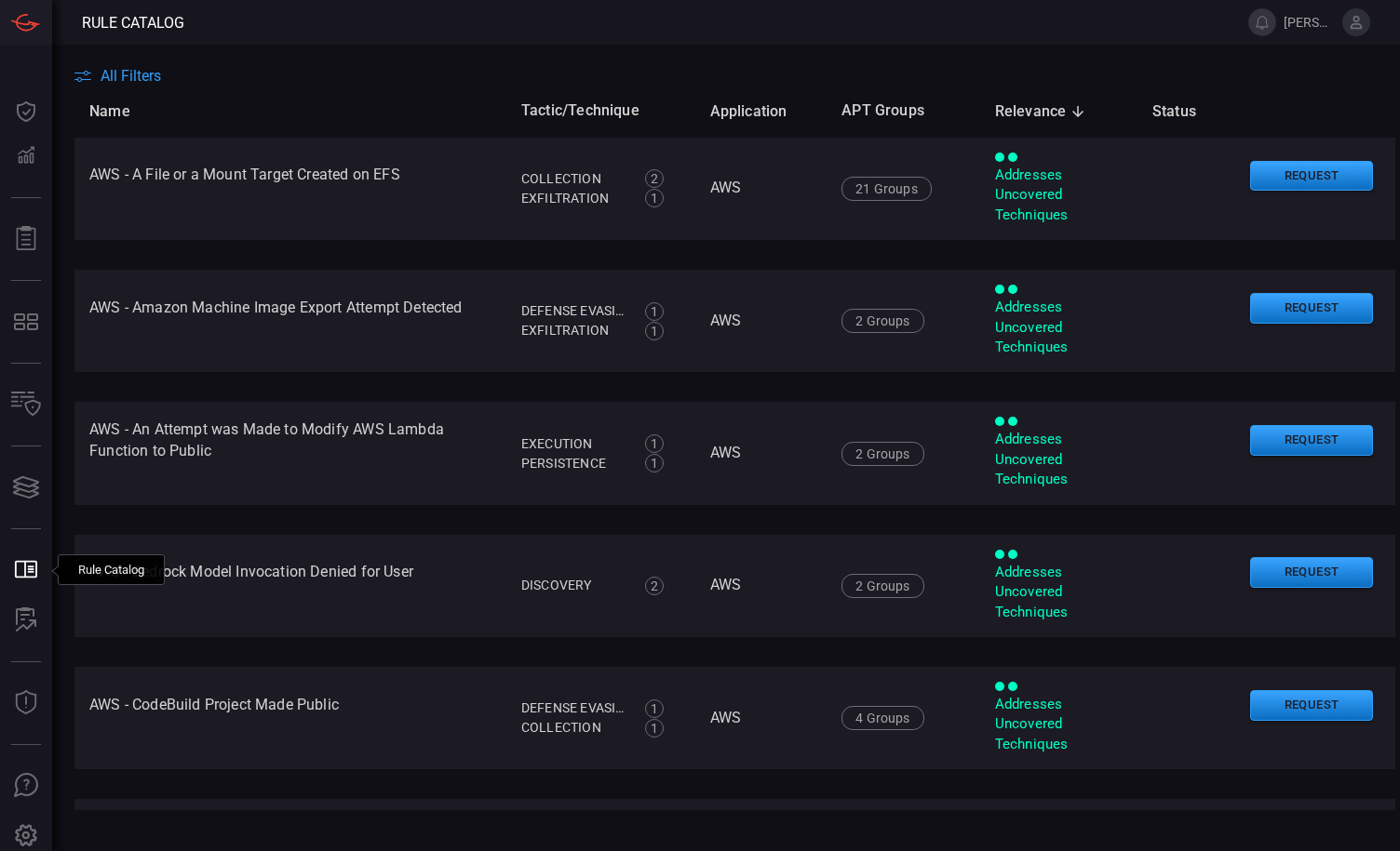
type button "/rule-catalog"
click at [141, 83] on span "All Filters" at bounding box center [131, 76] width 61 height 18
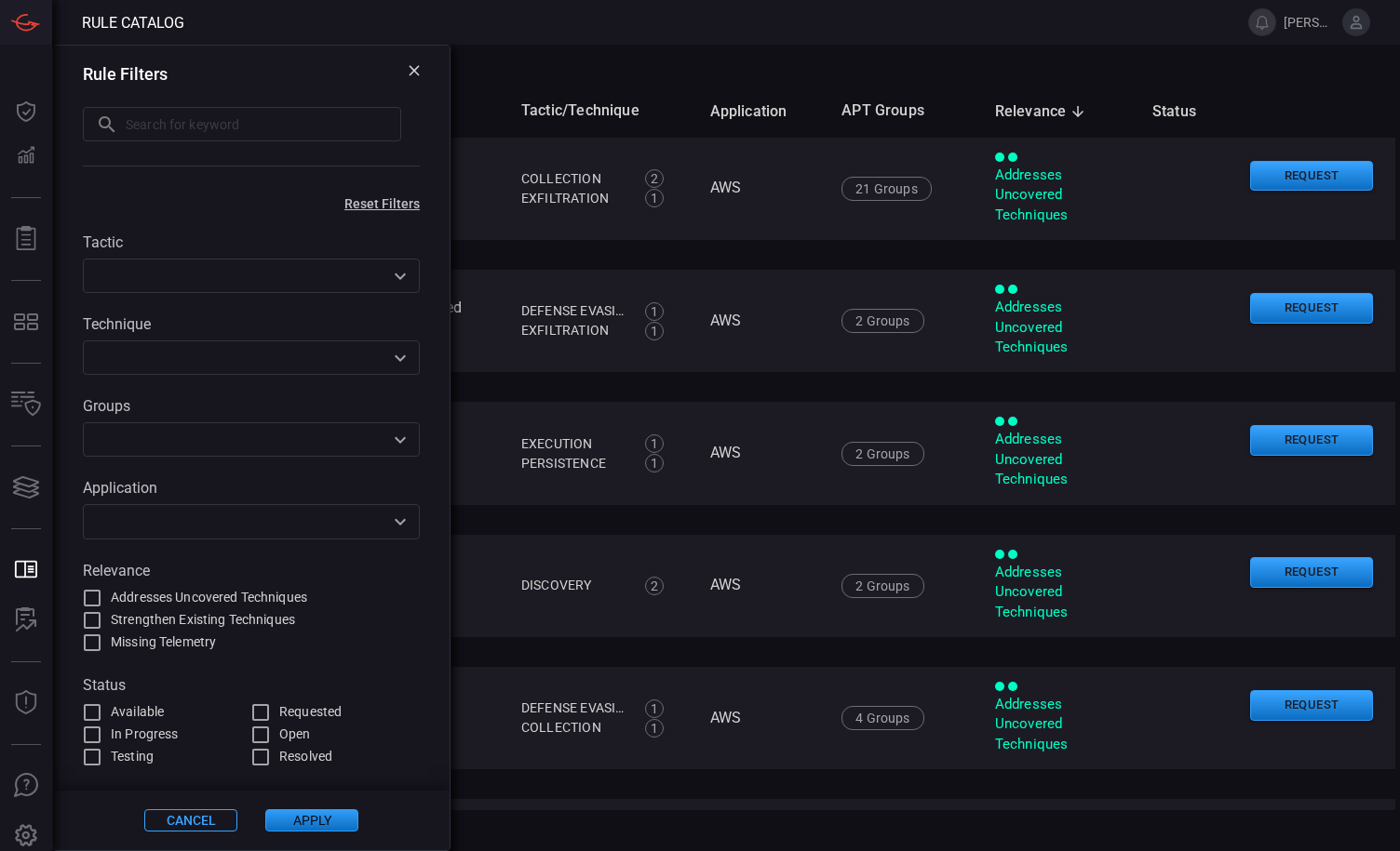
click at [209, 600] on span "Addresses Uncovered Techniques" at bounding box center [209, 598] width 196 height 20
click at [103, 600] on input "Addresses Uncovered Techniques" at bounding box center [91, 598] width 23 height 23
checkbox input "true"
click at [305, 823] on button "Apply" at bounding box center [311, 821] width 93 height 23
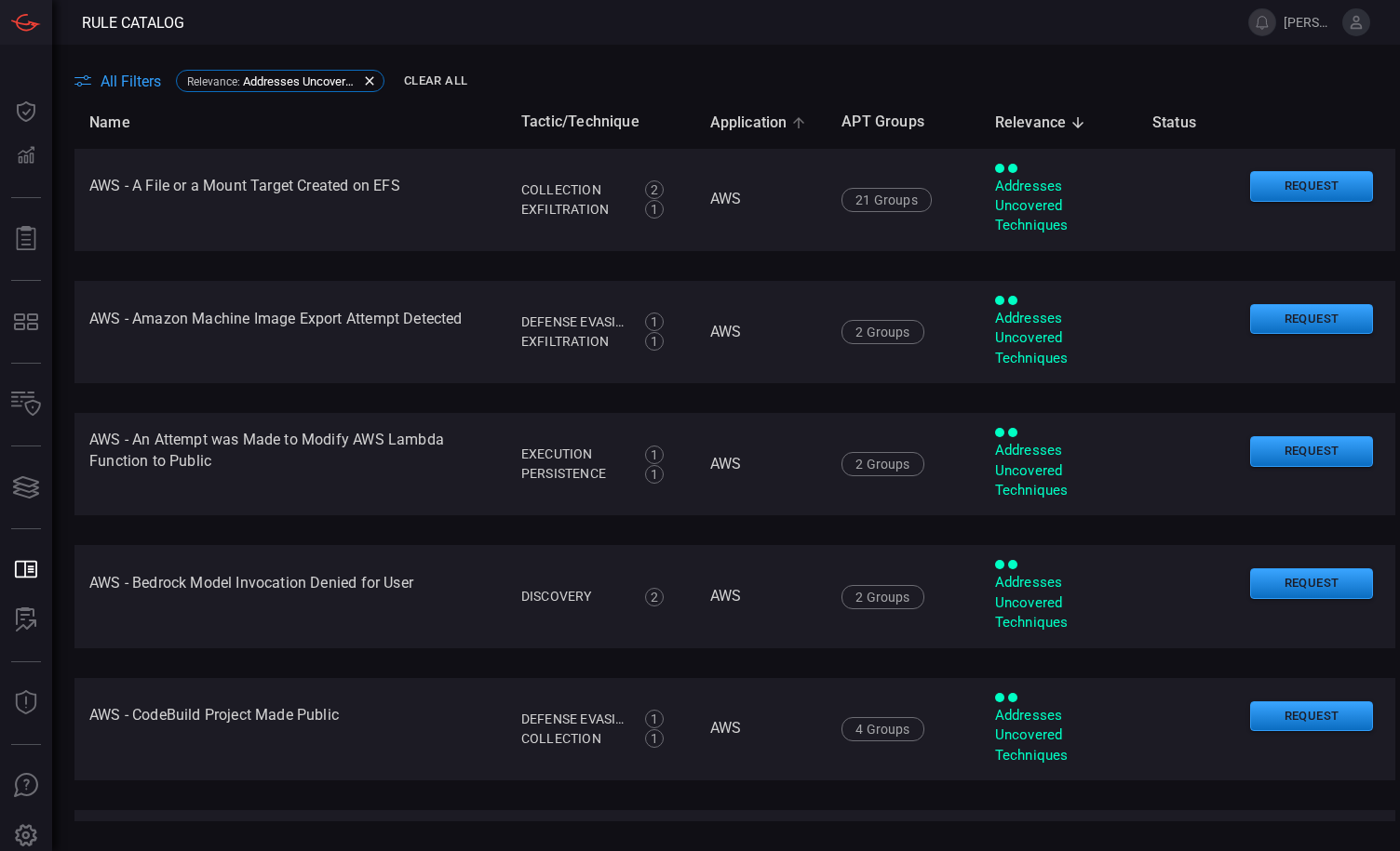
click at [790, 128] on icon at bounding box center [798, 123] width 17 height 17
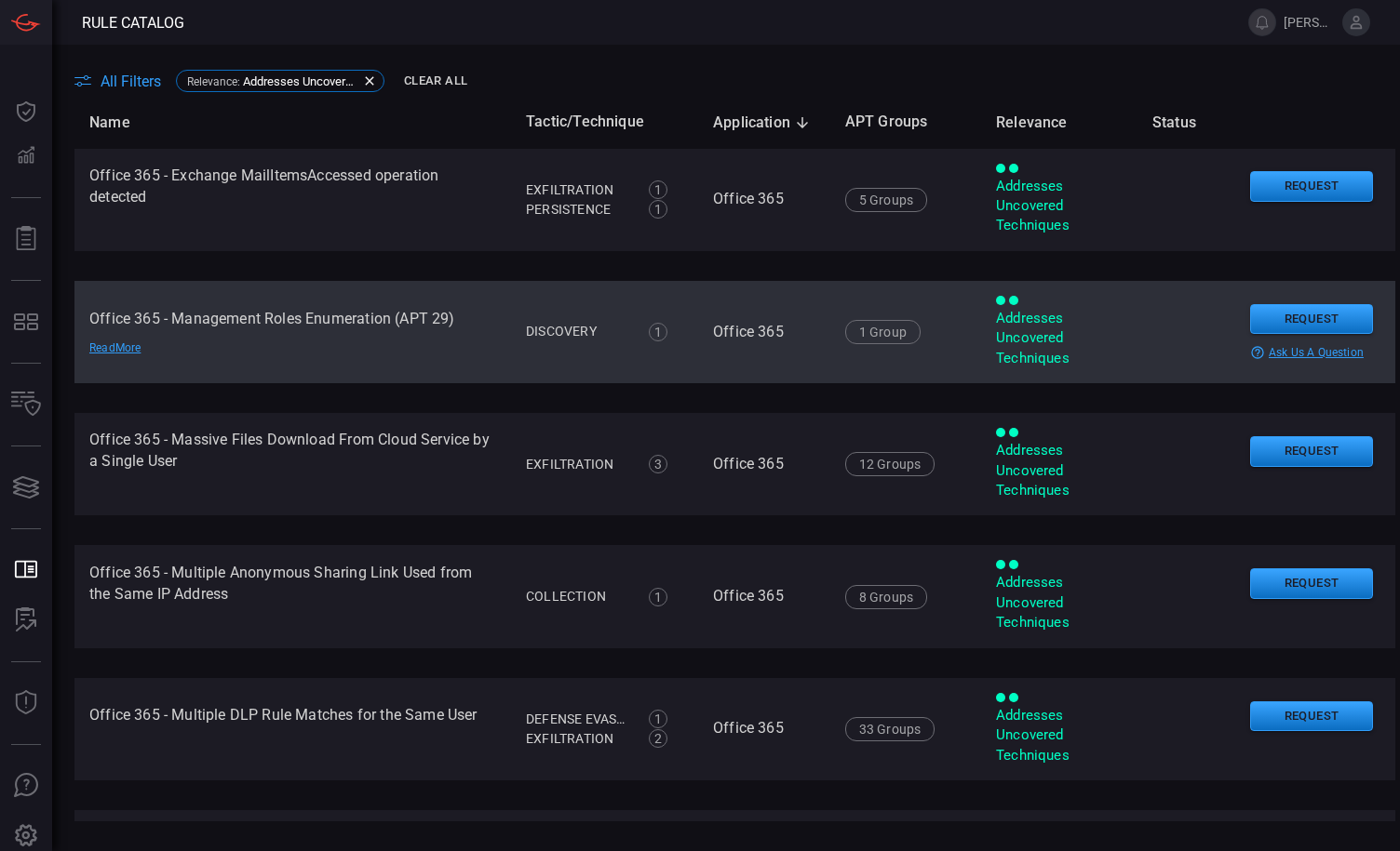
click at [1028, 363] on div "Addresses Uncovered Techniques" at bounding box center [1058, 339] width 127 height 60
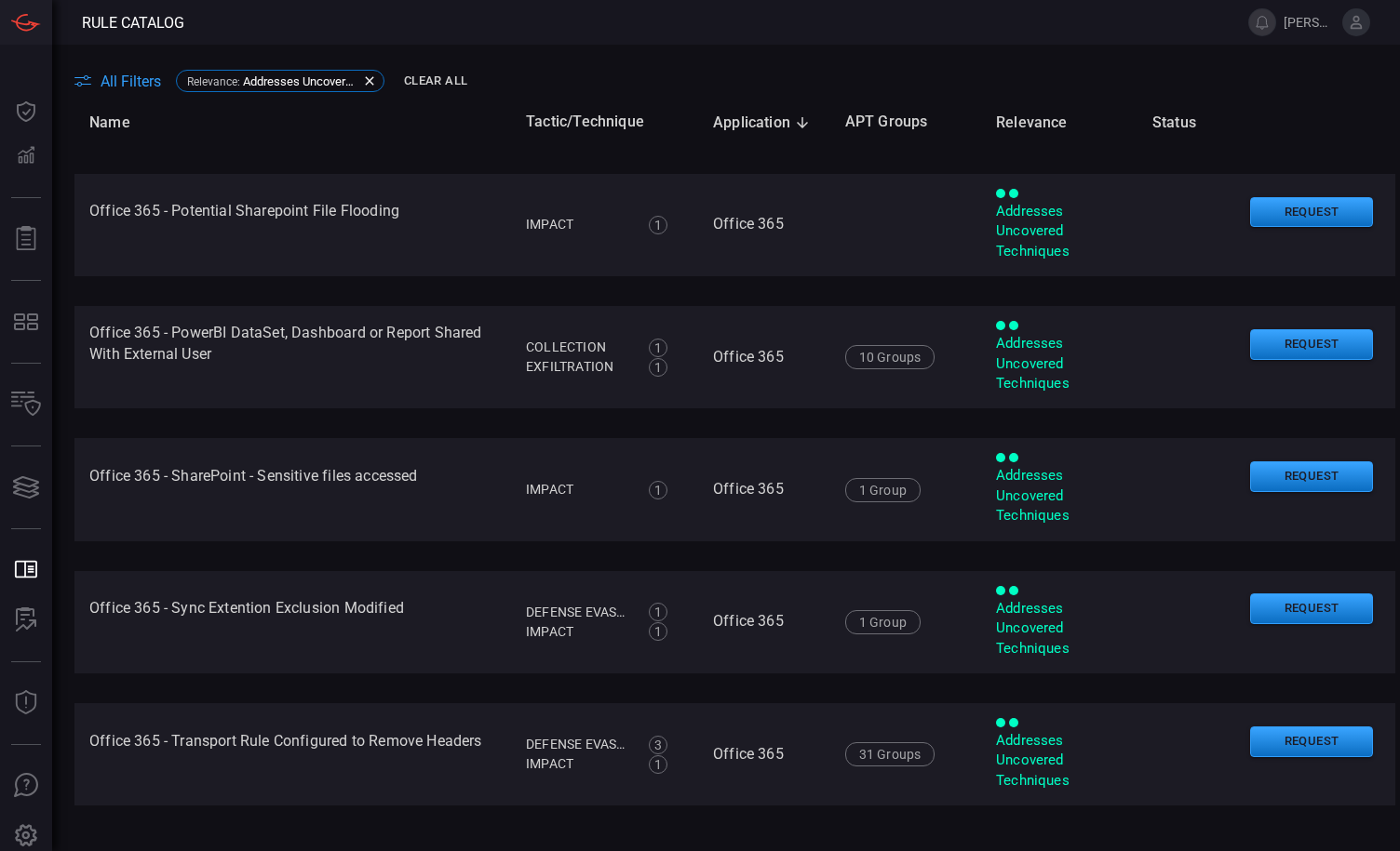
scroll to position [1437, 0]
